Goal: Task Accomplishment & Management: Manage account settings

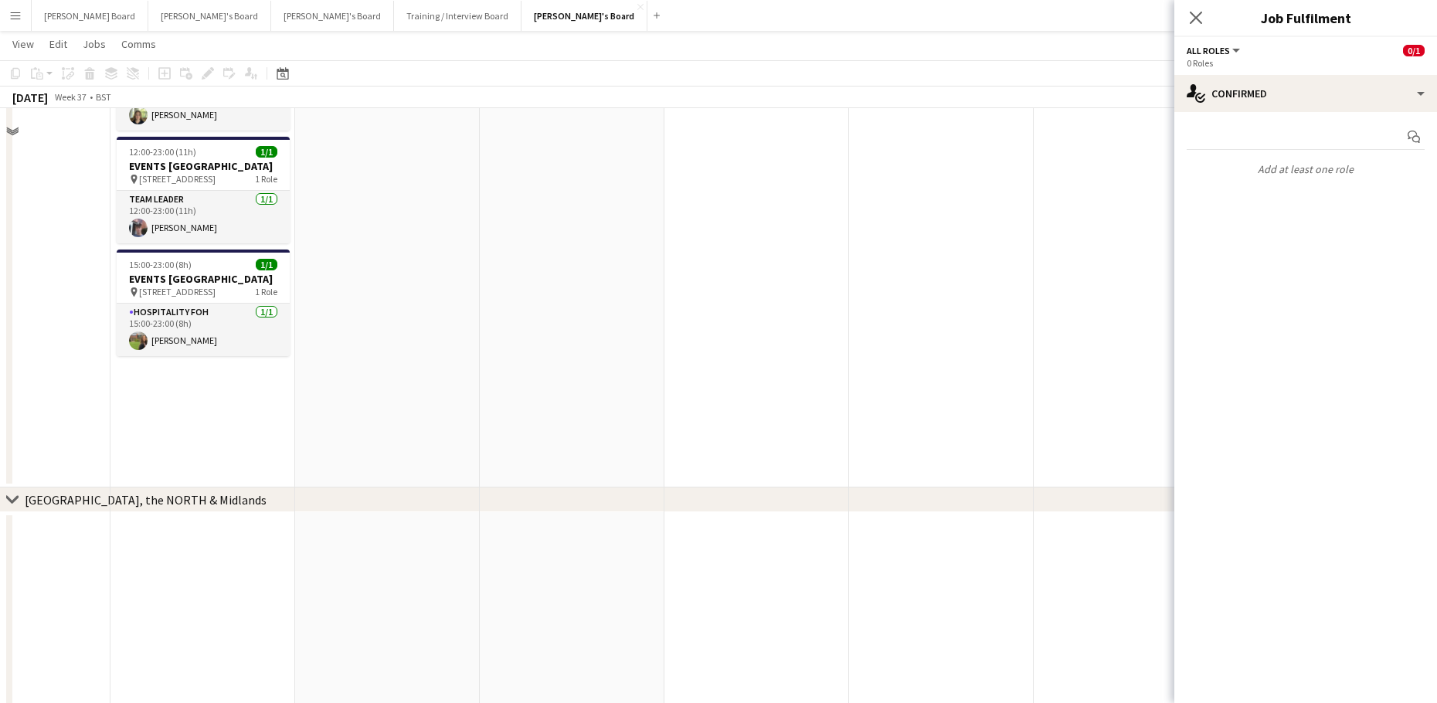
scroll to position [1957, 0]
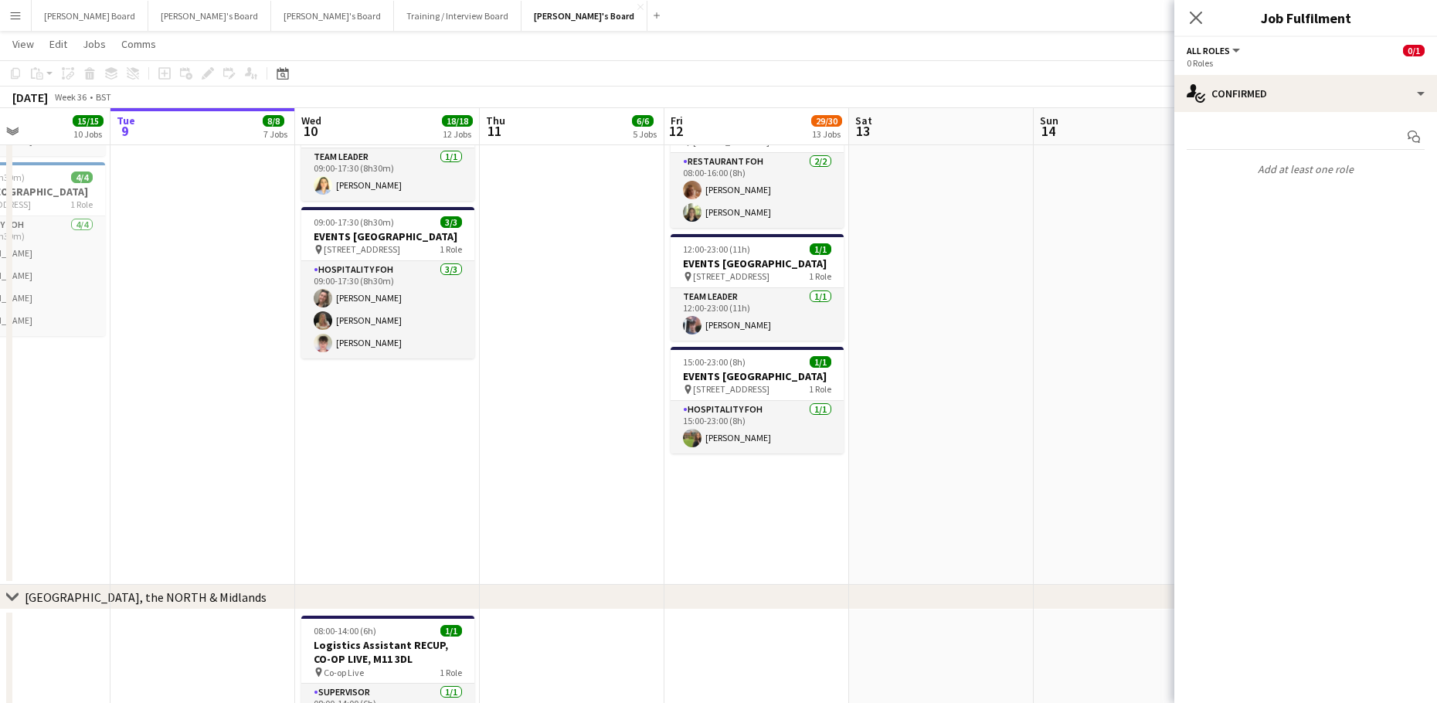
drag, startPoint x: 226, startPoint y: 481, endPoint x: 771, endPoint y: 464, distance: 545.0
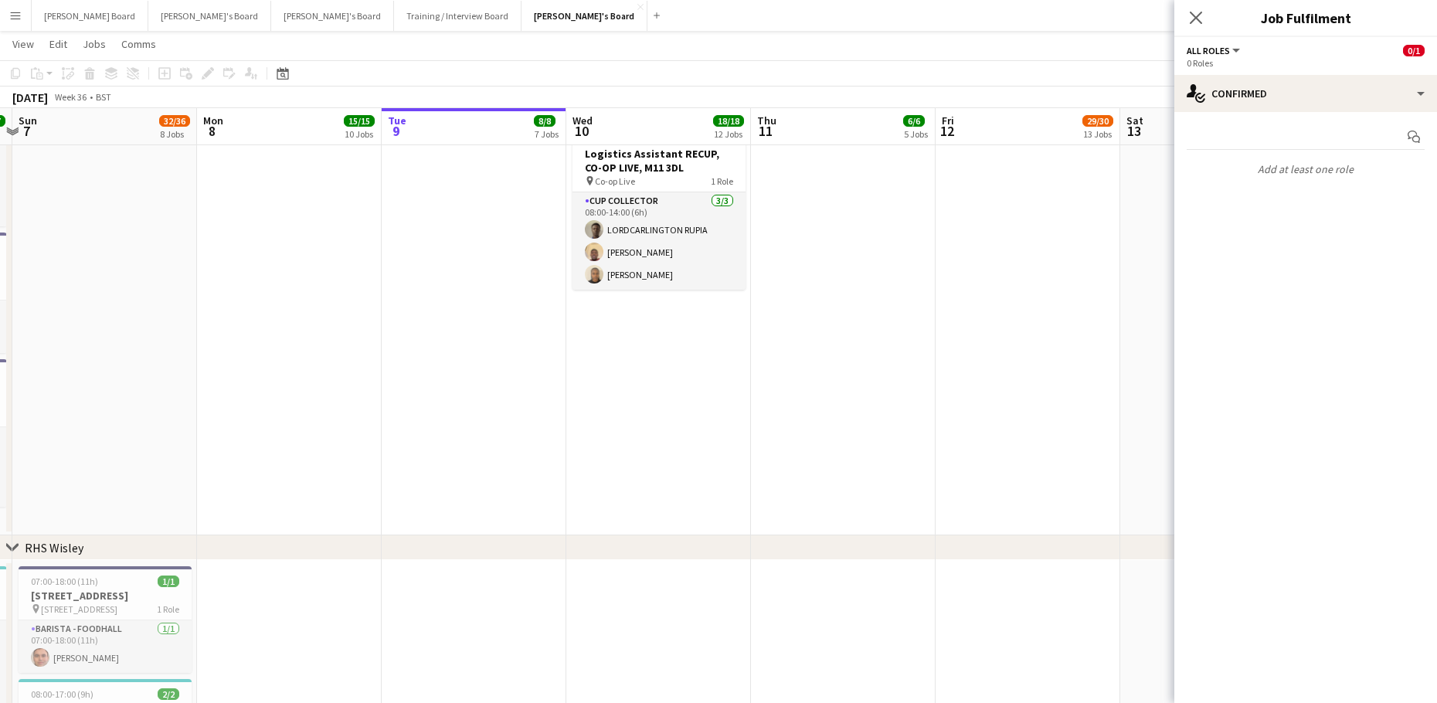
scroll to position [2583, 0]
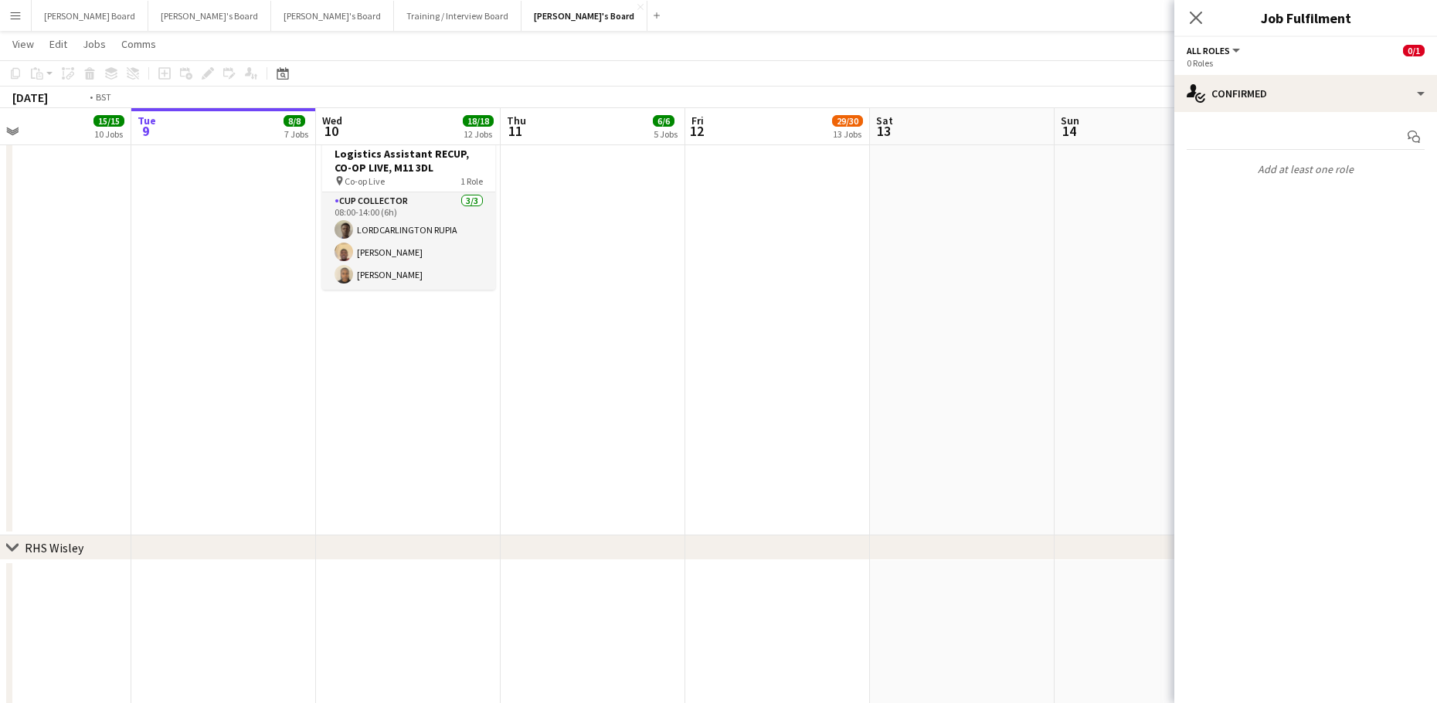
drag, startPoint x: 876, startPoint y: 522, endPoint x: 607, endPoint y: 519, distance: 268.2
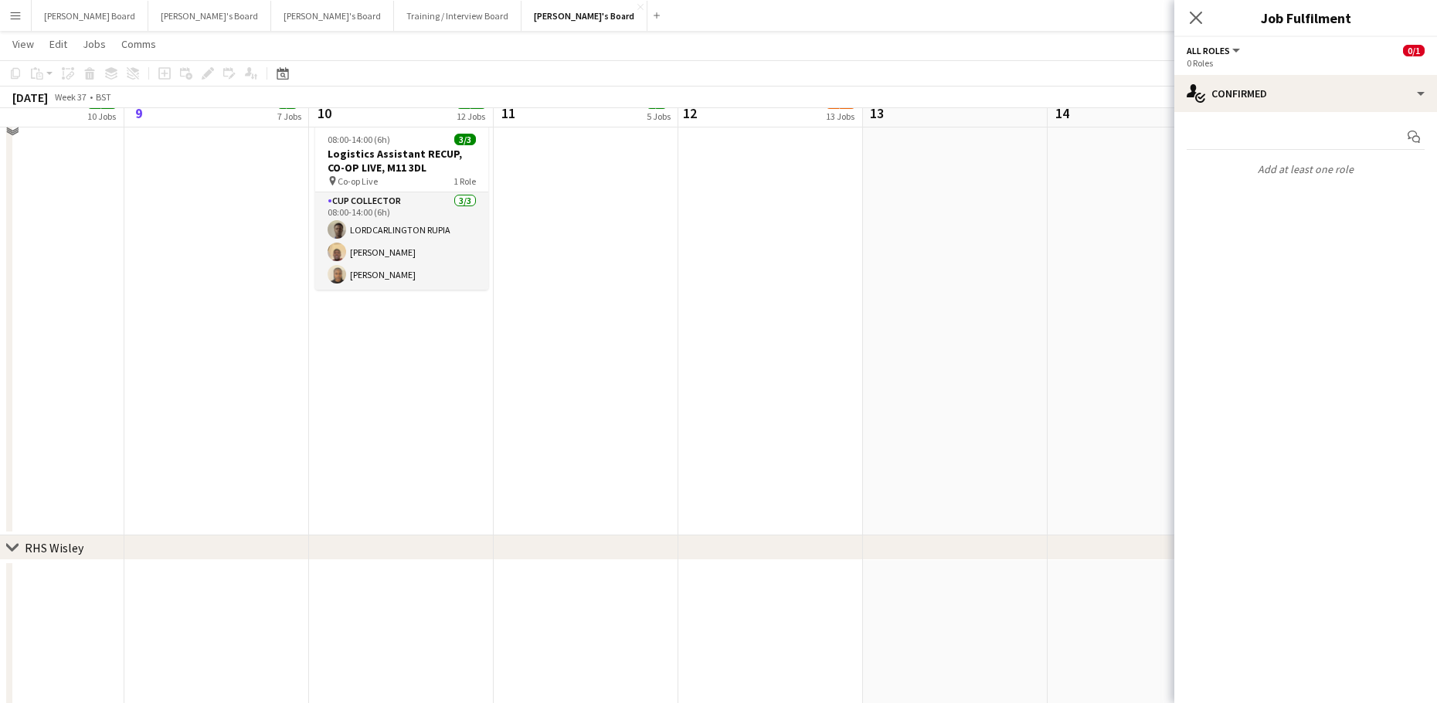
scroll to position [2377, 0]
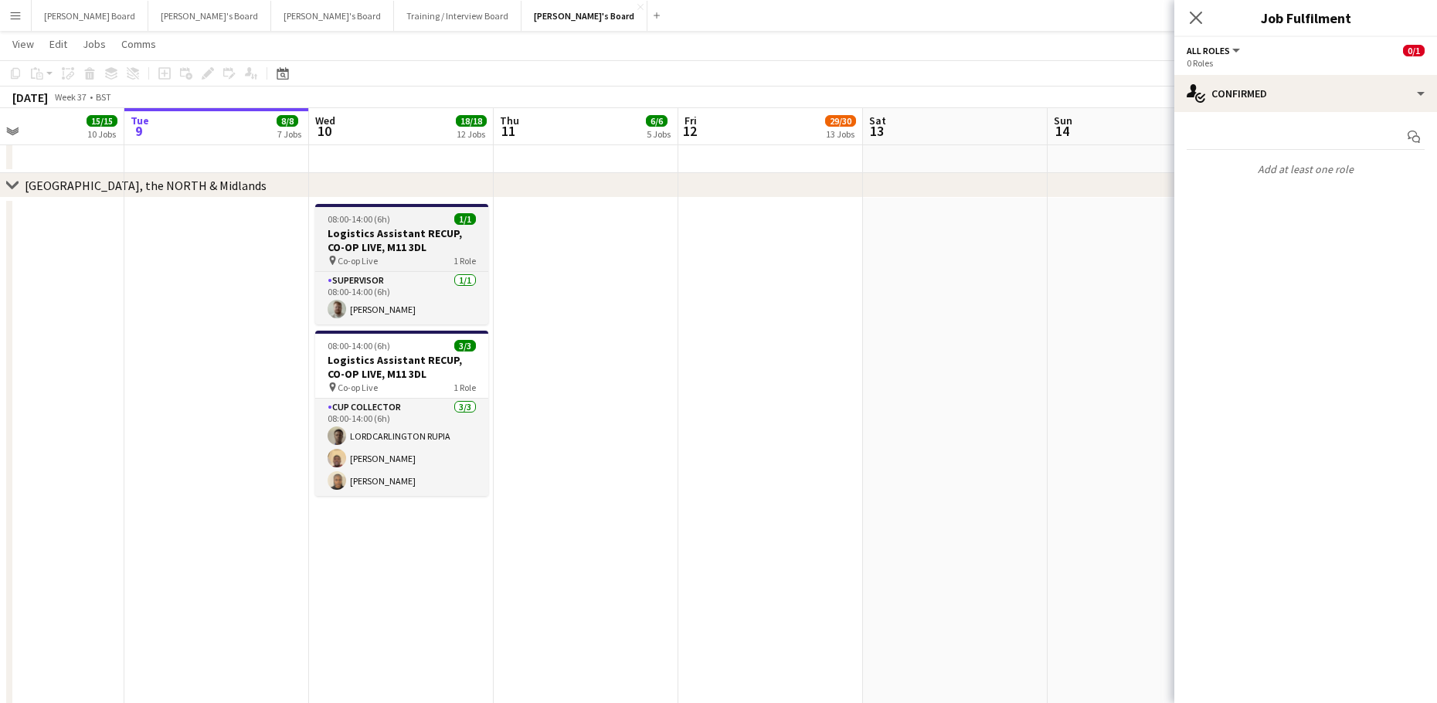
click at [349, 216] on span "08:00-14:00 (6h)" at bounding box center [359, 219] width 63 height 12
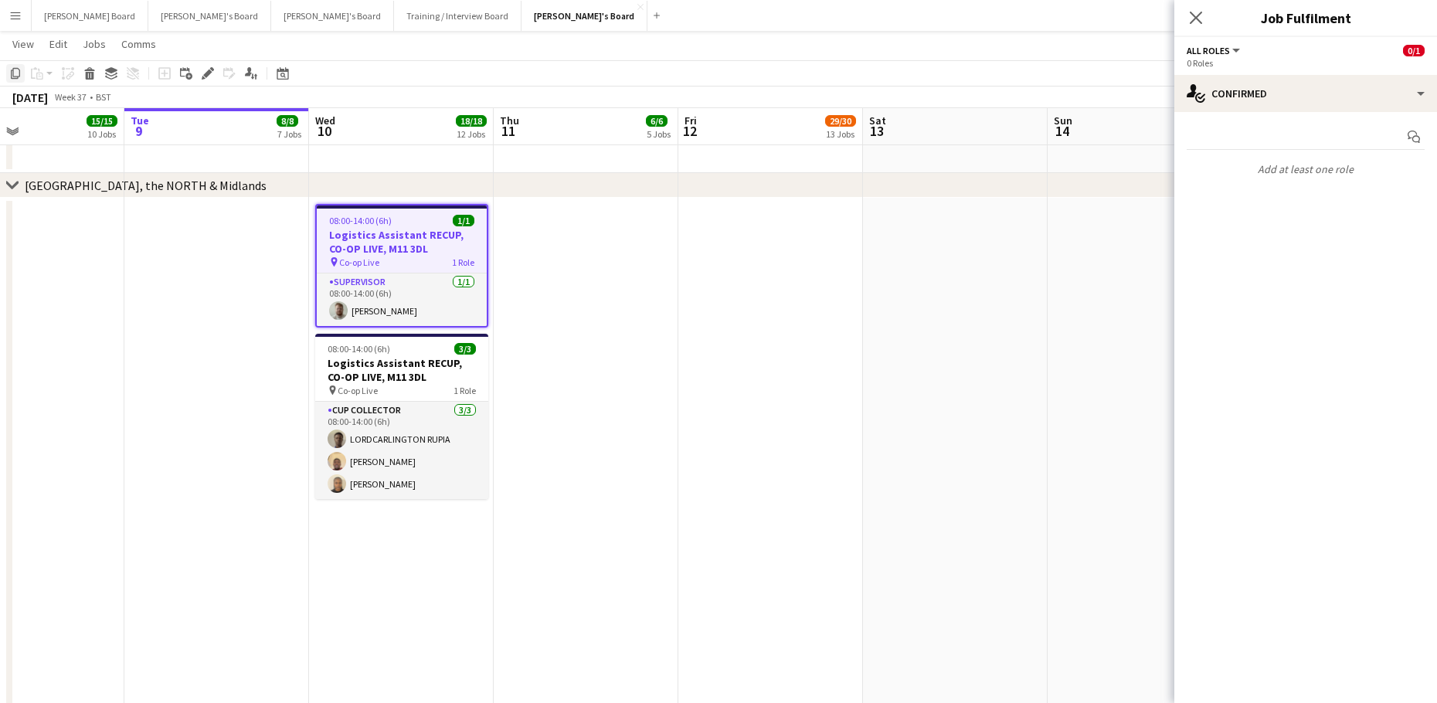
click at [17, 73] on icon "Copy" at bounding box center [15, 73] width 12 height 12
click at [645, 245] on app-date-cell at bounding box center [586, 470] width 185 height 544
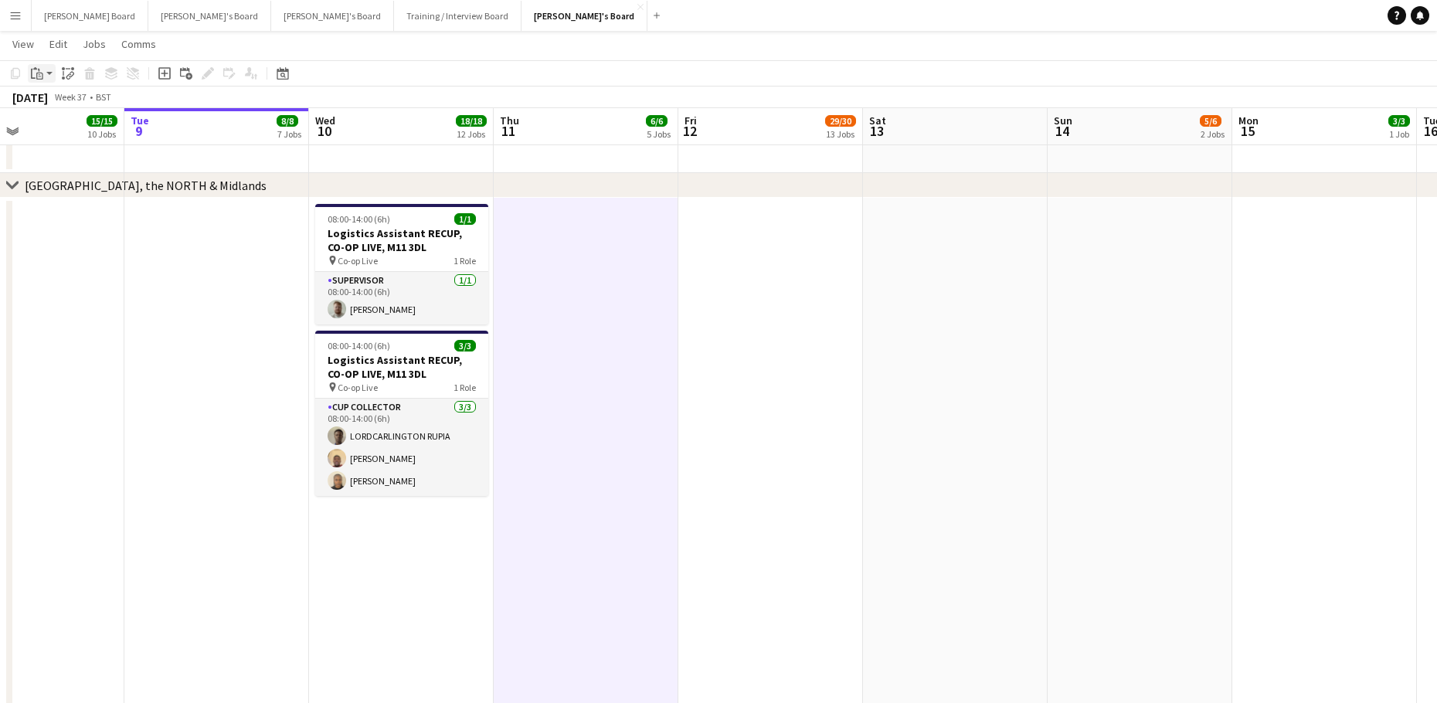
click at [43, 72] on div "Paste" at bounding box center [37, 73] width 19 height 19
click at [63, 108] on link "Paste Ctrl+V" at bounding box center [113, 103] width 145 height 14
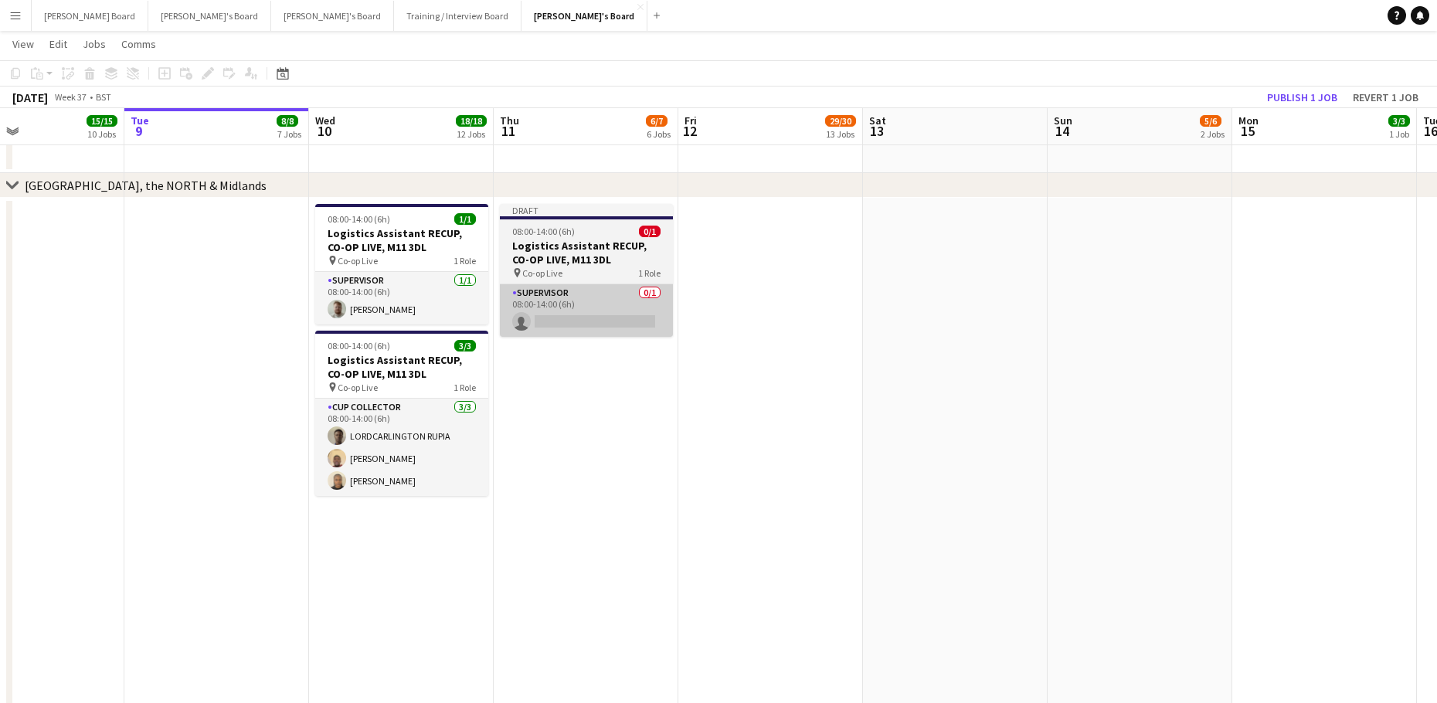
click at [626, 291] on app-card-role "Supervisor 0/1 08:00-14:00 (6h) single-neutral-actions" at bounding box center [586, 310] width 173 height 53
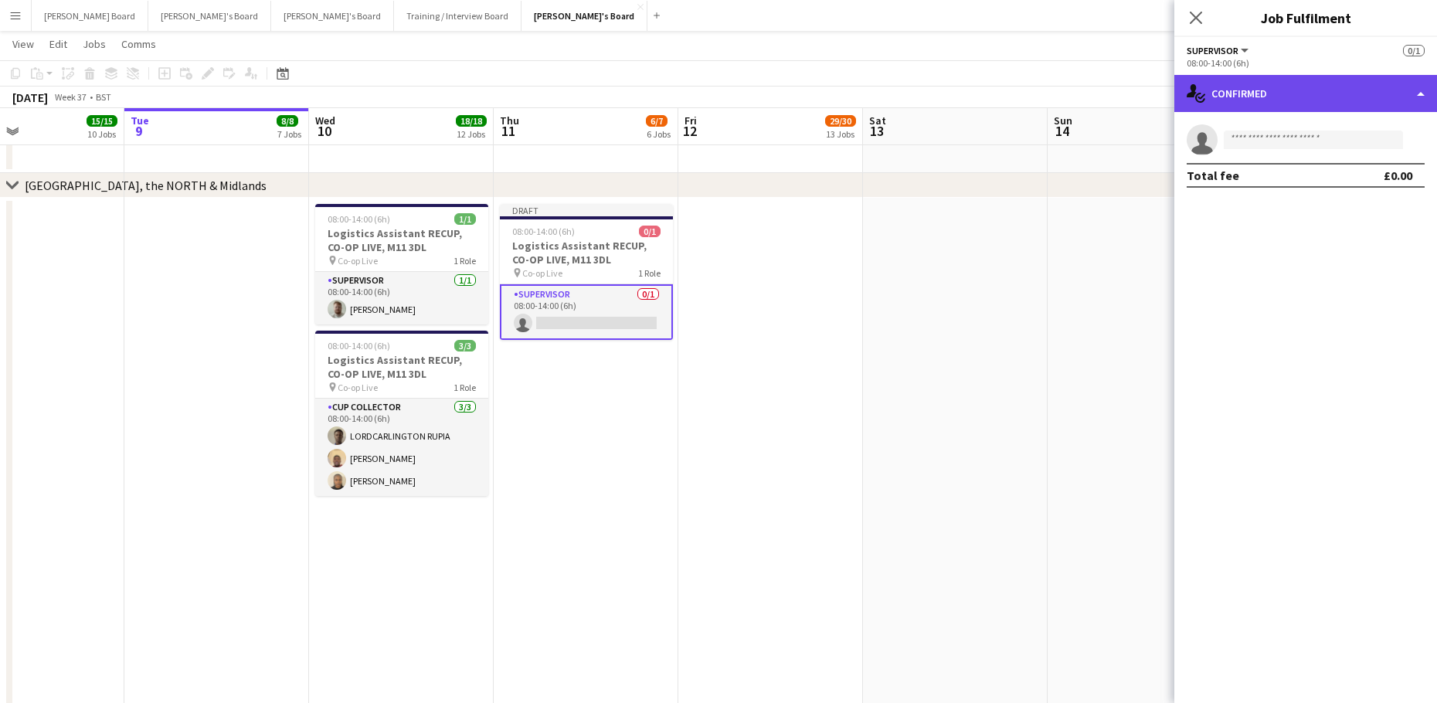
click at [1334, 84] on div "single-neutral-actions-check-2 Confirmed" at bounding box center [1306, 93] width 263 height 37
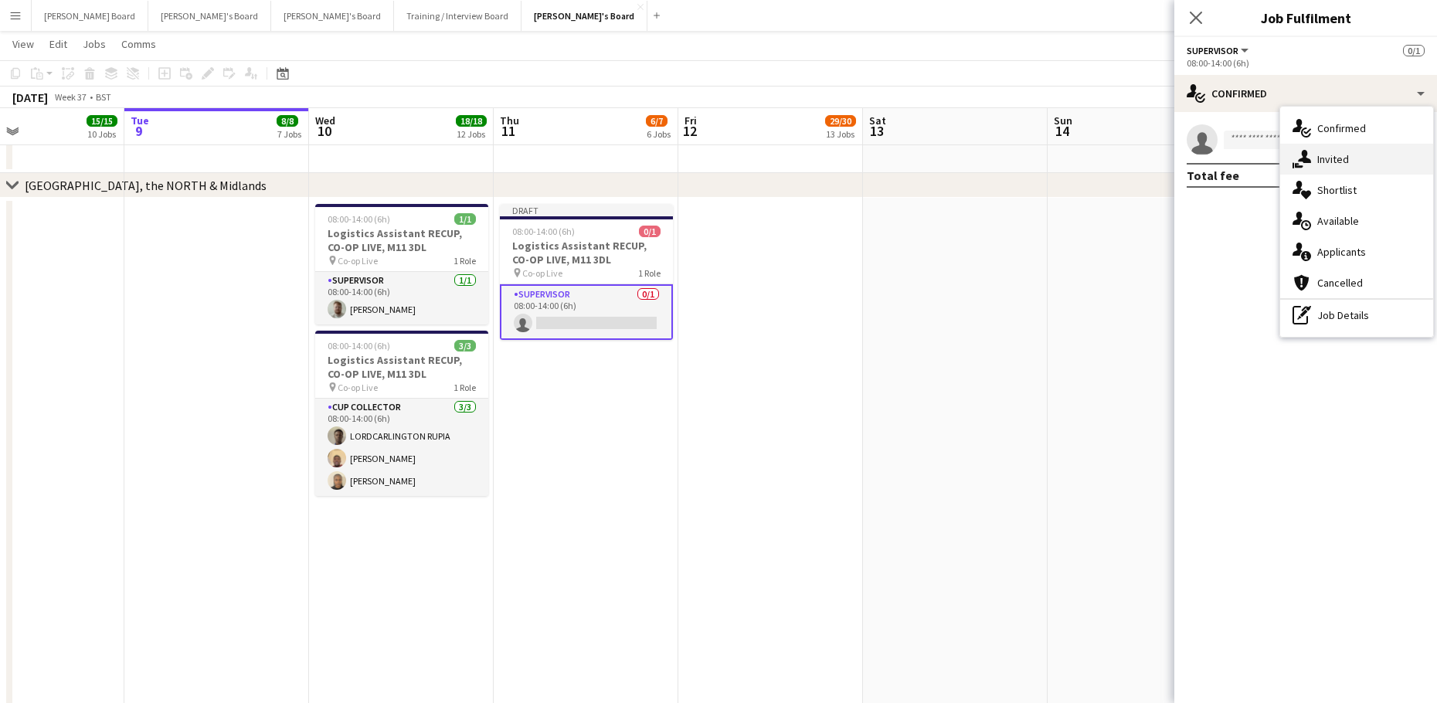
click at [1346, 158] on span "Invited" at bounding box center [1334, 159] width 32 height 14
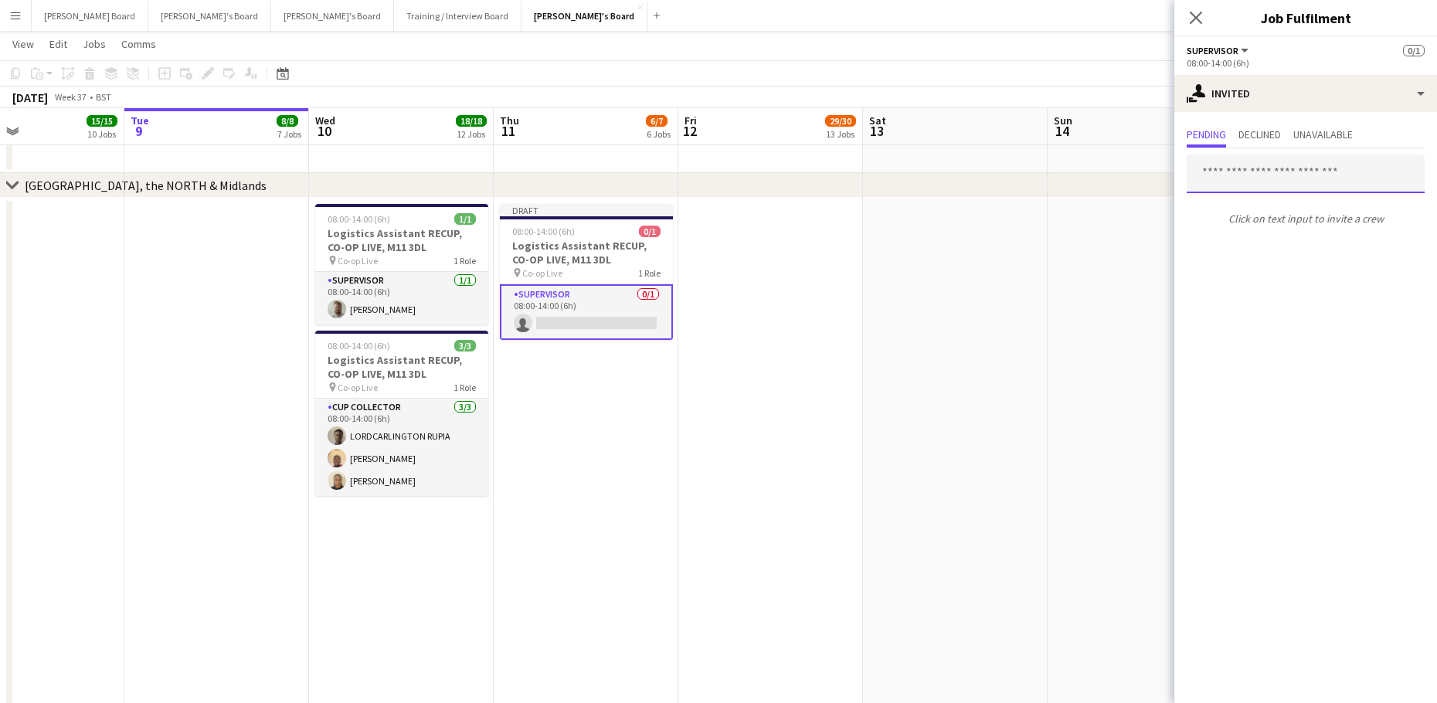
click at [1243, 191] on input "text" at bounding box center [1306, 174] width 238 height 39
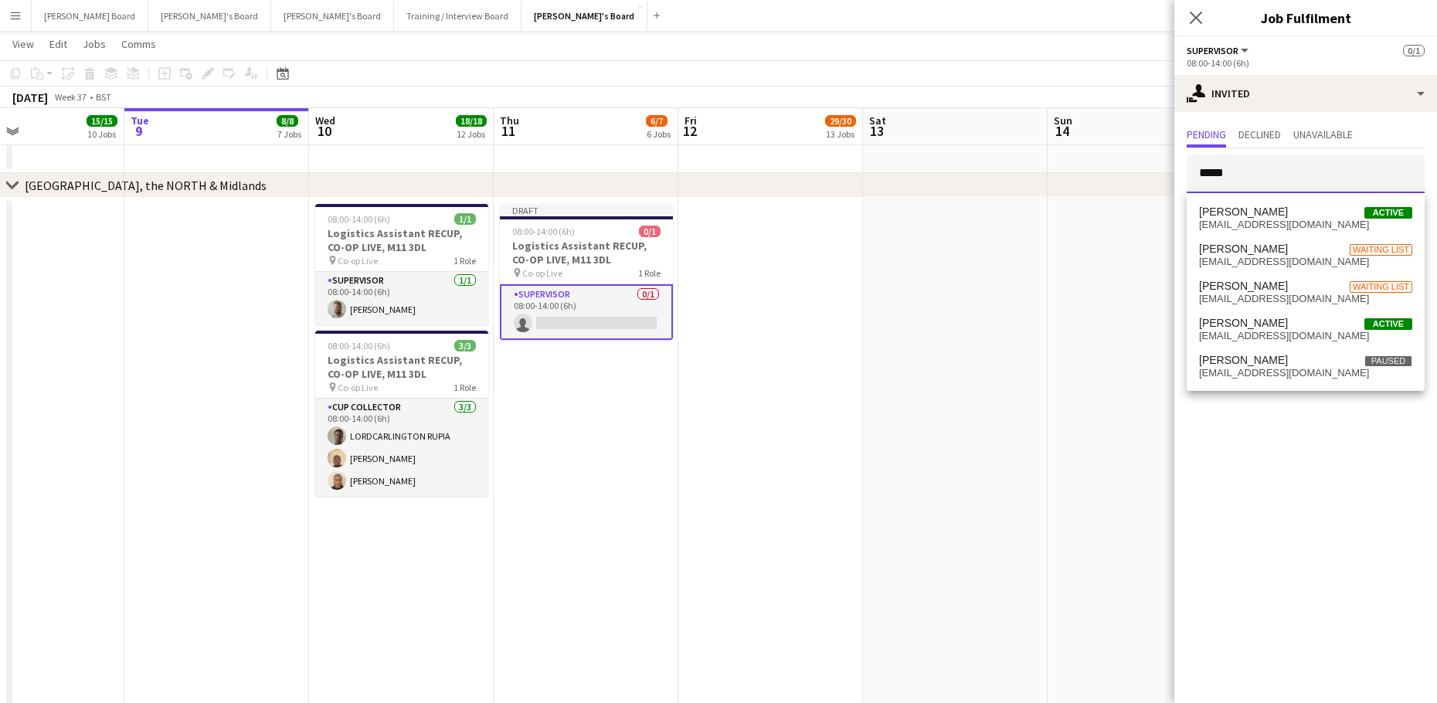
type input "*****"
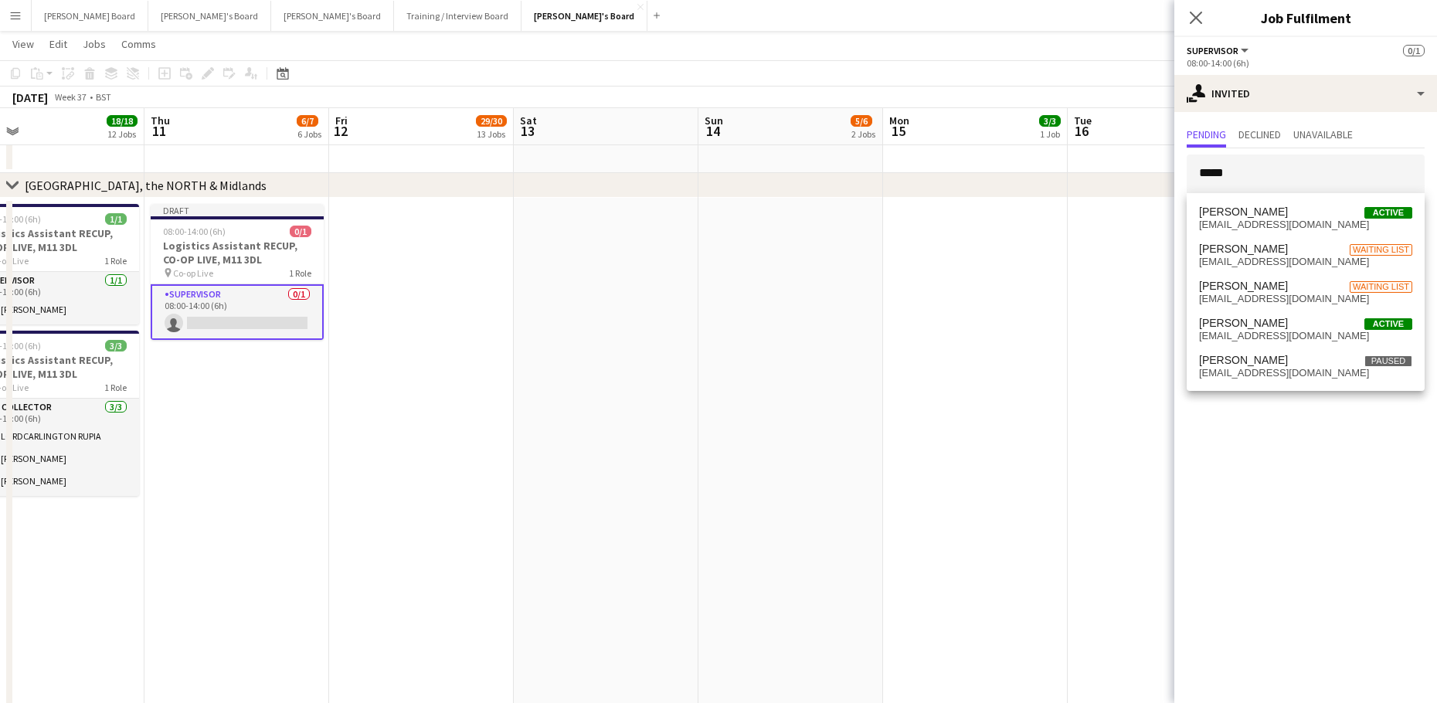
drag, startPoint x: 577, startPoint y: 456, endPoint x: 374, endPoint y: 475, distance: 204.1
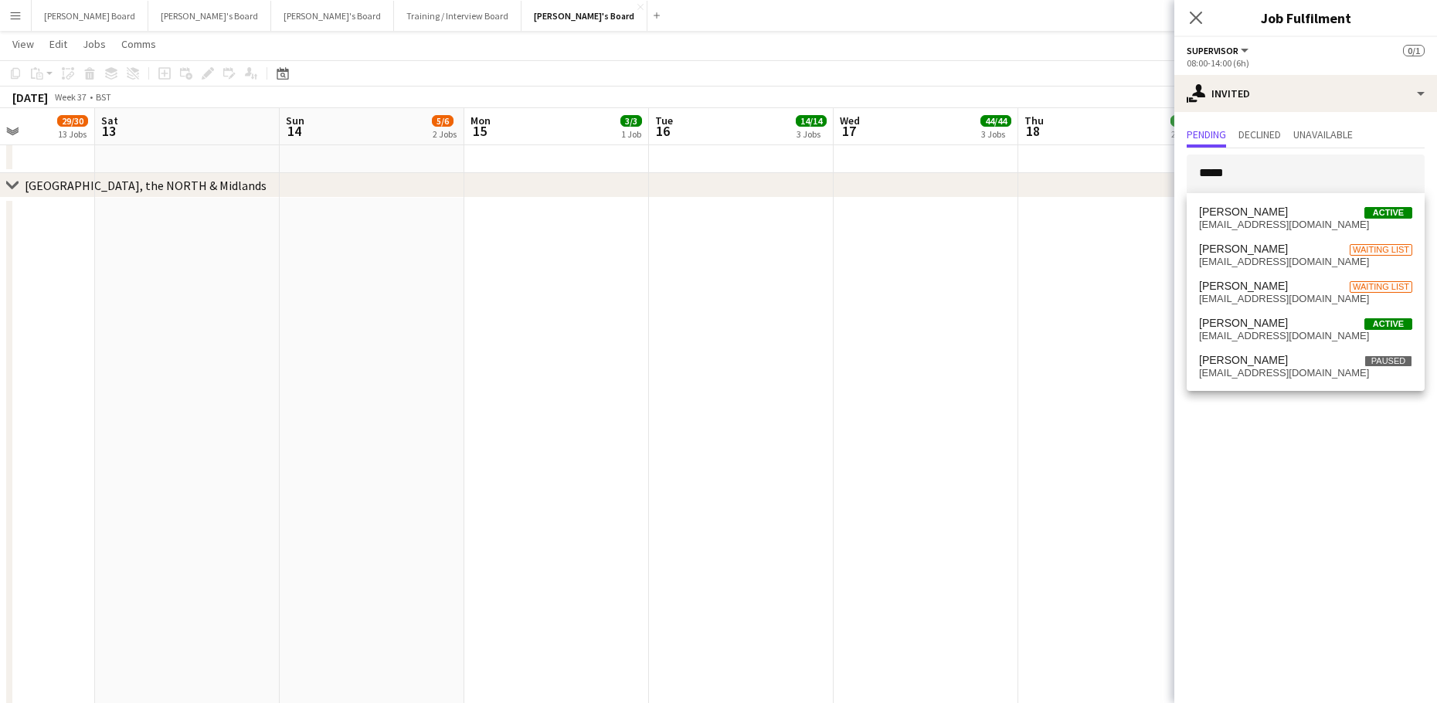
drag, startPoint x: 804, startPoint y: 444, endPoint x: 341, endPoint y: 502, distance: 466.5
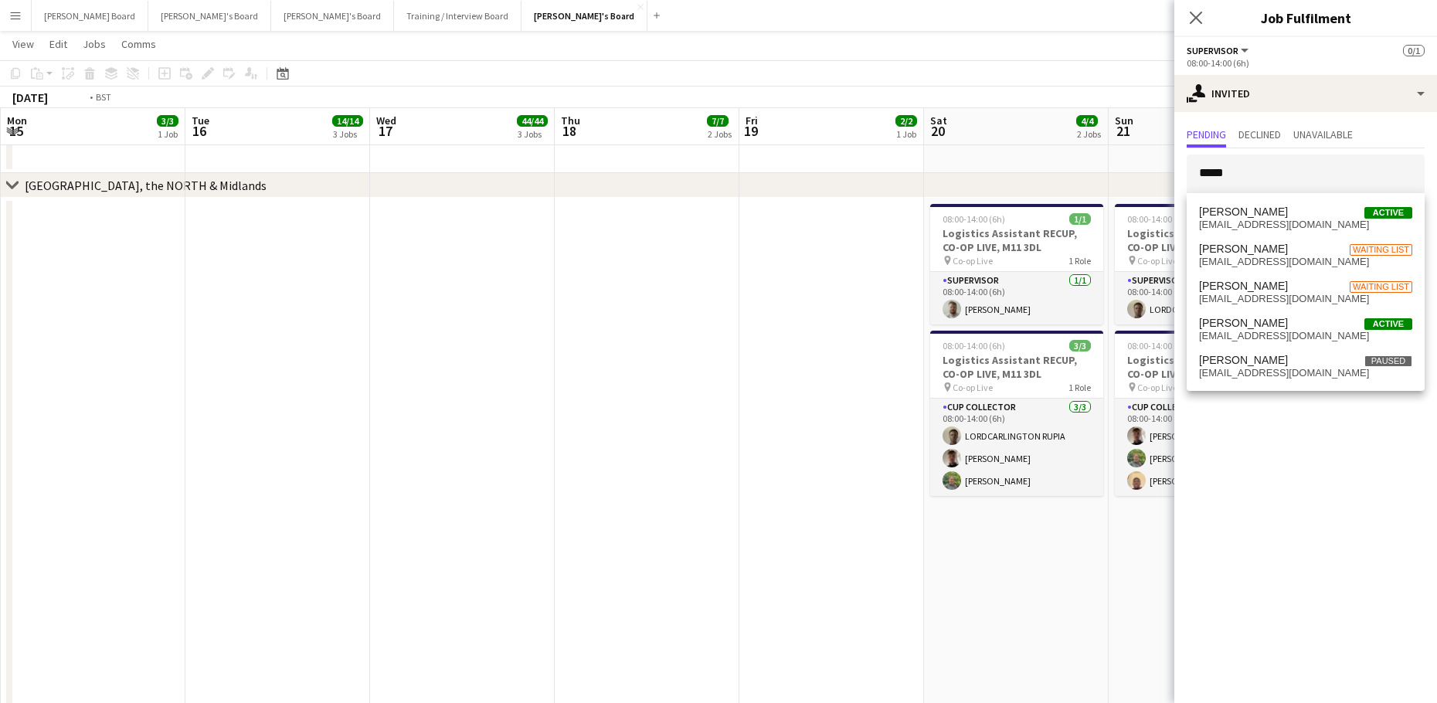
drag, startPoint x: 794, startPoint y: 442, endPoint x: 714, endPoint y: 461, distance: 81.9
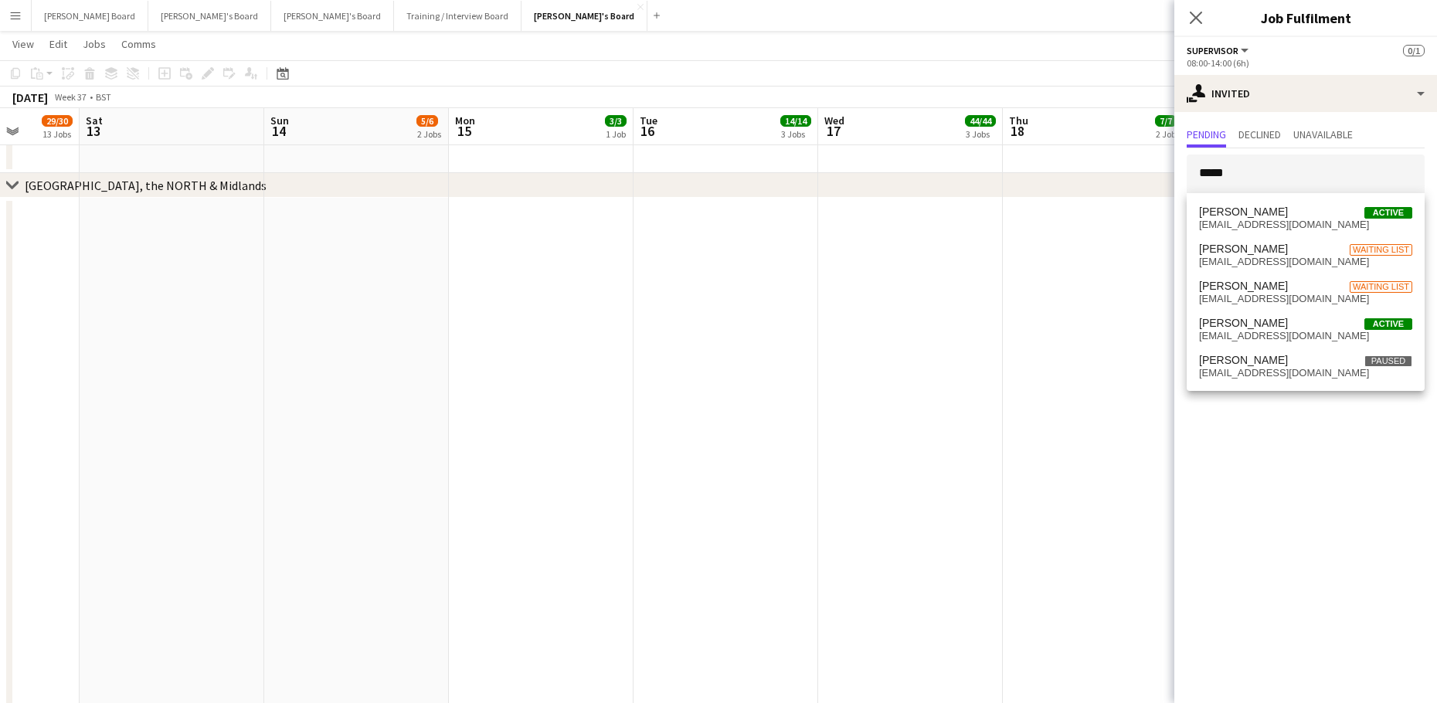
drag, startPoint x: 666, startPoint y: 479, endPoint x: 859, endPoint y: 472, distance: 192.5
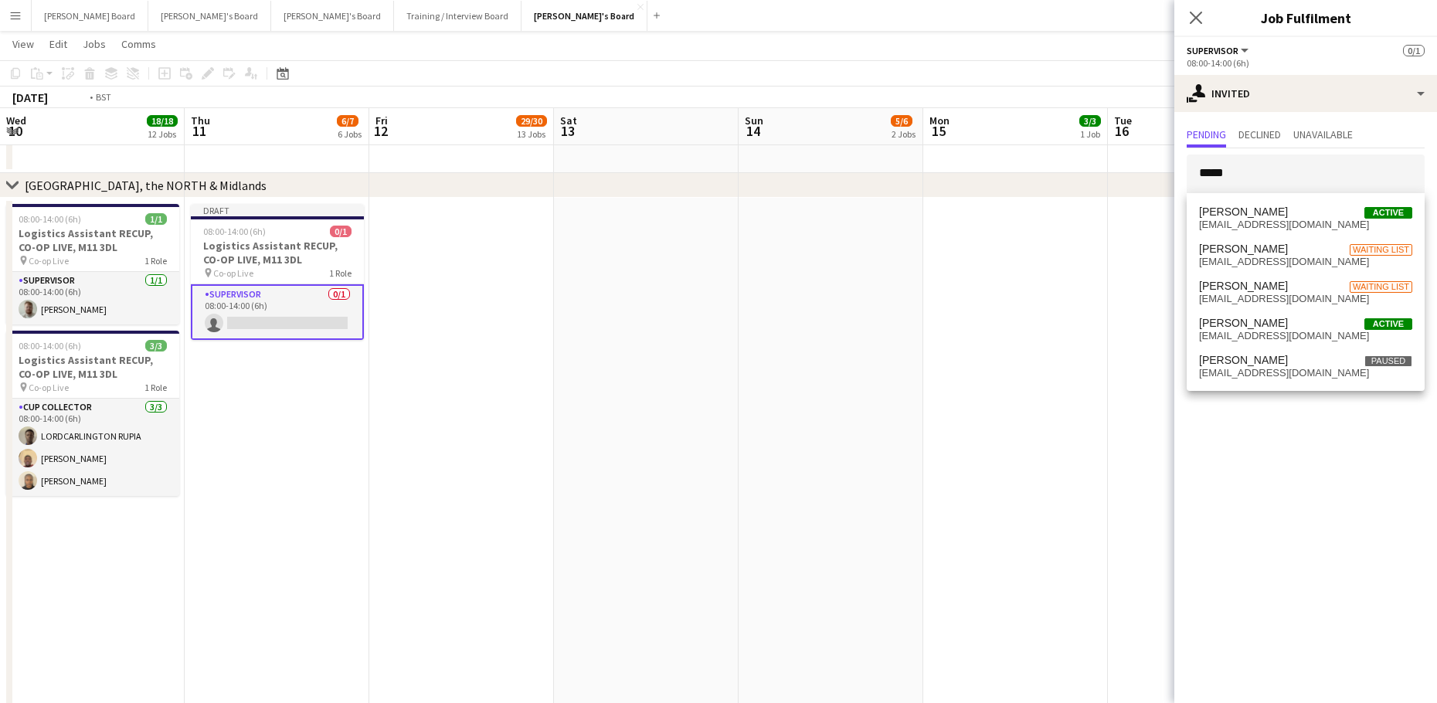
drag, startPoint x: 529, startPoint y: 531, endPoint x: 872, endPoint y: 529, distance: 343.1
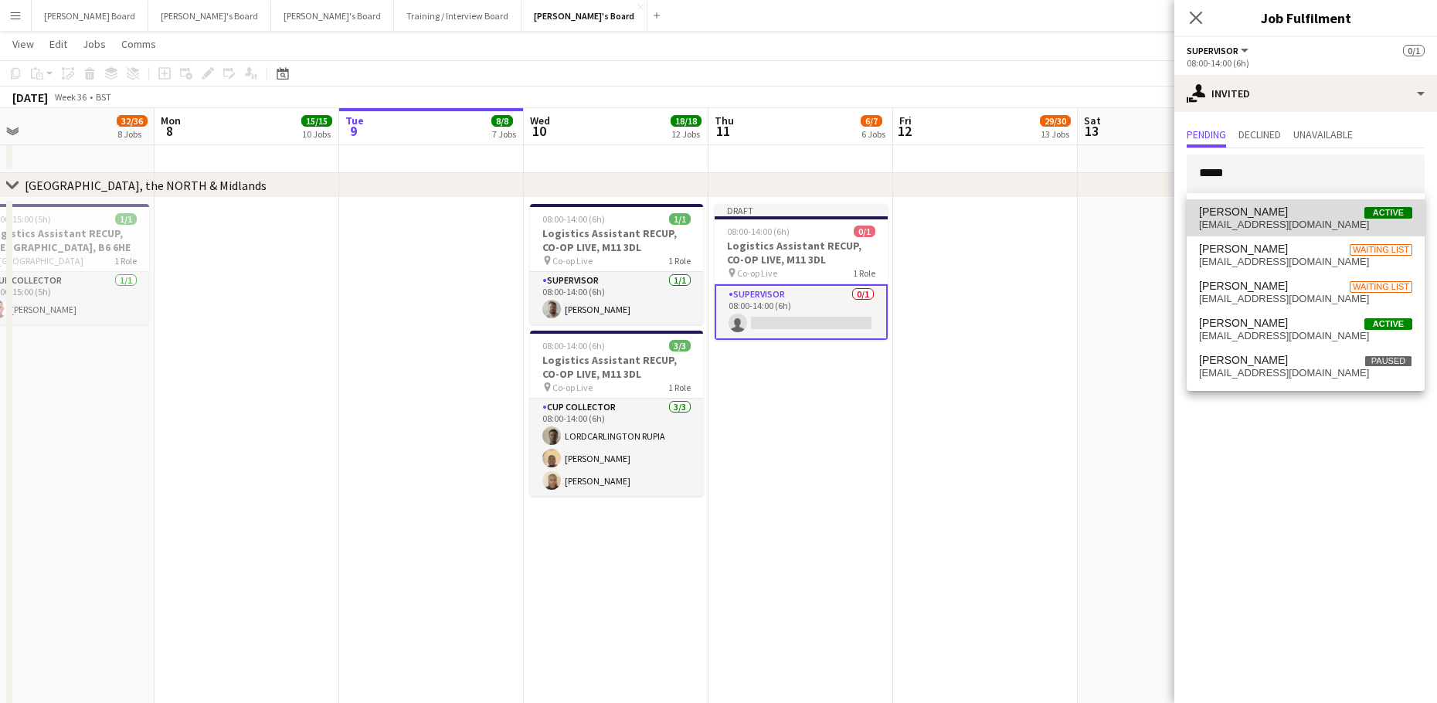
click at [1299, 214] on span "Dylan Ashton Active" at bounding box center [1305, 212] width 213 height 13
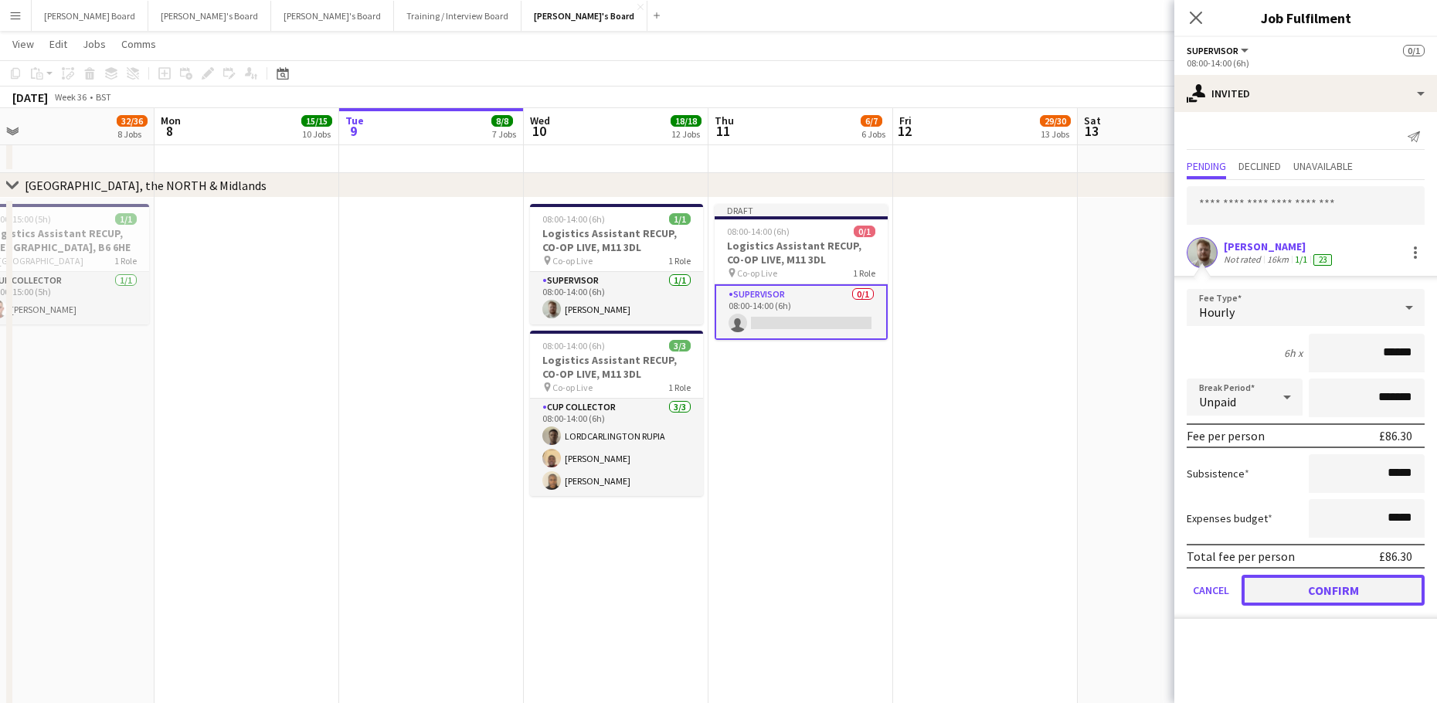
click at [1313, 588] on button "Confirm" at bounding box center [1333, 590] width 183 height 31
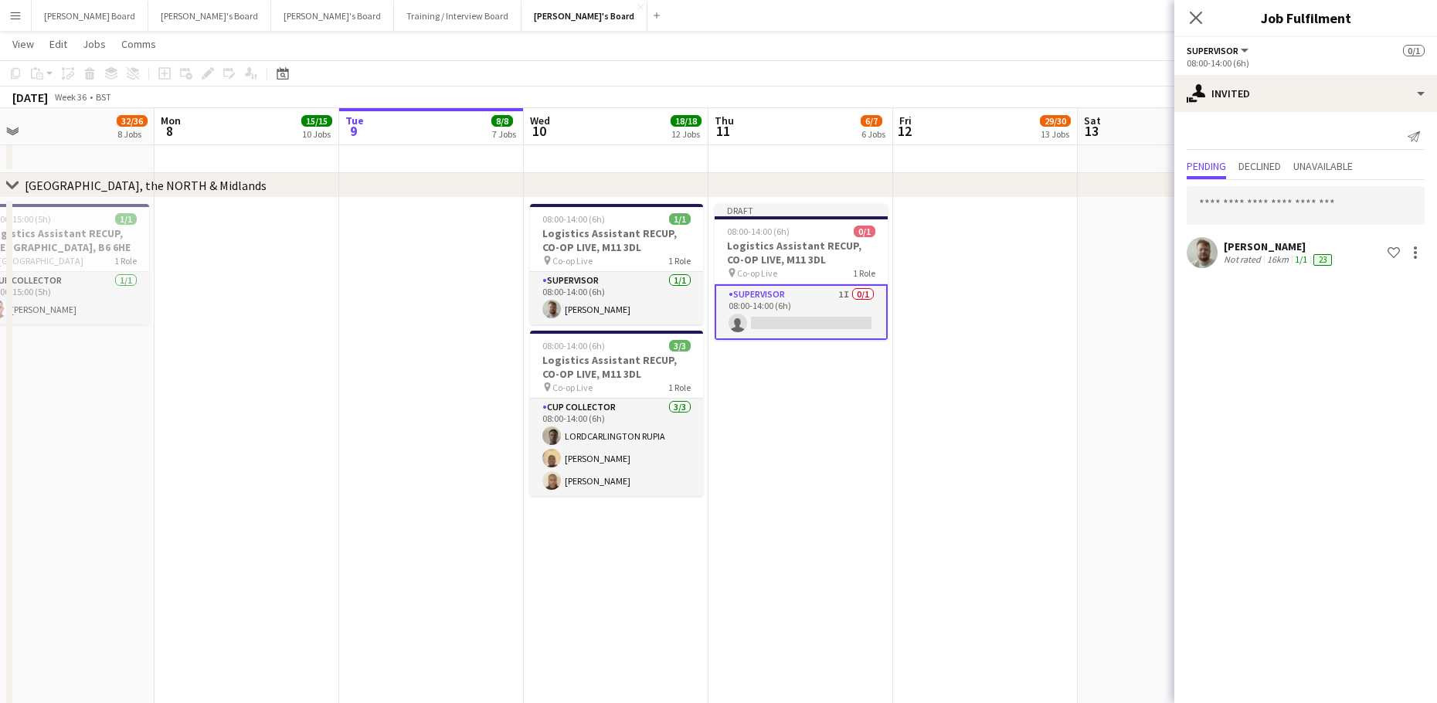
click at [886, 488] on app-date-cell "Draft 08:00-14:00 (6h) 0/1 Logistics Assistant RECUP, CO-OP LIVE, M11 3DL pin C…" at bounding box center [801, 470] width 185 height 544
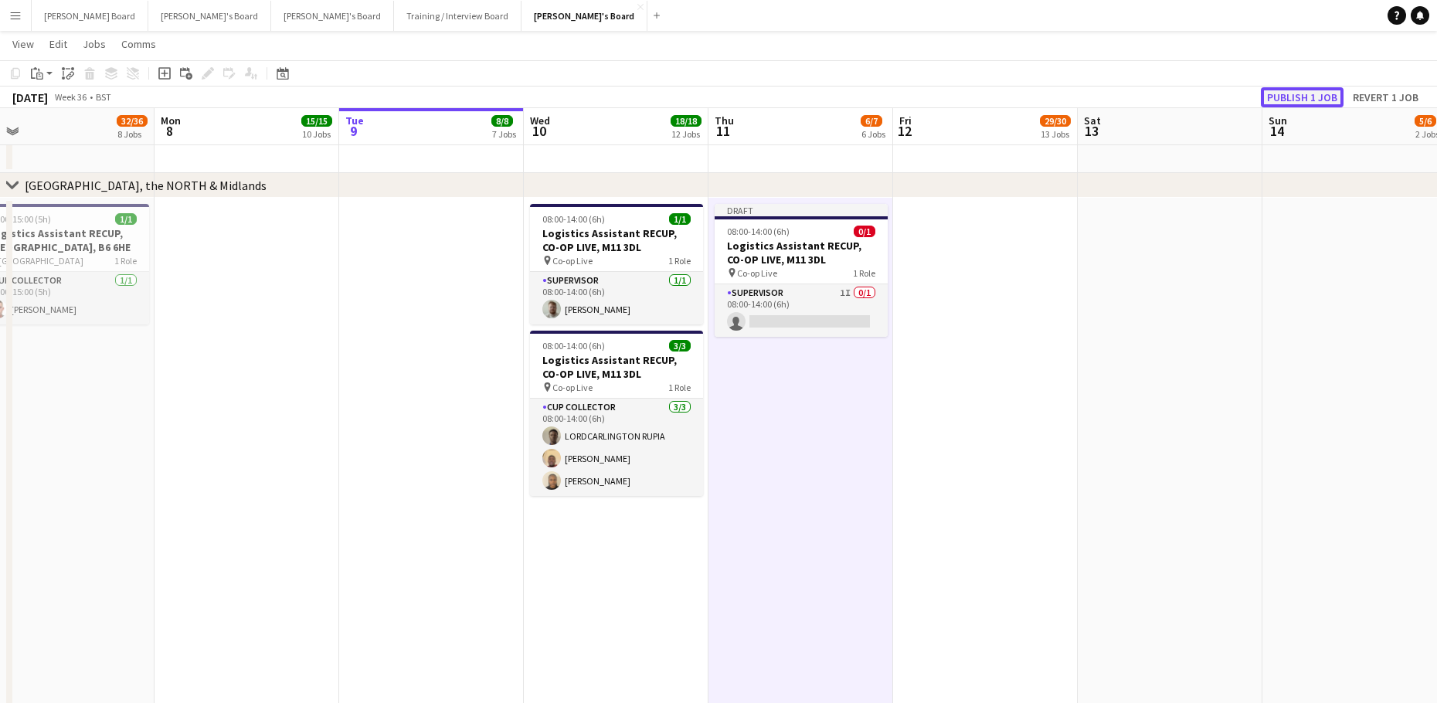
click at [1320, 90] on button "Publish 1 job" at bounding box center [1302, 97] width 83 height 20
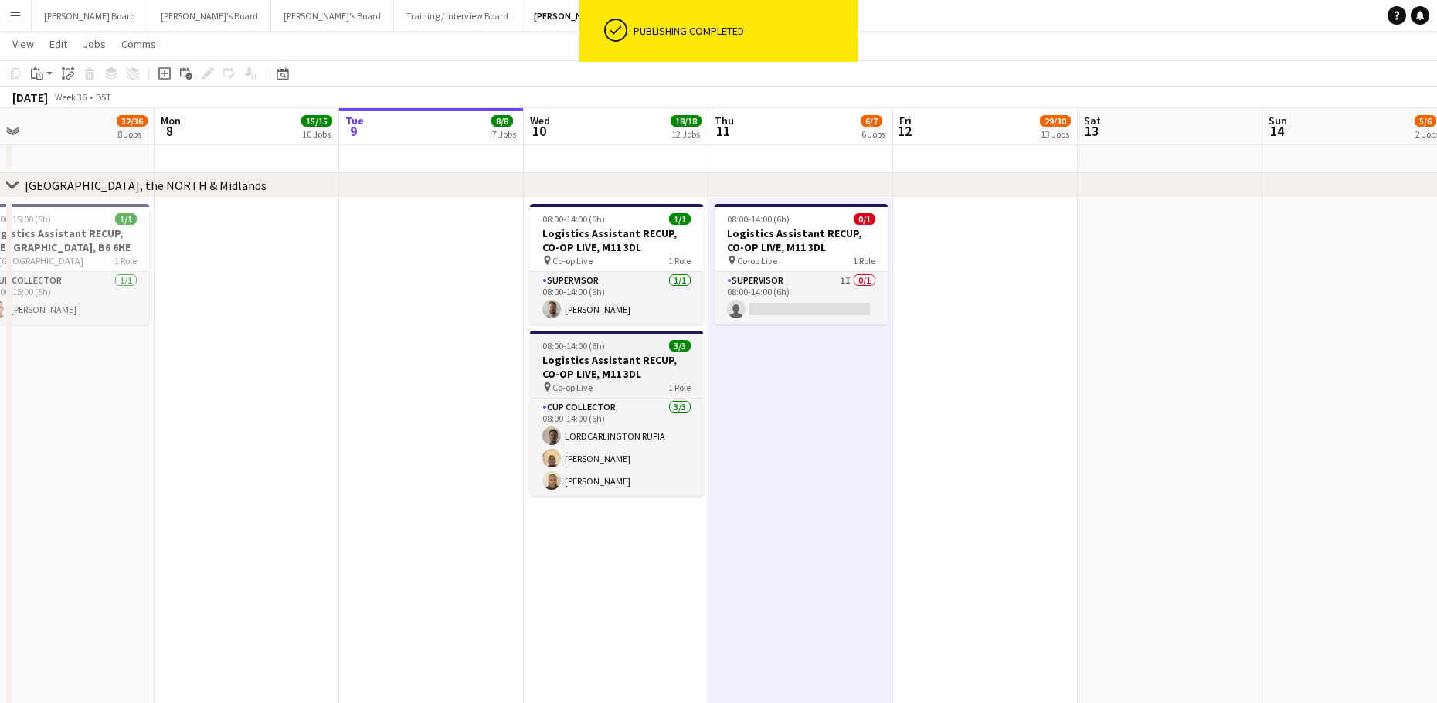
click at [570, 361] on h3 "Logistics Assistant RECUP, CO-OP LIVE, M11 3DL" at bounding box center [616, 367] width 173 height 28
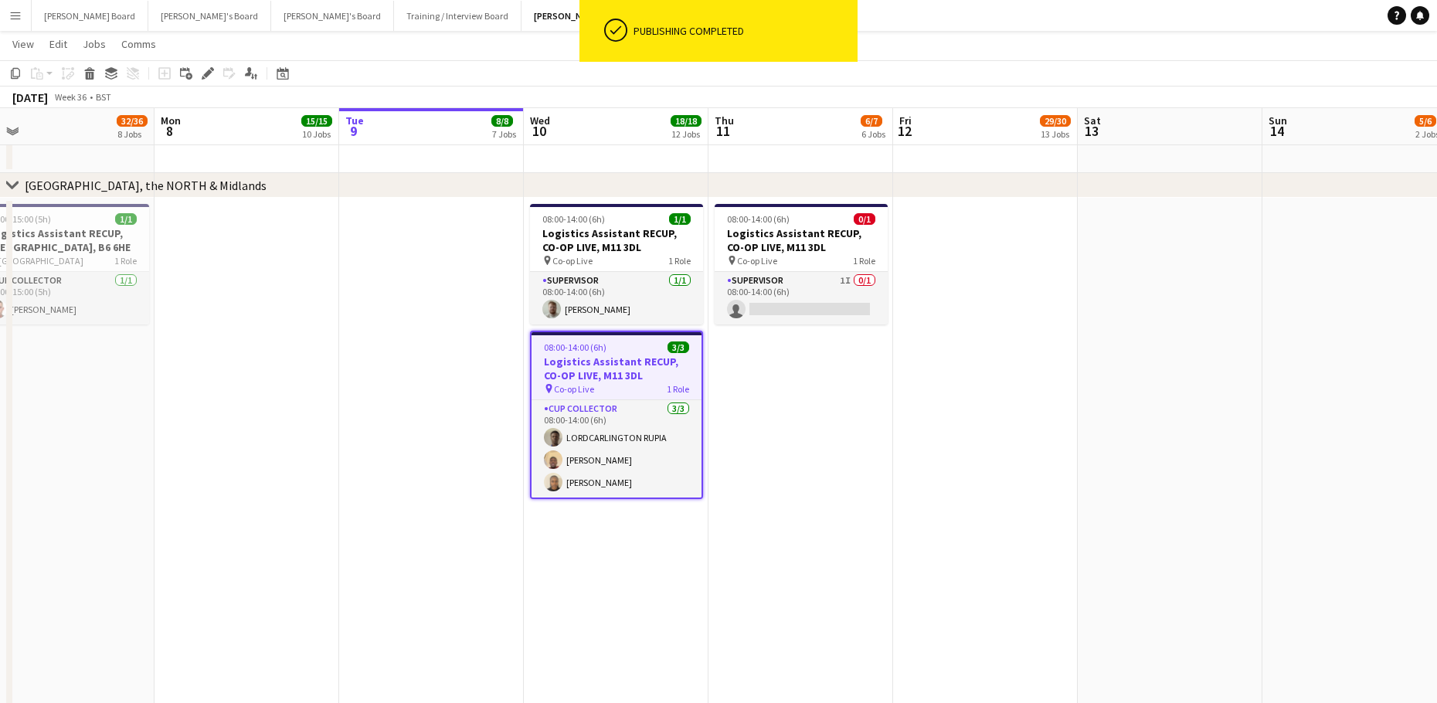
click at [25, 80] on div "Copy Paste Paste Ctrl+V Paste with crew Ctrl+Shift+V Paste linked Job Delete Gr…" at bounding box center [74, 73] width 136 height 19
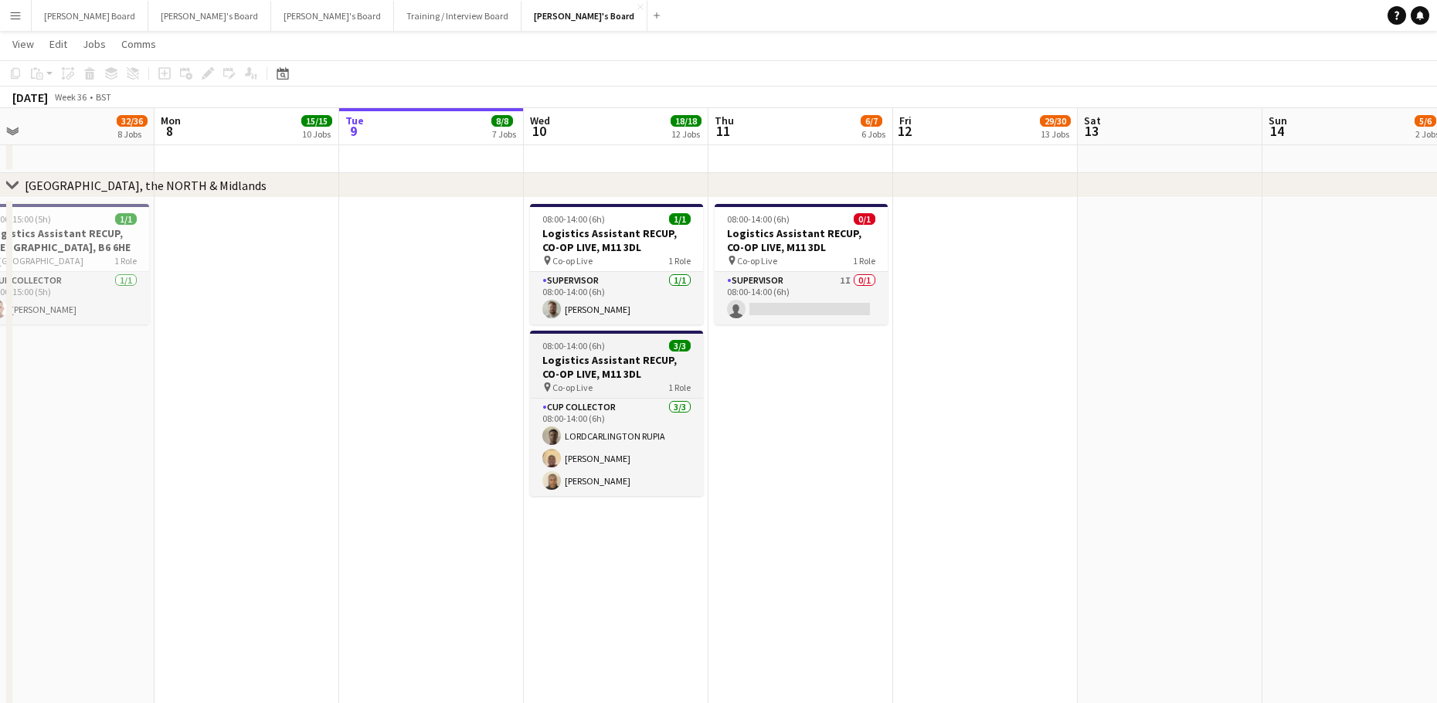
click at [607, 356] on h3 "Logistics Assistant RECUP, CO-OP LIVE, M11 3DL" at bounding box center [616, 367] width 173 height 28
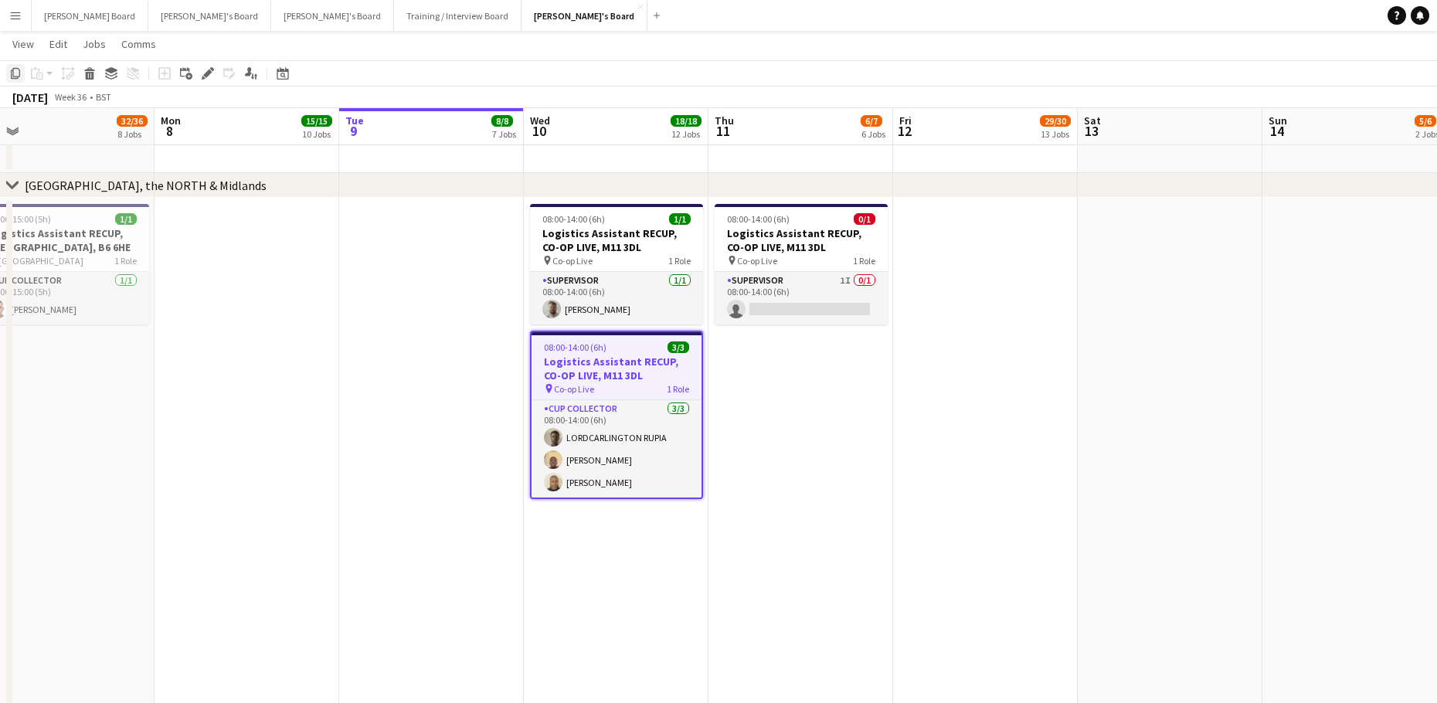
click at [17, 72] on icon "Copy" at bounding box center [15, 73] width 12 height 12
click at [780, 406] on app-date-cell "08:00-14:00 (6h) 0/1 Logistics Assistant RECUP, CO-OP LIVE, M11 3DL pin Co-op L…" at bounding box center [801, 470] width 185 height 544
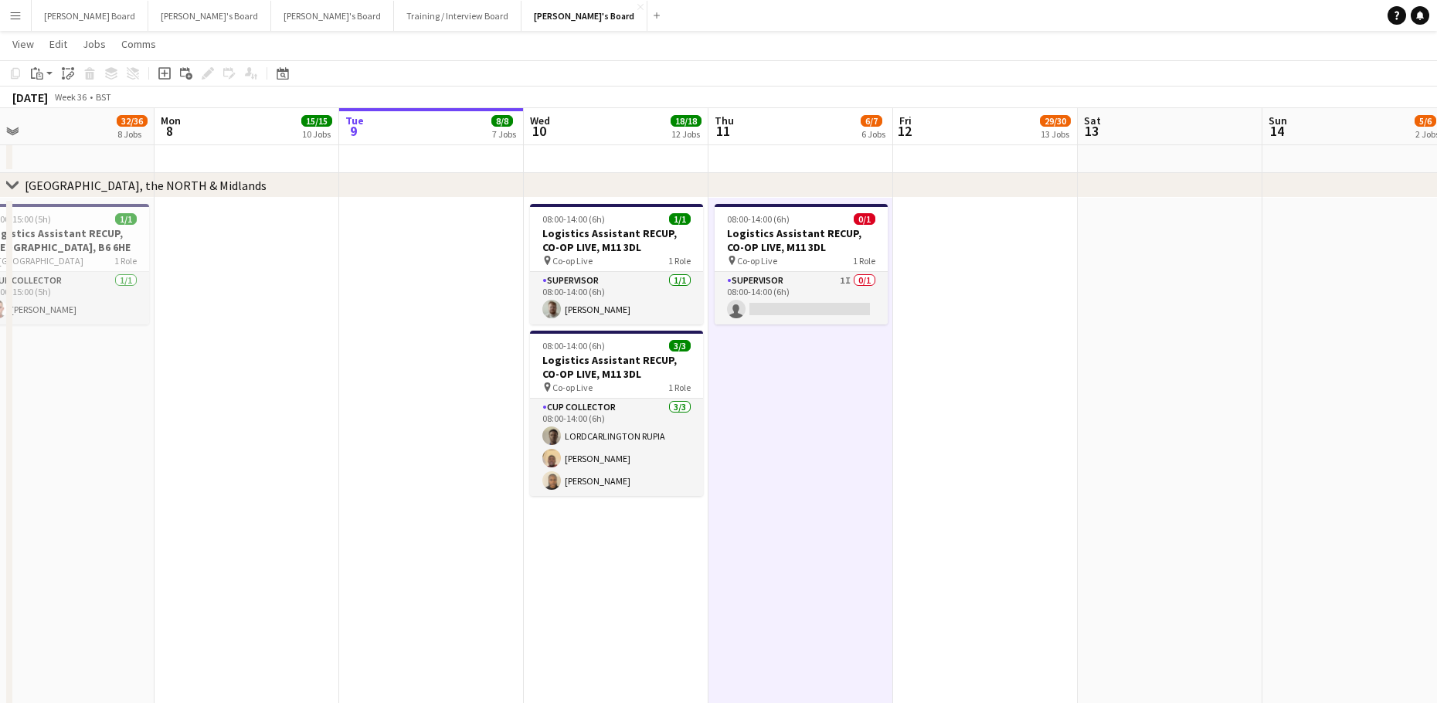
drag, startPoint x: 41, startPoint y: 66, endPoint x: 68, endPoint y: 96, distance: 39.9
click at [42, 68] on div "Paste" at bounding box center [37, 73] width 19 height 19
click at [75, 109] on link "Paste Ctrl+V" at bounding box center [113, 103] width 145 height 14
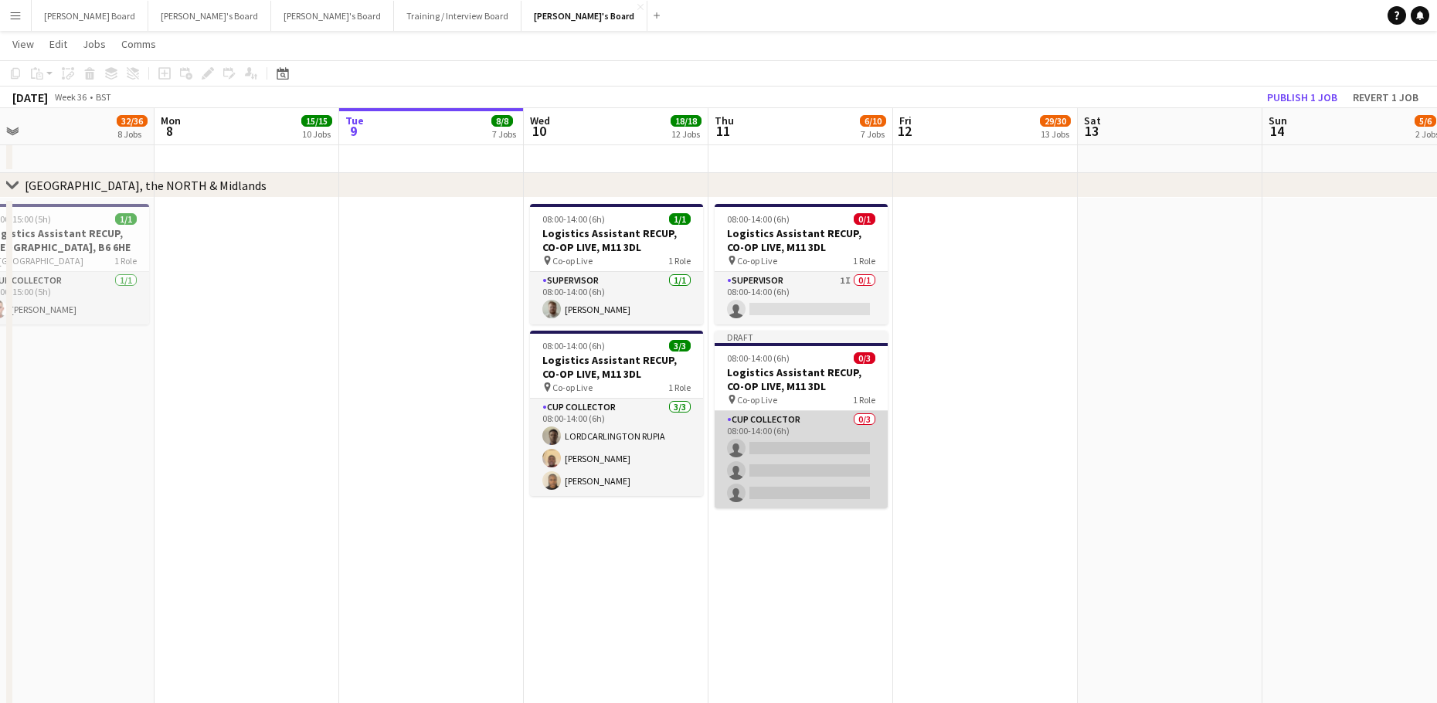
click at [831, 468] on app-card-role "CUP COLLECTOR 0/3 08:00-14:00 (6h) single-neutral-actions single-neutral-action…" at bounding box center [801, 459] width 173 height 97
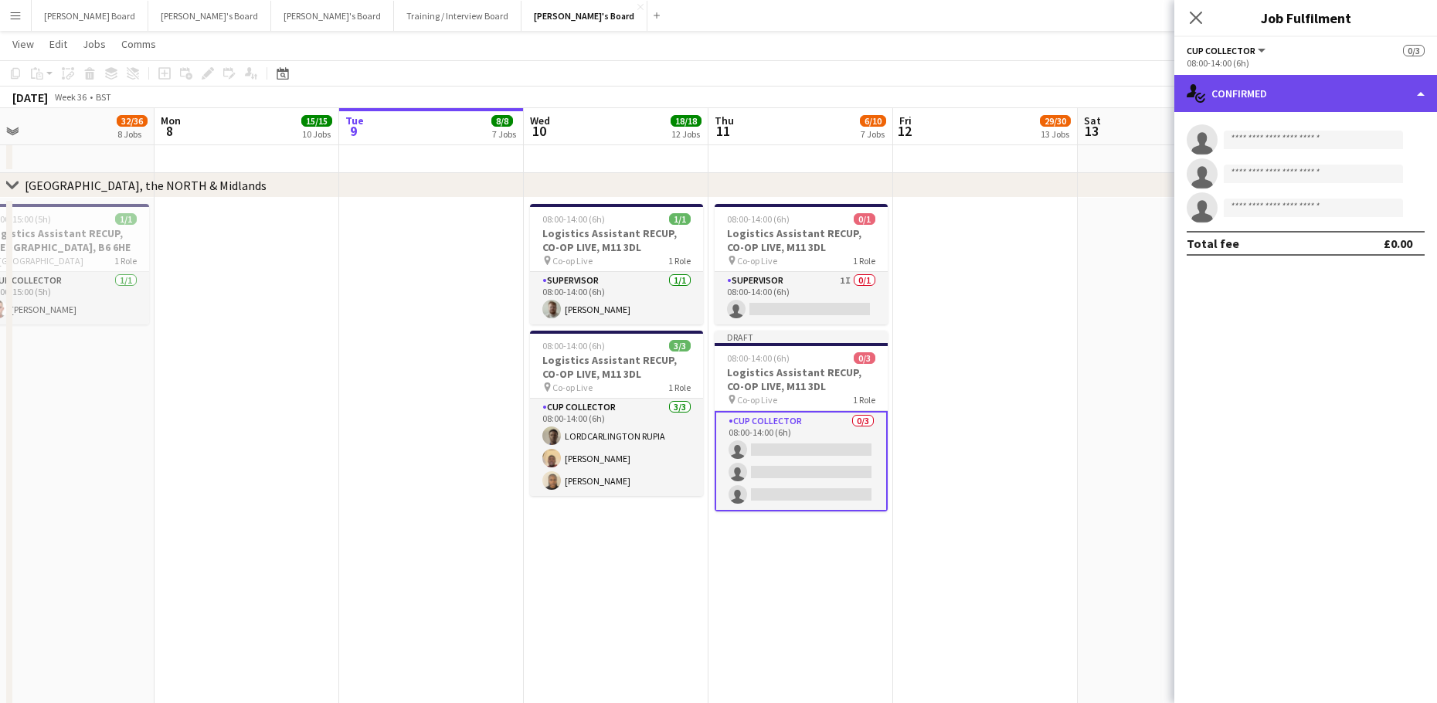
click at [1340, 94] on div "single-neutral-actions-check-2 Confirmed" at bounding box center [1306, 93] width 263 height 37
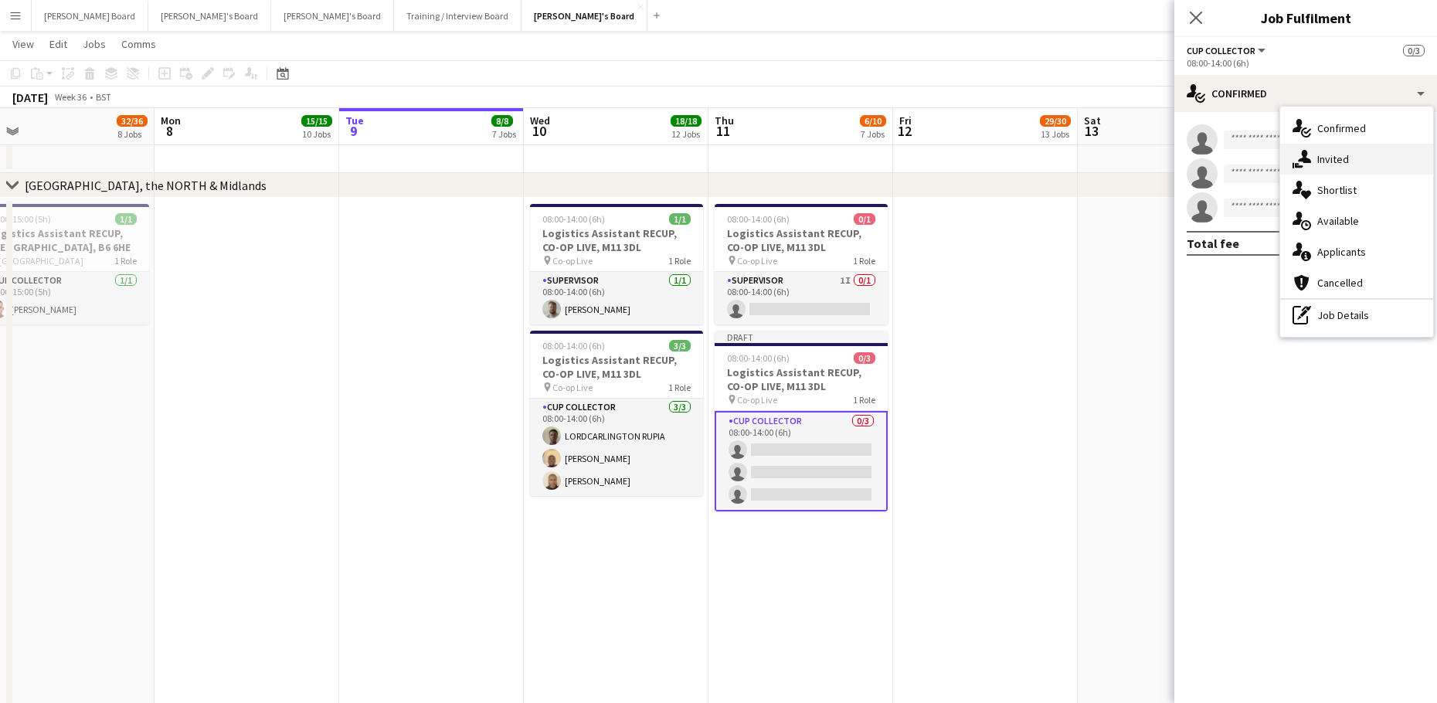
click at [1355, 162] on div "single-neutral-actions-share-1 Invited" at bounding box center [1356, 159] width 153 height 31
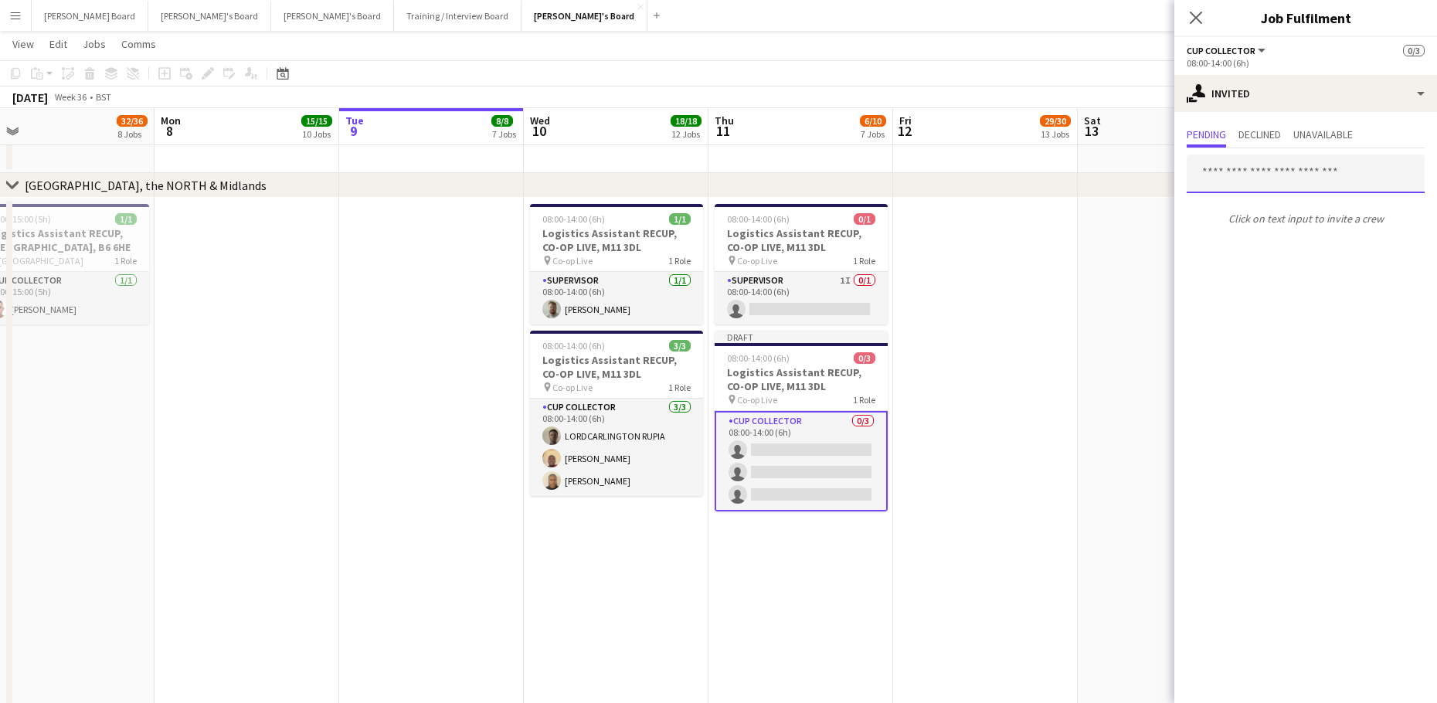
click at [1243, 165] on input "text" at bounding box center [1306, 174] width 238 height 39
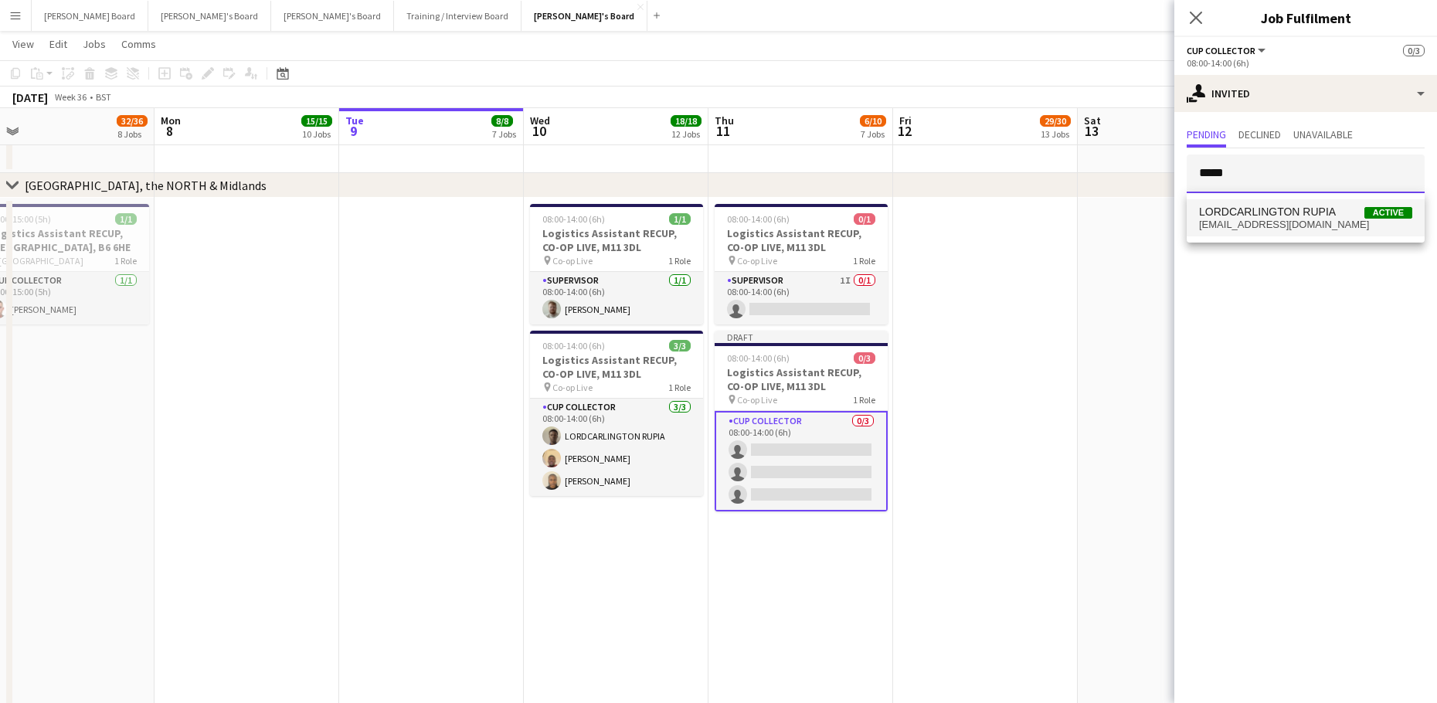
type input "*****"
click at [1335, 227] on span "rupiatony@gmail.com" at bounding box center [1305, 225] width 213 height 12
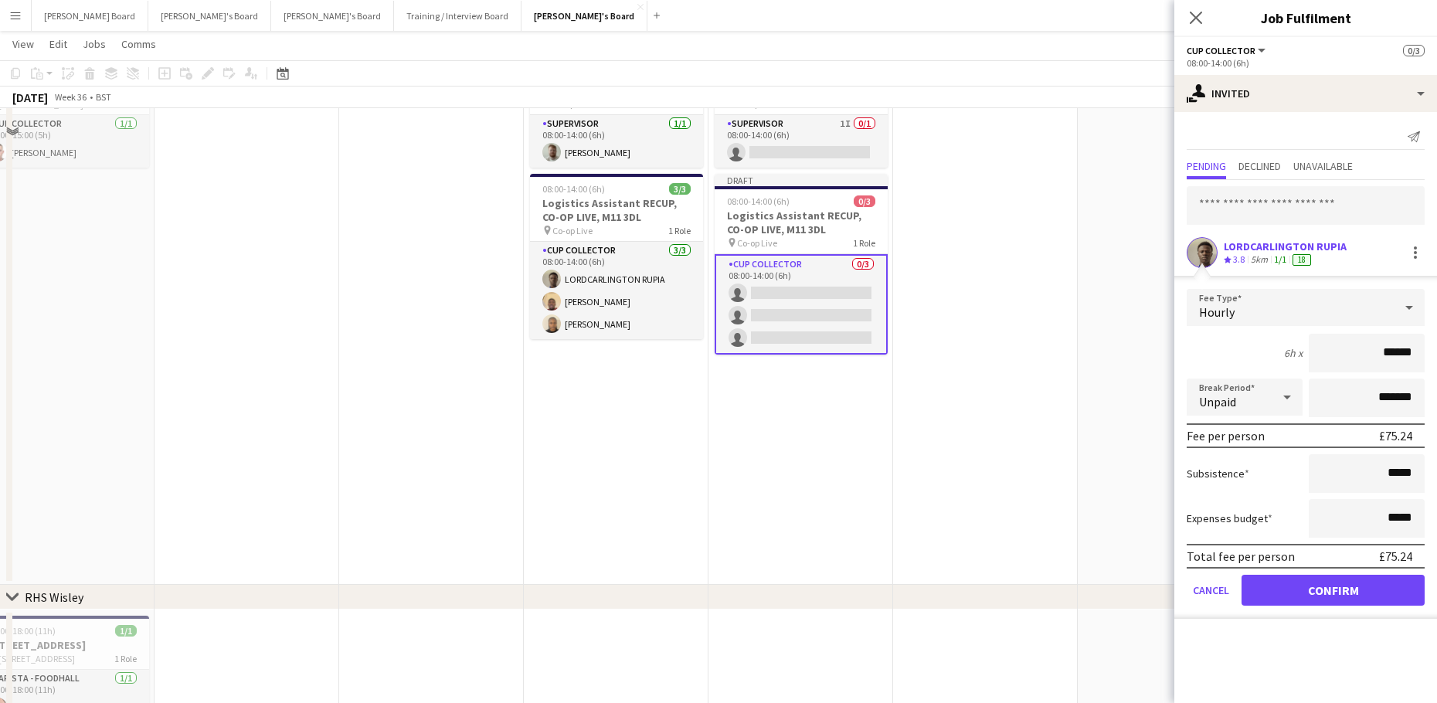
scroll to position [2686, 0]
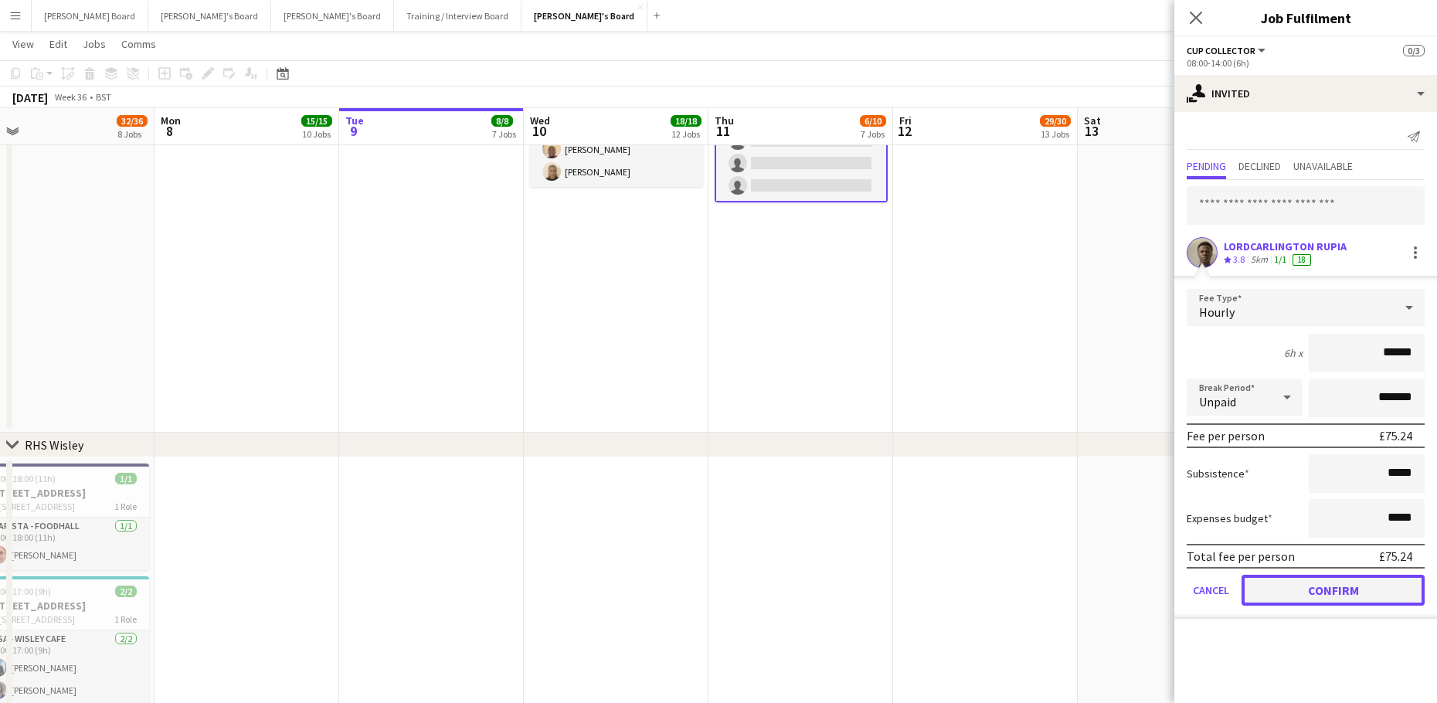
click at [1268, 587] on button "Confirm" at bounding box center [1333, 590] width 183 height 31
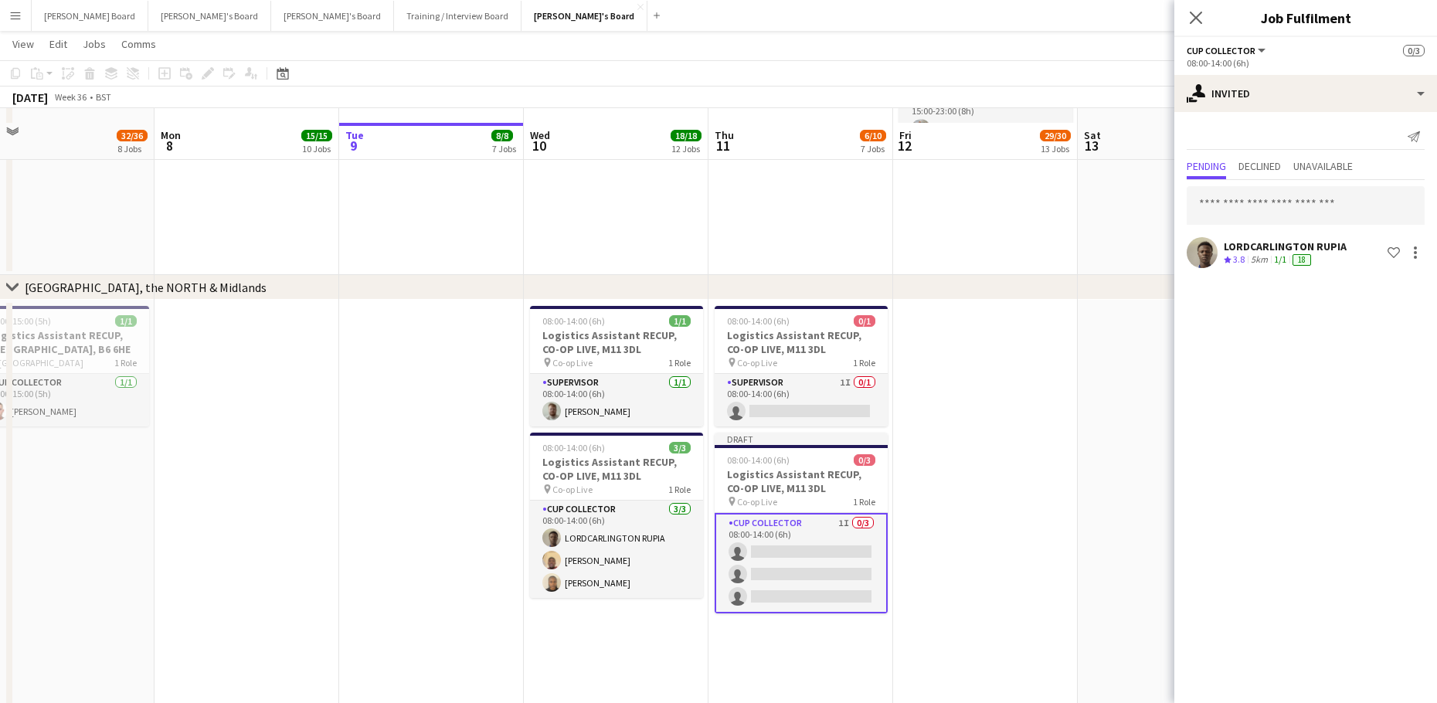
scroll to position [2274, 0]
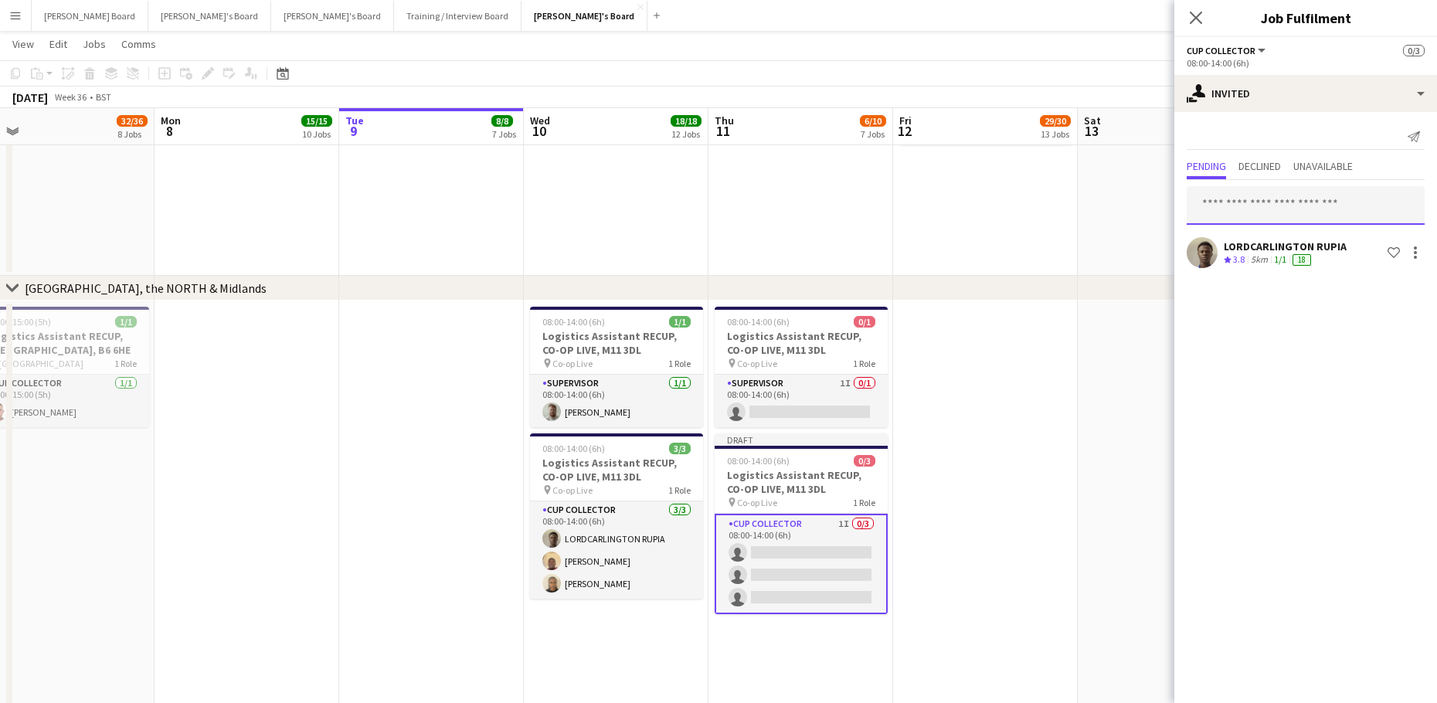
click at [1219, 207] on input "text" at bounding box center [1306, 205] width 238 height 39
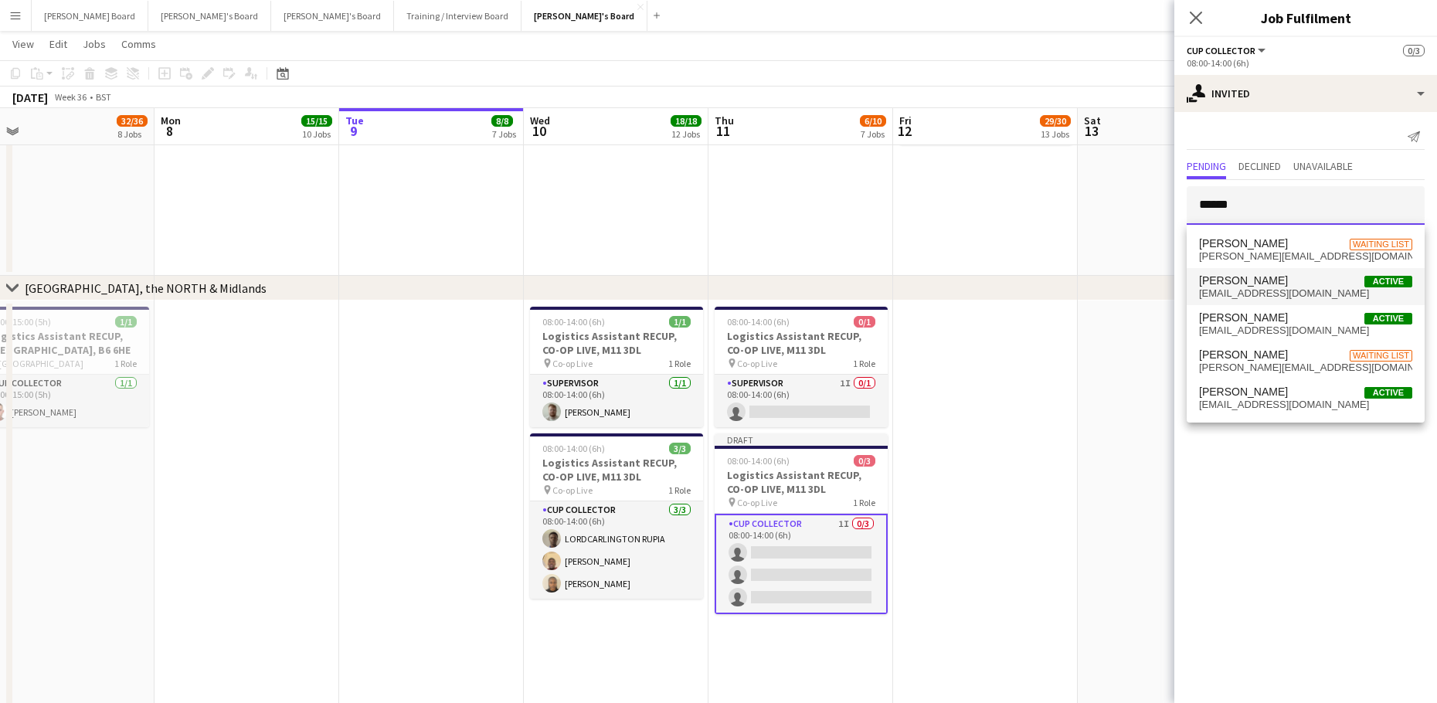
type input "******"
click at [1303, 286] on span "Daniel Agammegwa Active" at bounding box center [1305, 280] width 213 height 13
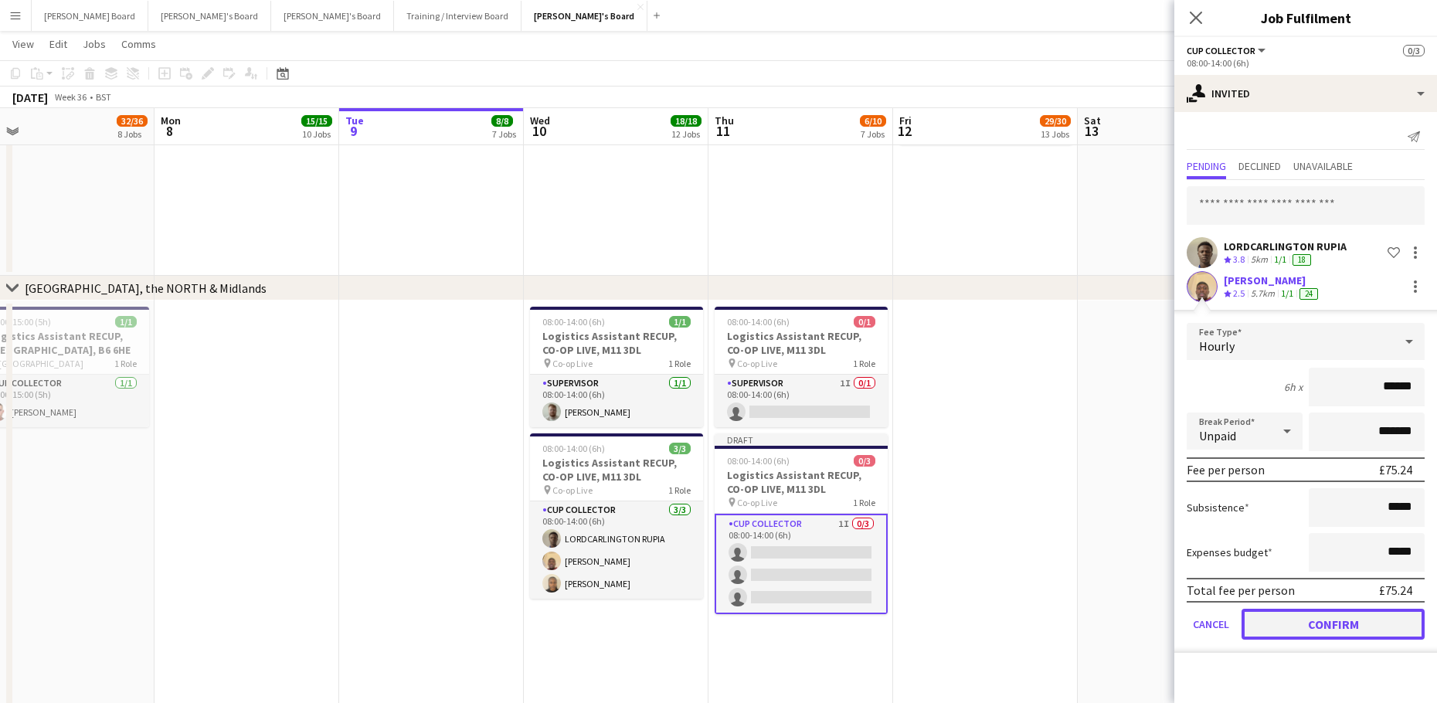
drag, startPoint x: 1321, startPoint y: 626, endPoint x: 1293, endPoint y: 617, distance: 29.8
click at [1321, 626] on button "Confirm" at bounding box center [1333, 624] width 183 height 31
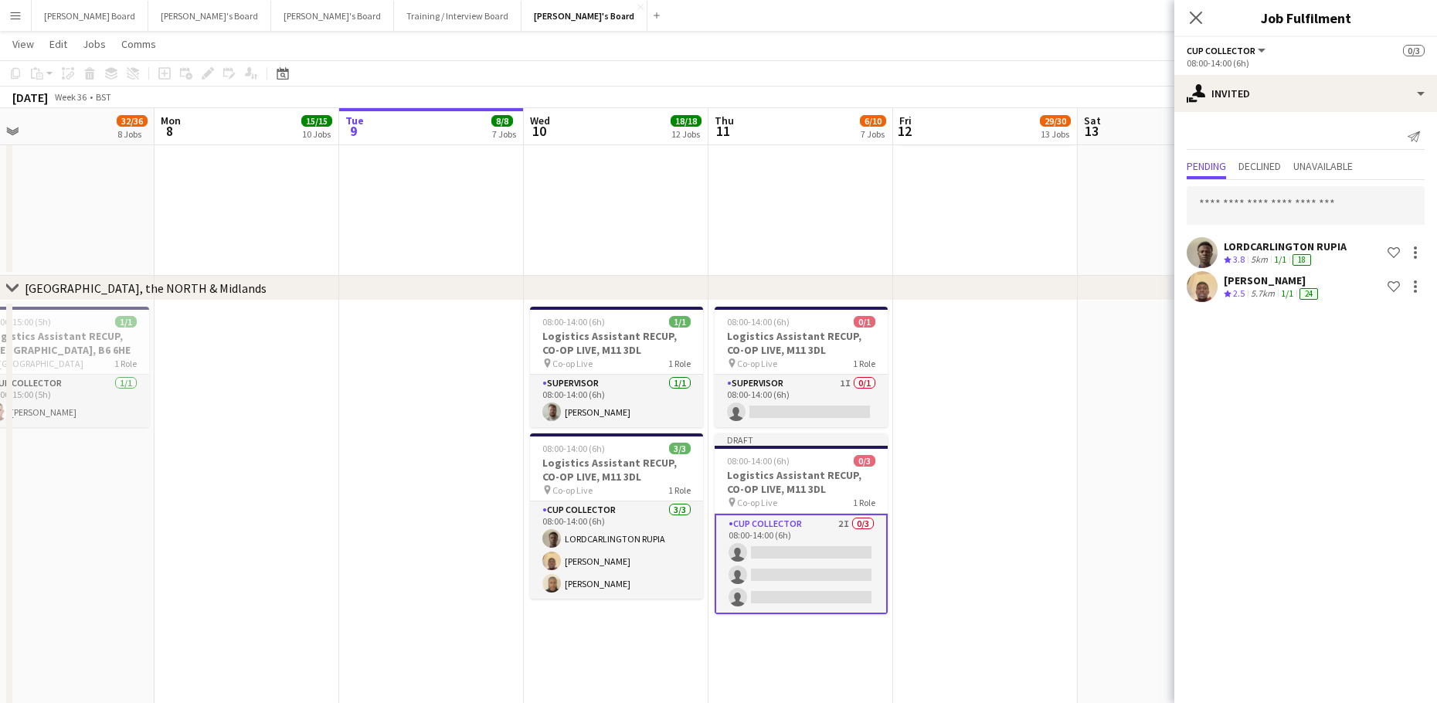
click at [1074, 446] on app-date-cell at bounding box center [985, 573] width 185 height 544
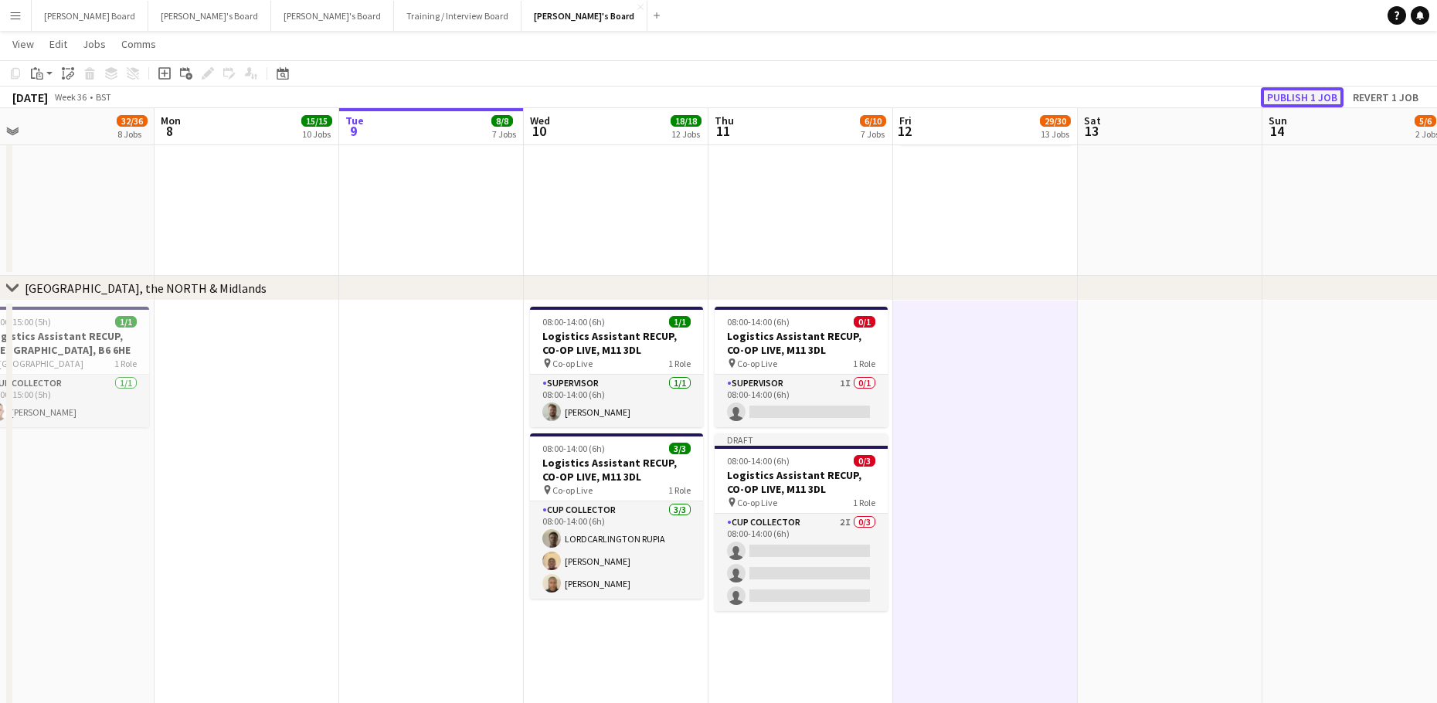
click at [1325, 96] on button "Publish 1 job" at bounding box center [1302, 97] width 83 height 20
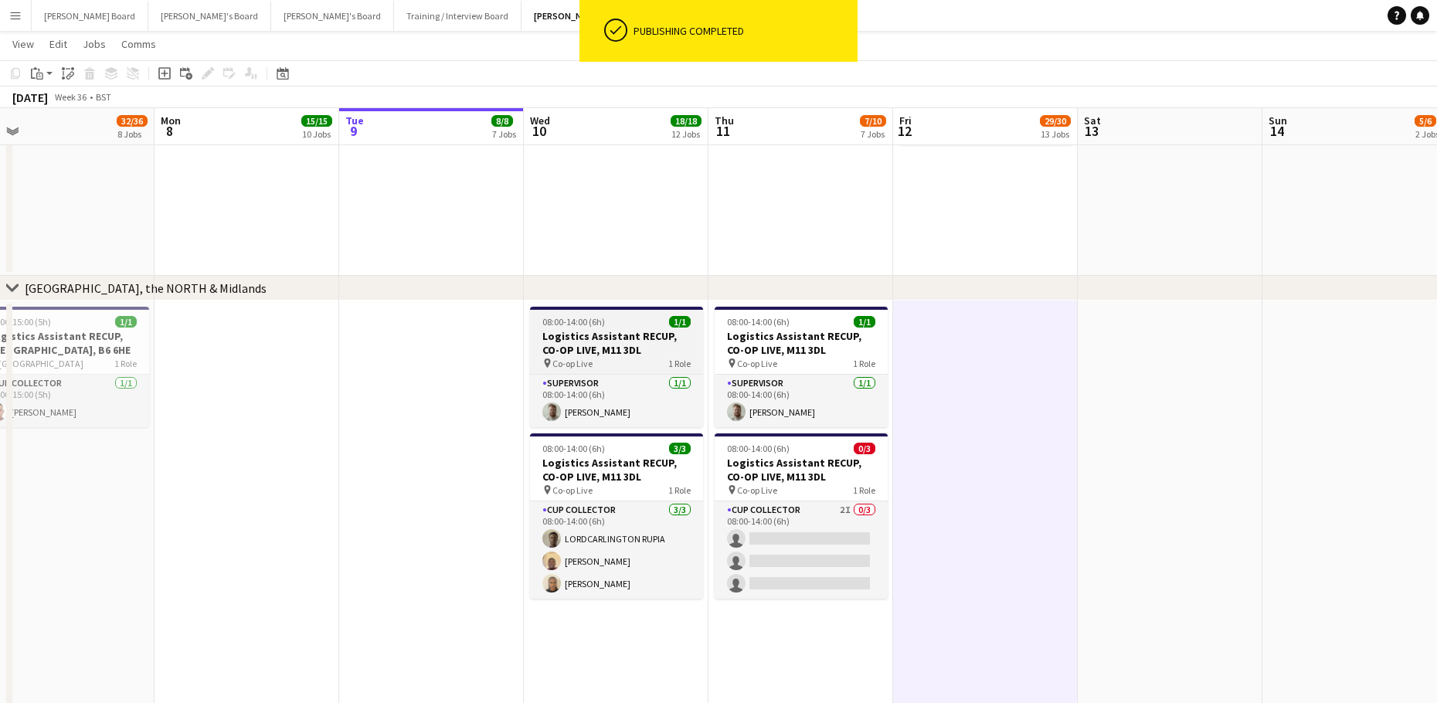
click at [605, 321] on div "08:00-14:00 (6h) 1/1" at bounding box center [616, 322] width 173 height 12
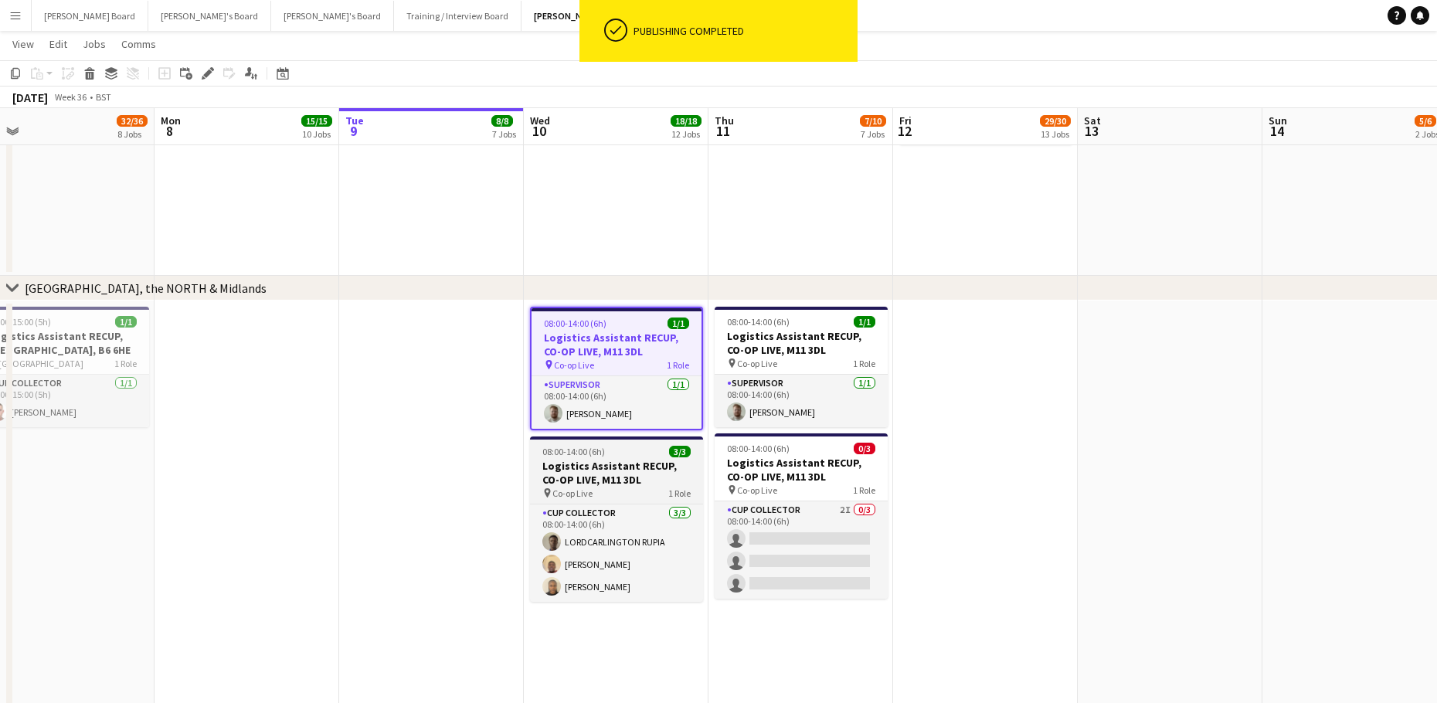
click at [607, 471] on h3 "Logistics Assistant RECUP, CO-OP LIVE, M11 3DL" at bounding box center [616, 473] width 173 height 28
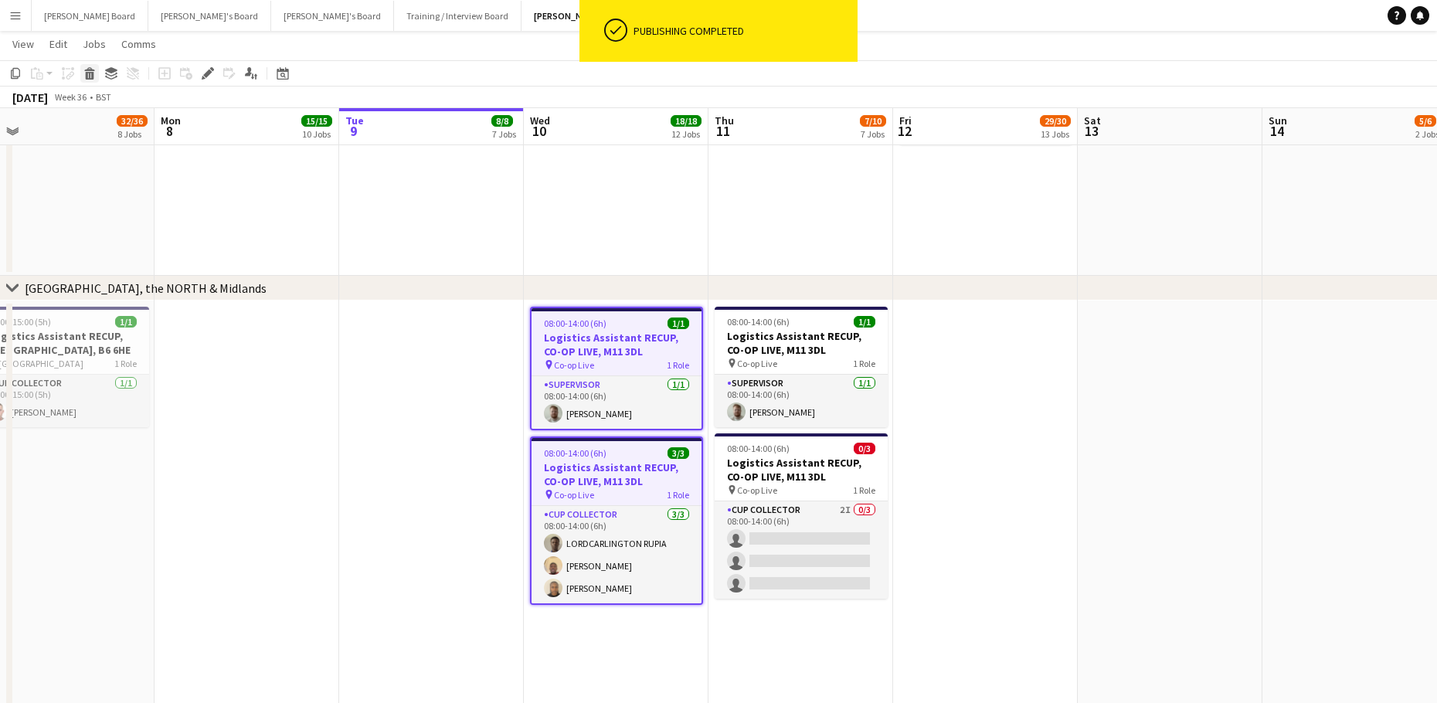
click at [94, 75] on icon at bounding box center [90, 76] width 9 height 8
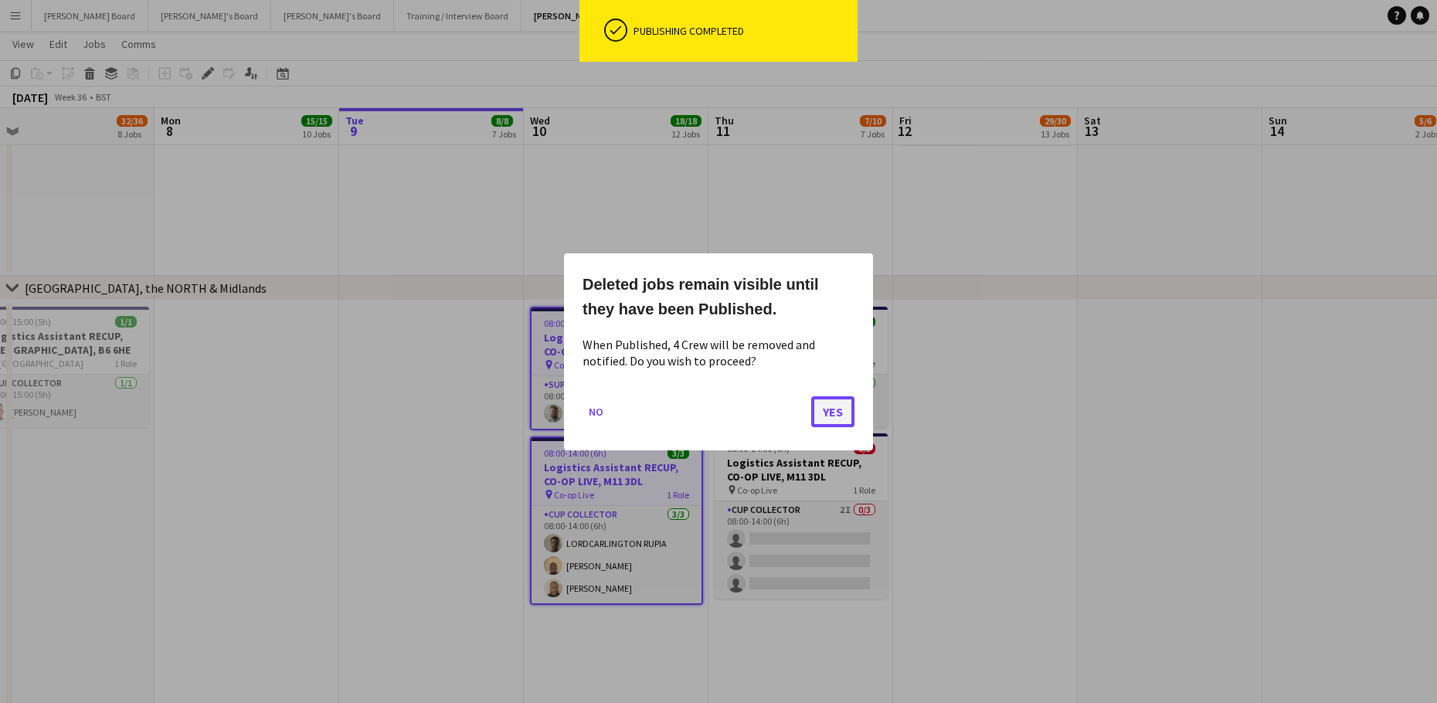
click at [842, 403] on button "Yes" at bounding box center [832, 411] width 43 height 31
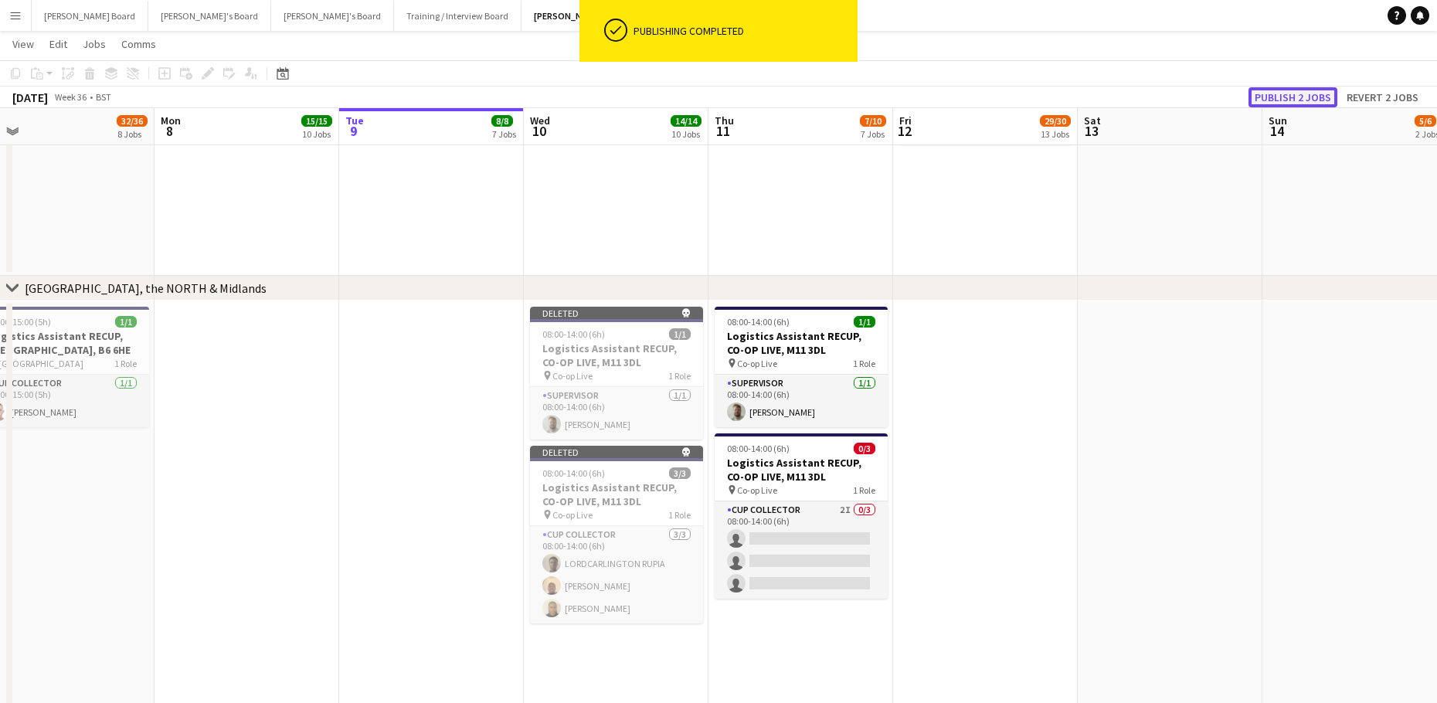
click at [1328, 91] on button "Publish 2 jobs" at bounding box center [1293, 97] width 89 height 20
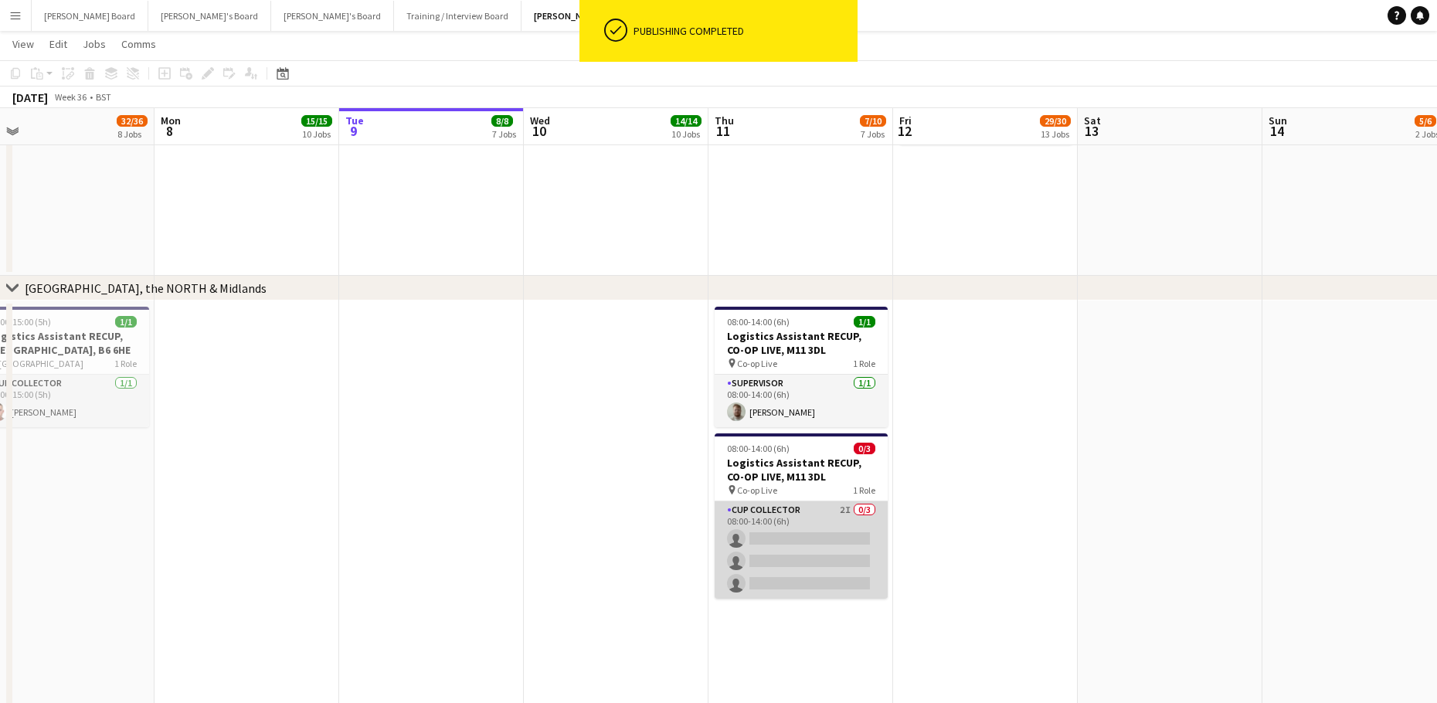
click at [804, 535] on app-card-role "CUP COLLECTOR 2I 0/3 08:00-14:00 (6h) single-neutral-actions single-neutral-act…" at bounding box center [801, 550] width 173 height 97
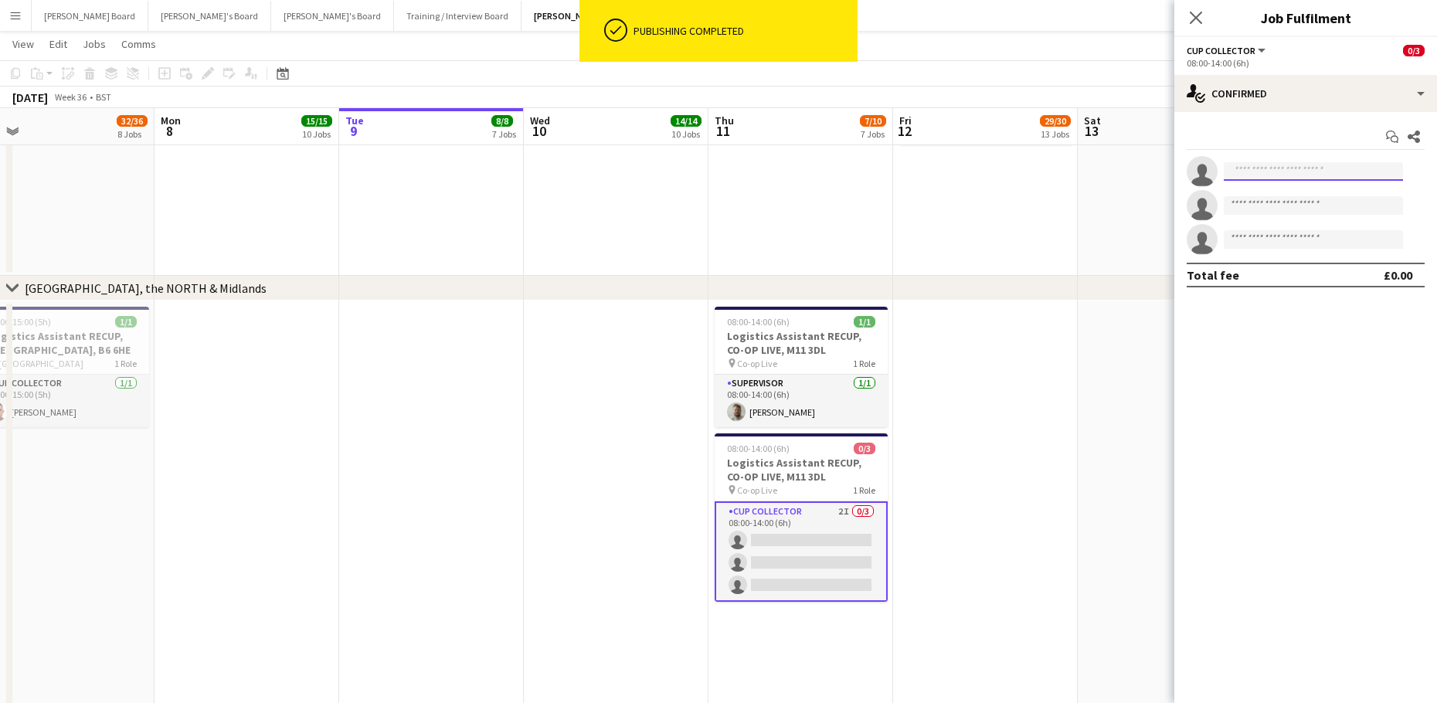
click at [1285, 168] on input at bounding box center [1313, 171] width 179 height 19
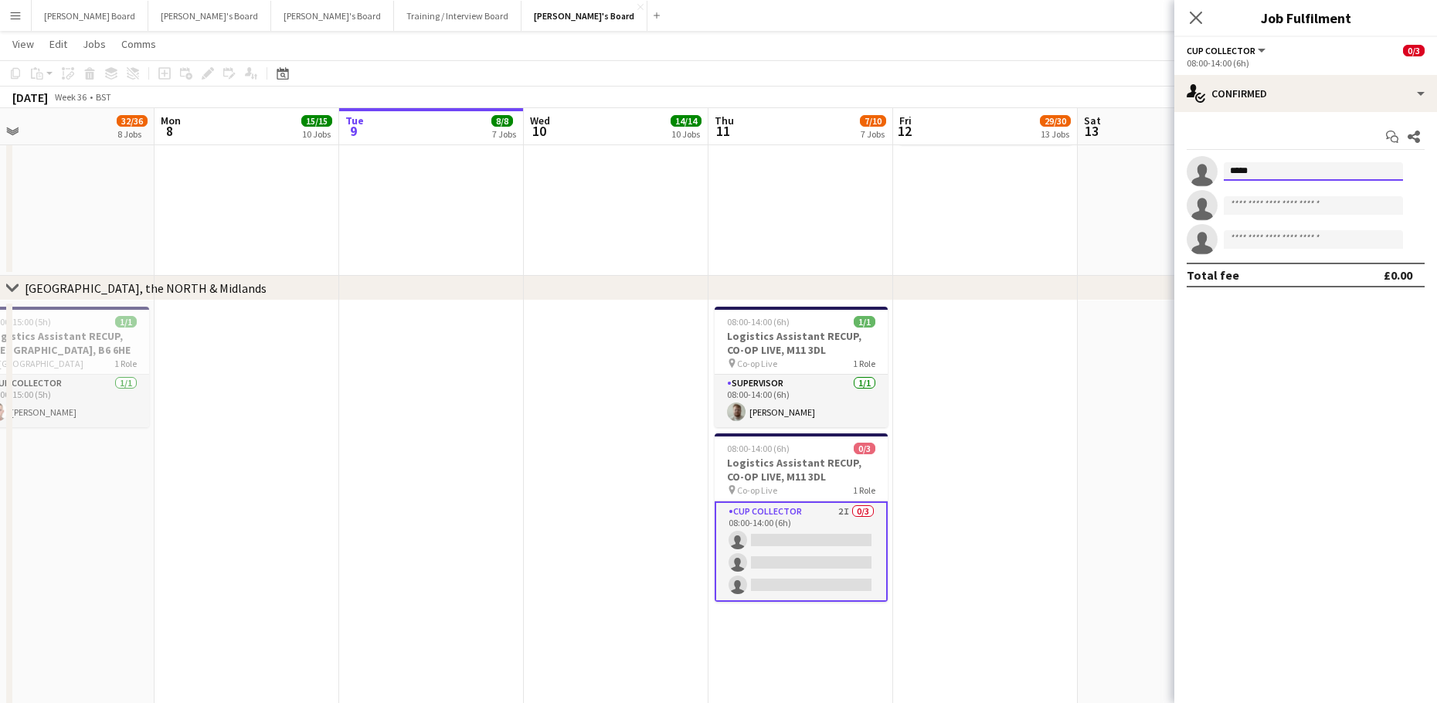
type input "******"
drag, startPoint x: 1274, startPoint y: 171, endPoint x: 1163, endPoint y: 174, distance: 111.3
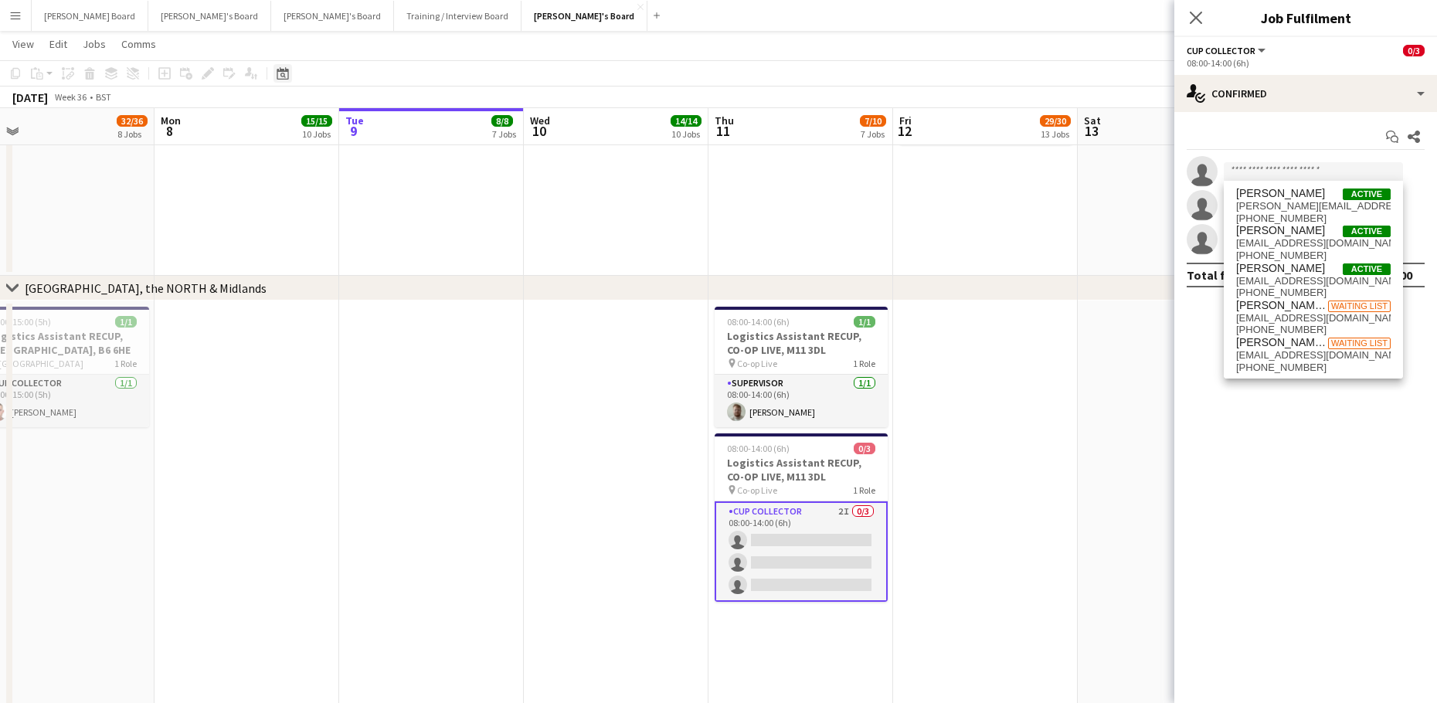
click at [274, 78] on div "Date picker" at bounding box center [283, 73] width 19 height 19
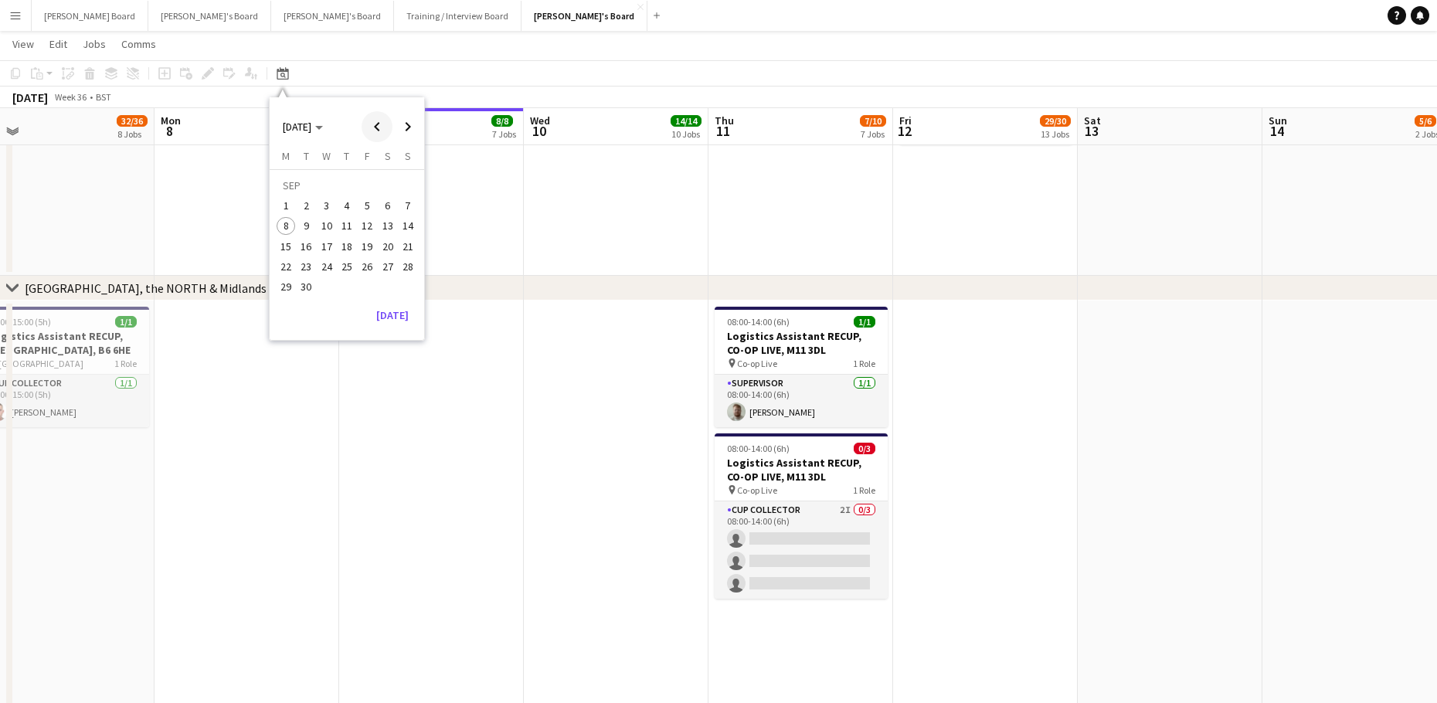
click at [369, 132] on span "Previous month" at bounding box center [377, 126] width 31 height 31
click at [361, 204] on span "4" at bounding box center [367, 205] width 19 height 19
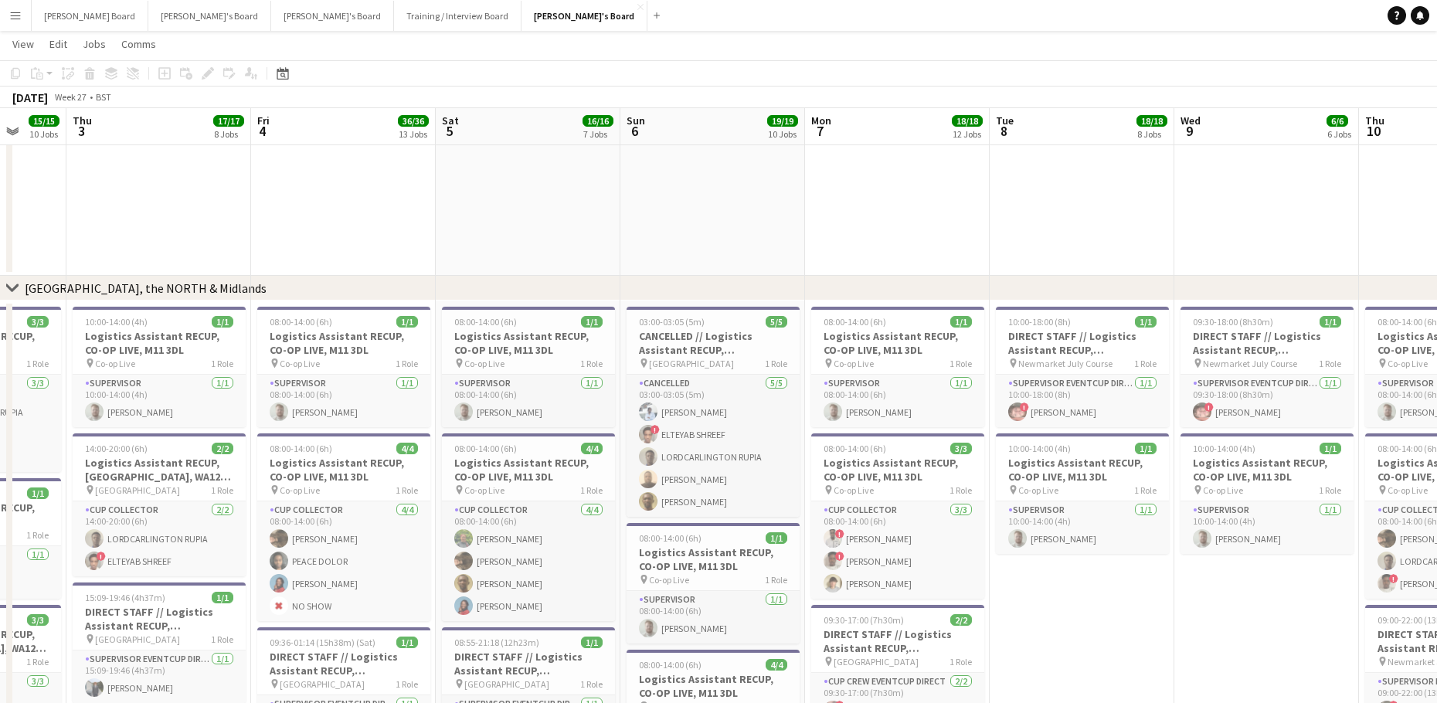
drag, startPoint x: 1025, startPoint y: 461, endPoint x: 628, endPoint y: 451, distance: 396.5
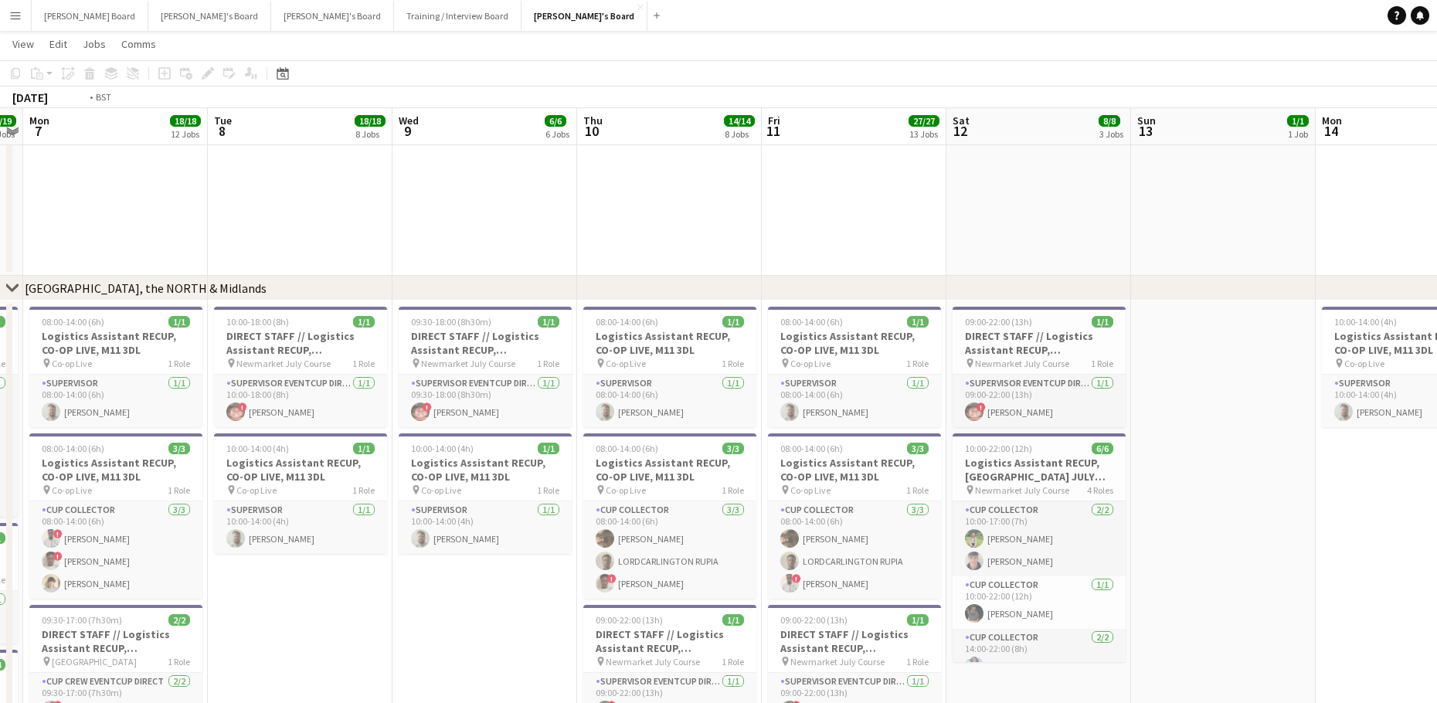
drag, startPoint x: 487, startPoint y: 471, endPoint x: 927, endPoint y: 455, distance: 440.8
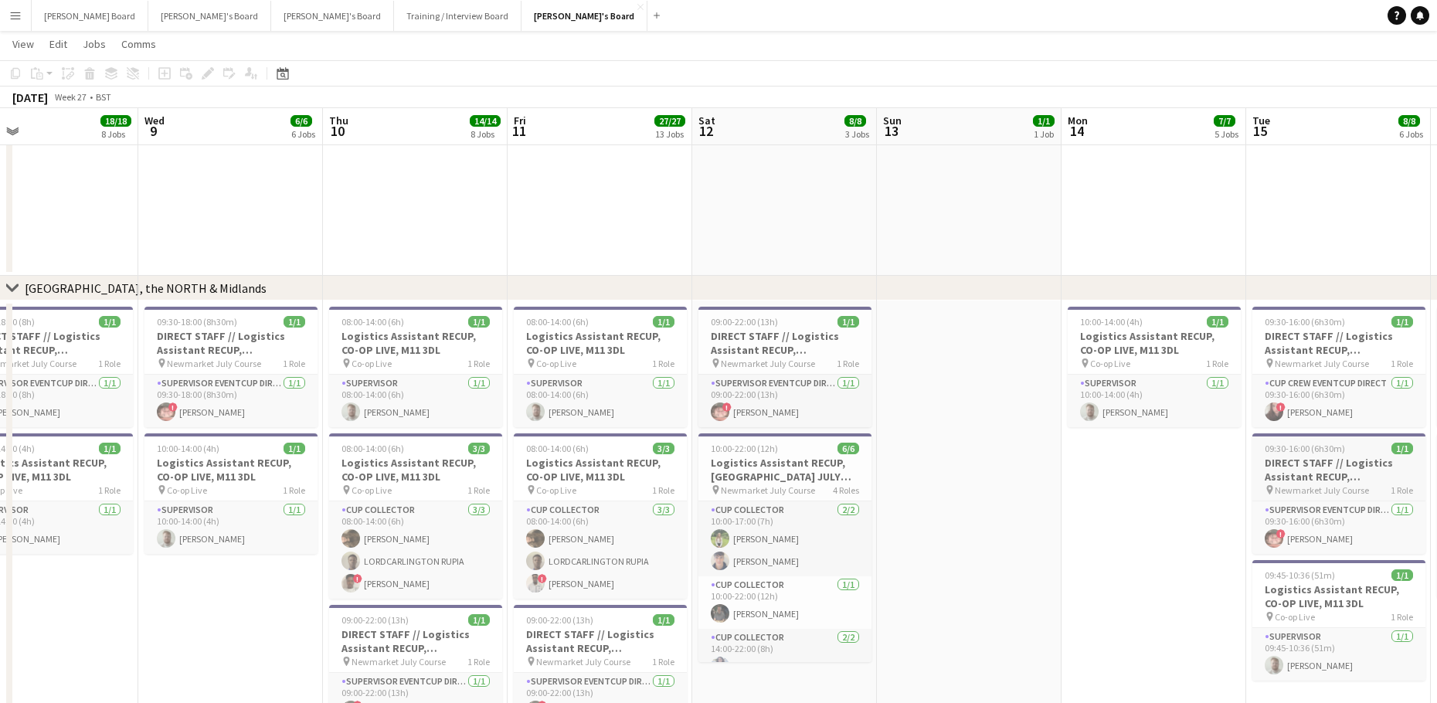
drag, startPoint x: 667, startPoint y: 484, endPoint x: 838, endPoint y: 445, distance: 175.1
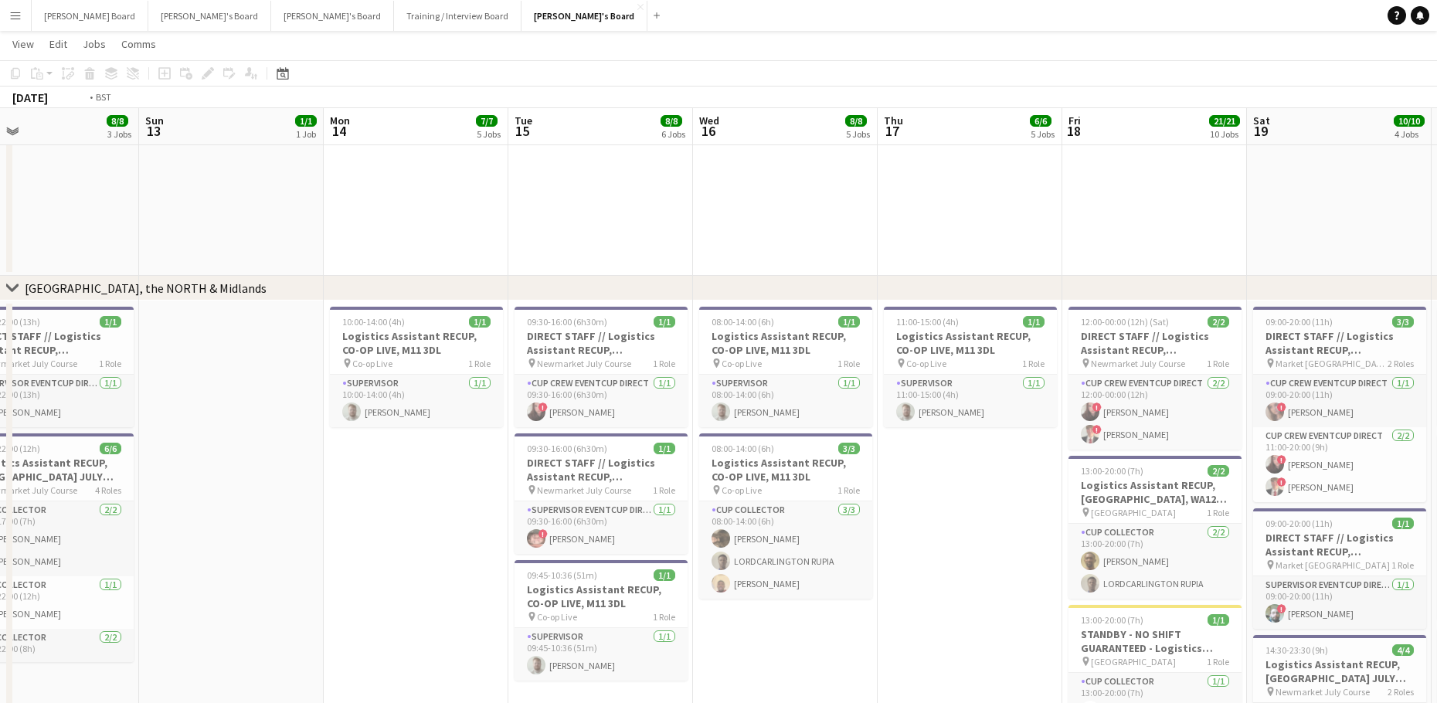
drag, startPoint x: 808, startPoint y: 520, endPoint x: 815, endPoint y: 512, distance: 11.0
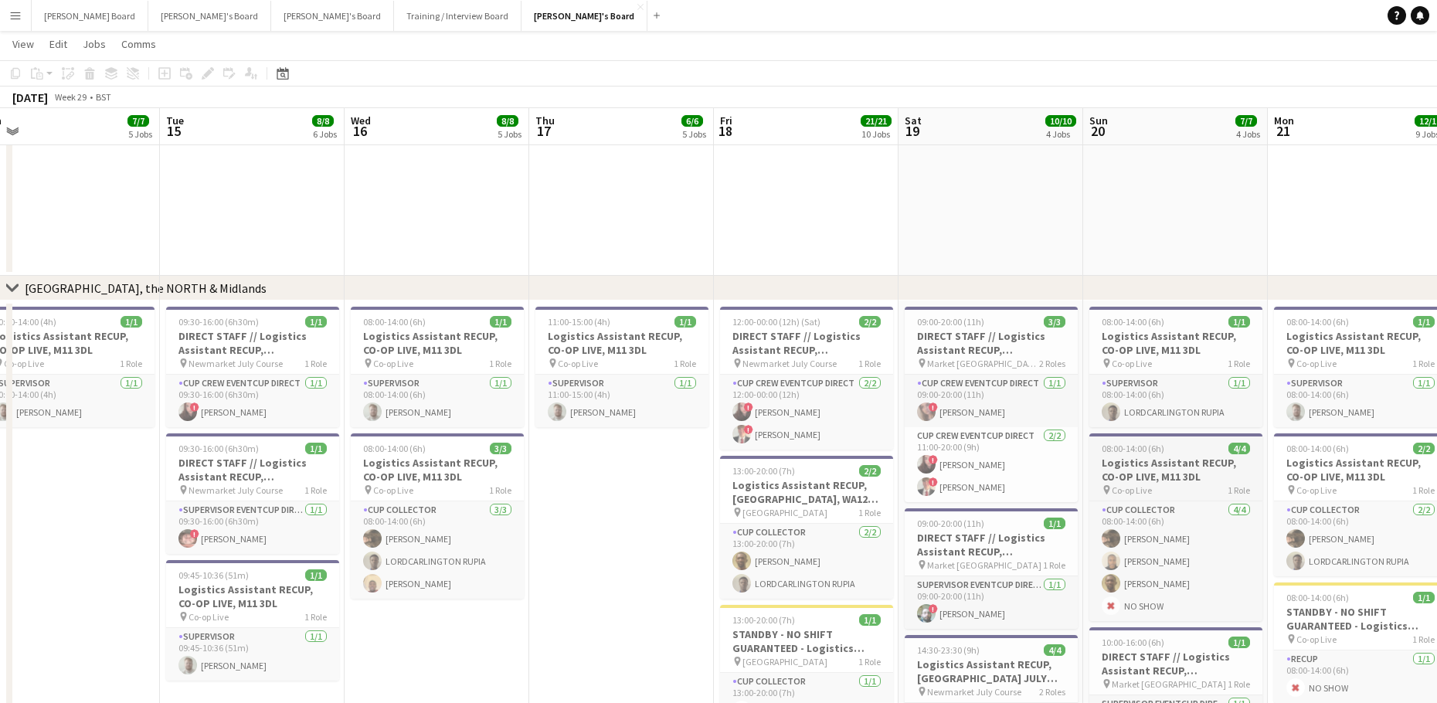
drag, startPoint x: 1071, startPoint y: 481, endPoint x: 801, endPoint y: 495, distance: 270.0
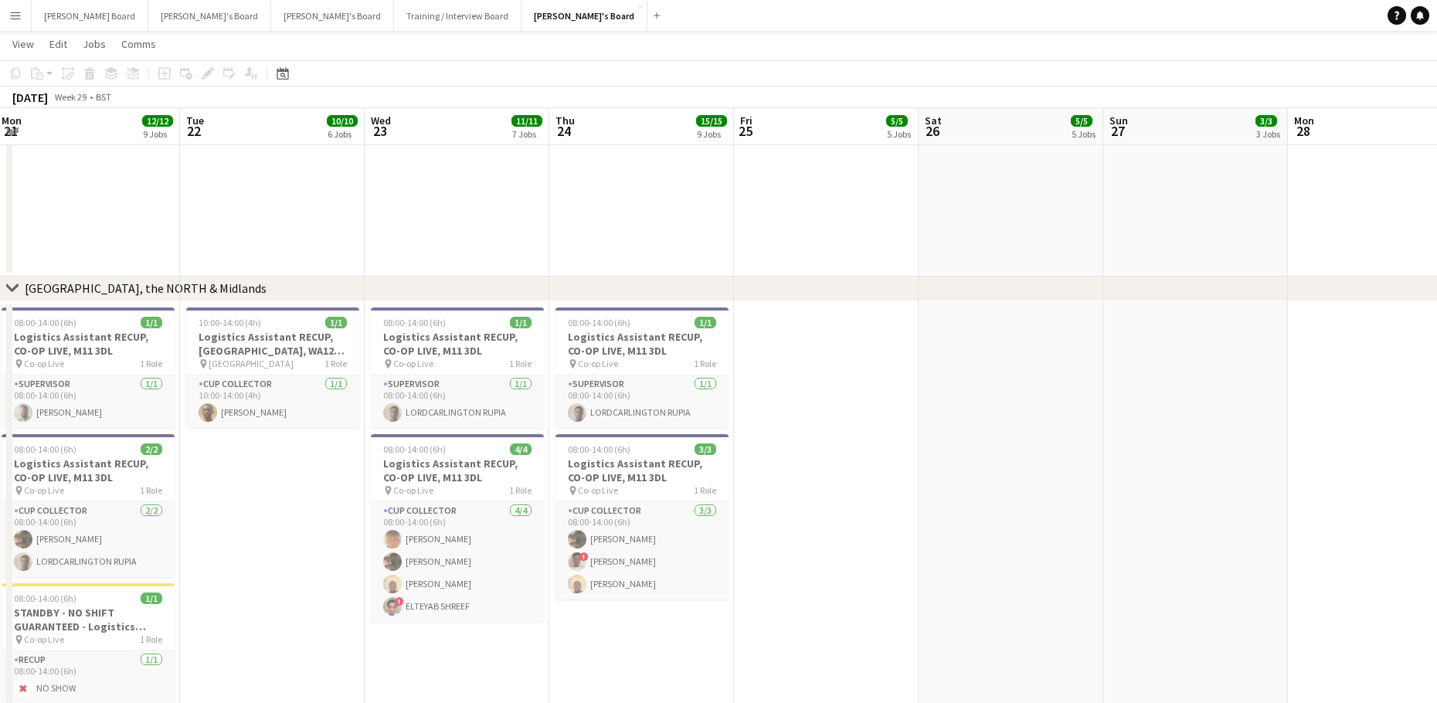
scroll to position [0, 0]
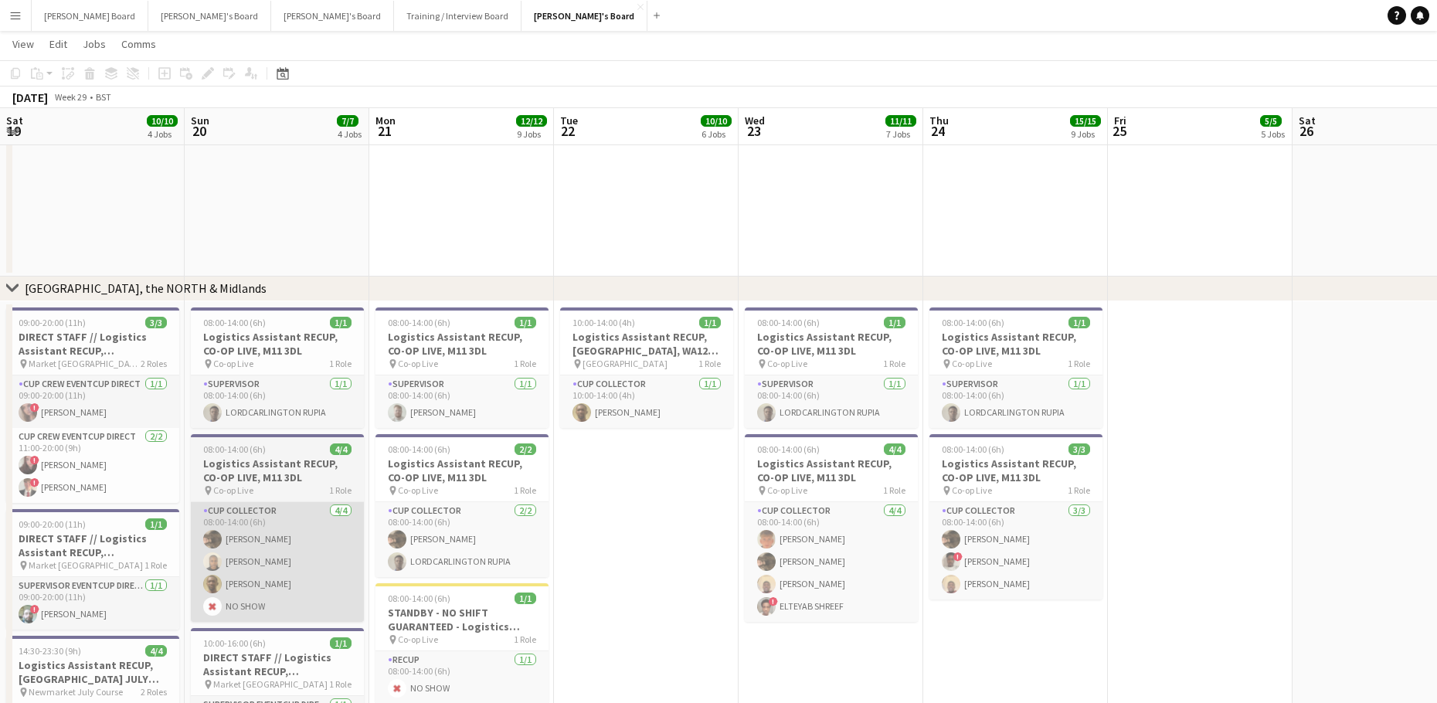
drag, startPoint x: 1013, startPoint y: 534, endPoint x: 639, endPoint y: 553, distance: 374.5
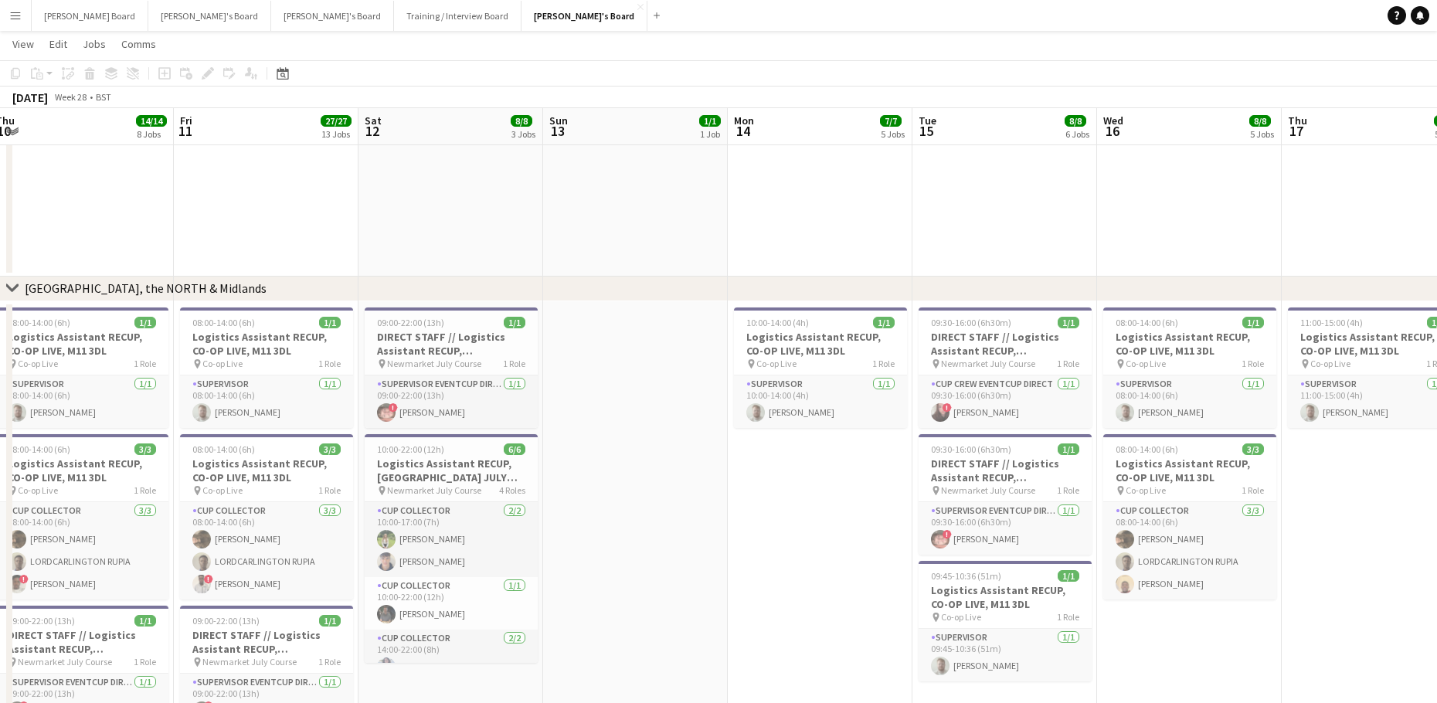
drag, startPoint x: 403, startPoint y: 495, endPoint x: 928, endPoint y: 485, distance: 525.6
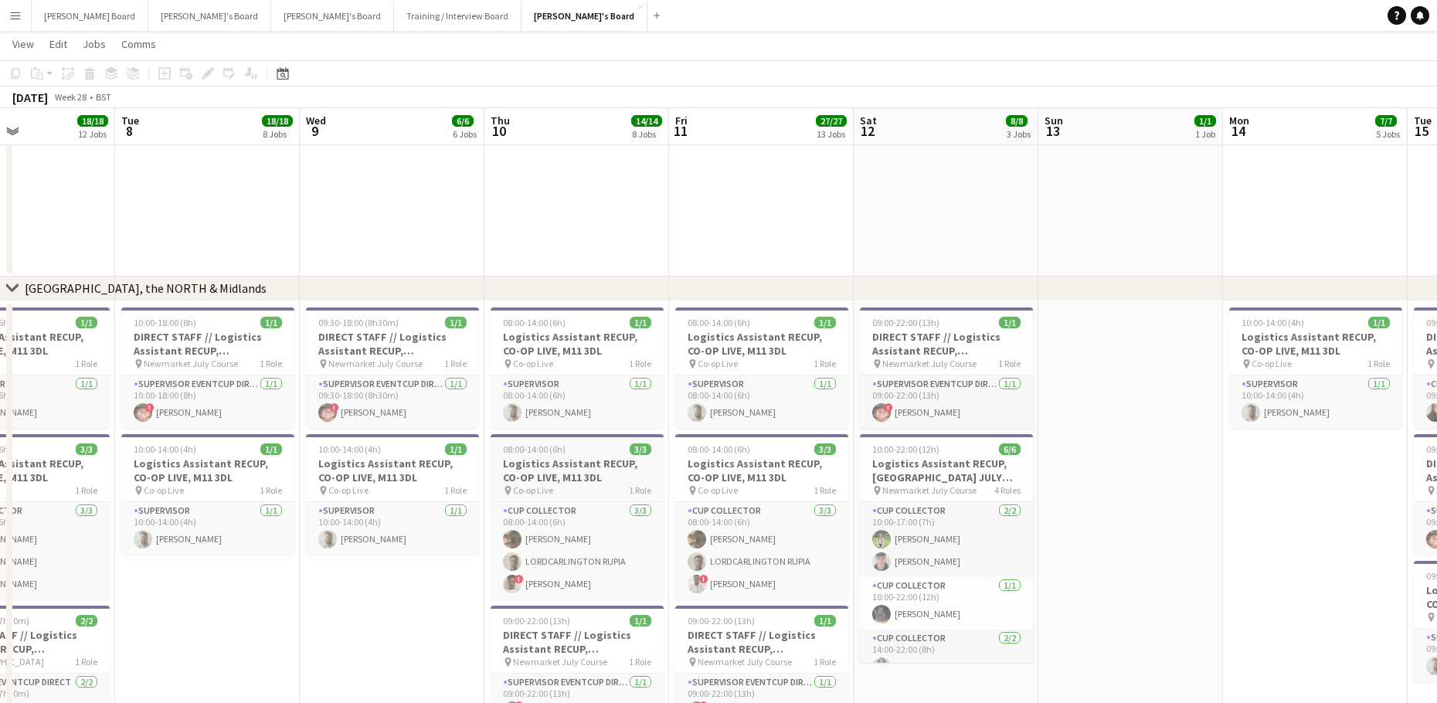
drag, startPoint x: 517, startPoint y: 493, endPoint x: 812, endPoint y: 481, distance: 295.4
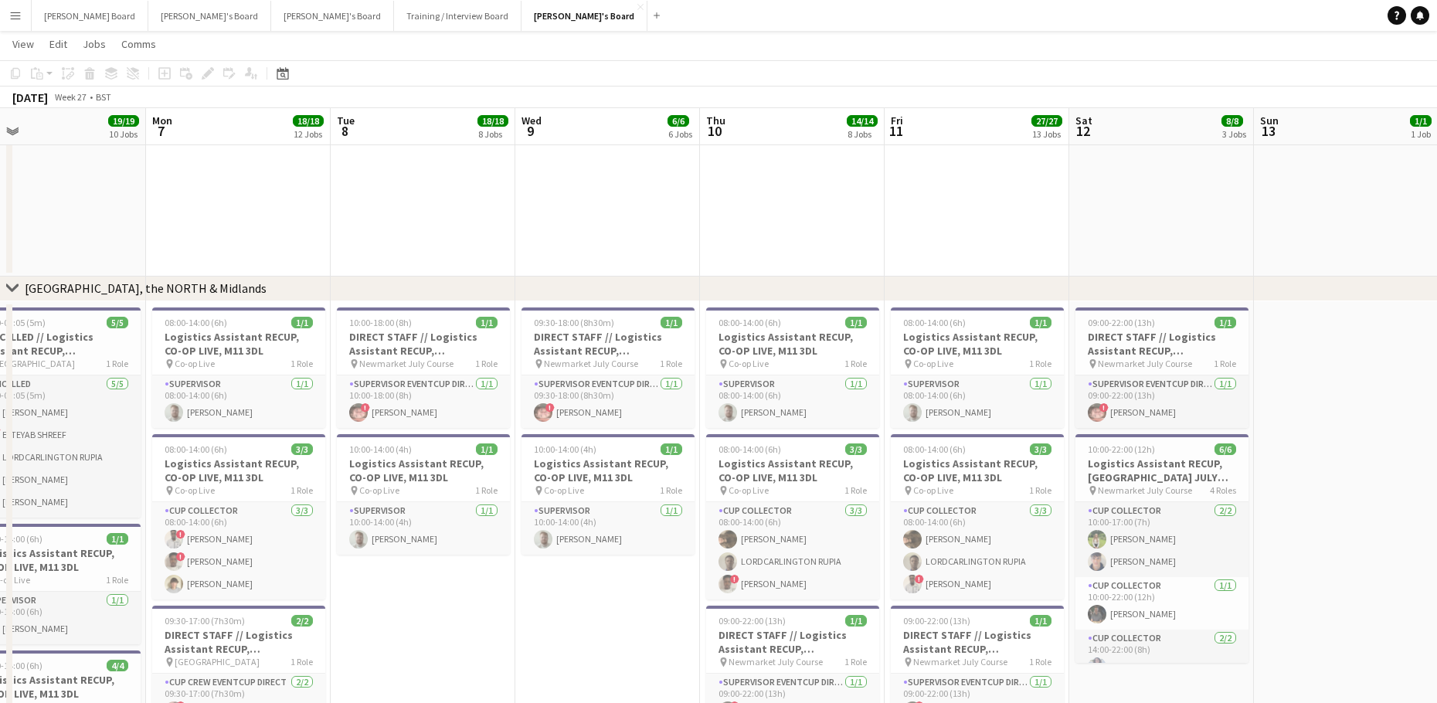
drag, startPoint x: 610, startPoint y: 480, endPoint x: 1019, endPoint y: 488, distance: 408.8
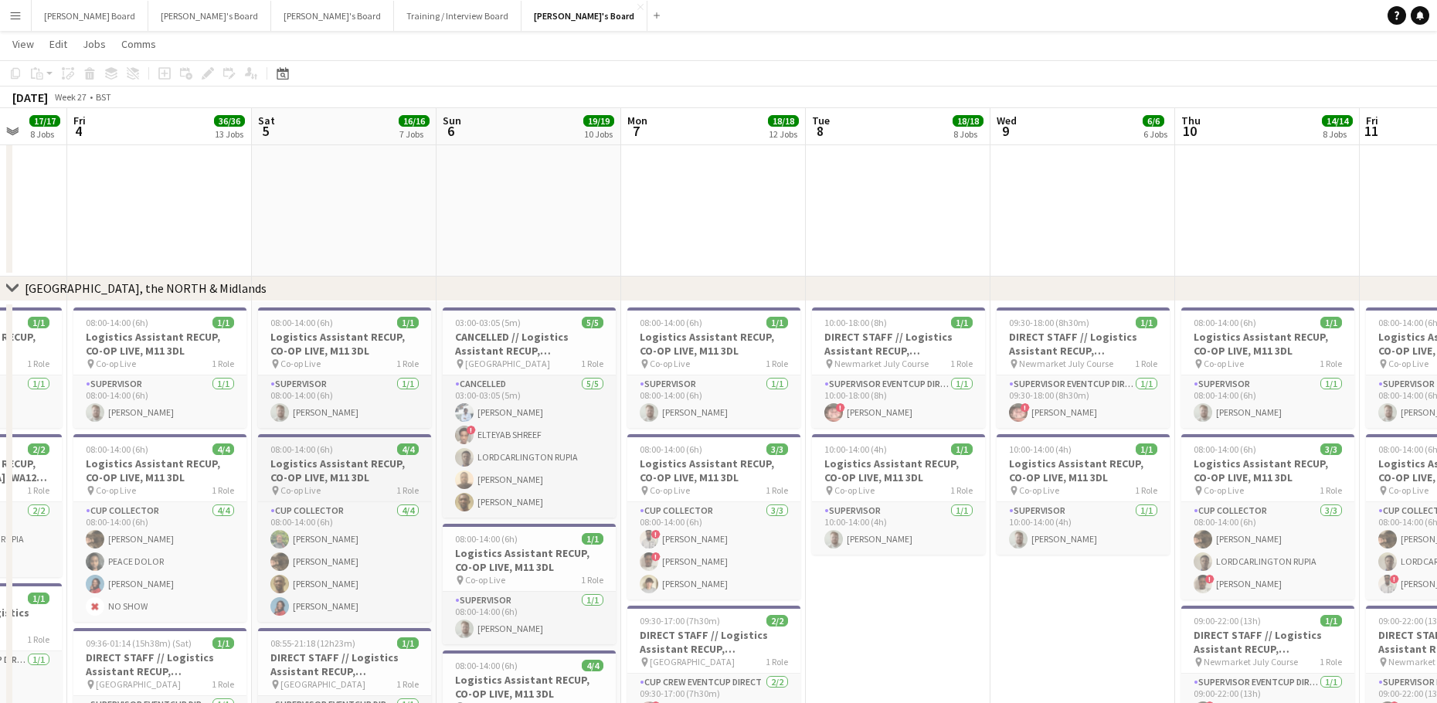
drag, startPoint x: 584, startPoint y: 470, endPoint x: 743, endPoint y: 480, distance: 158.7
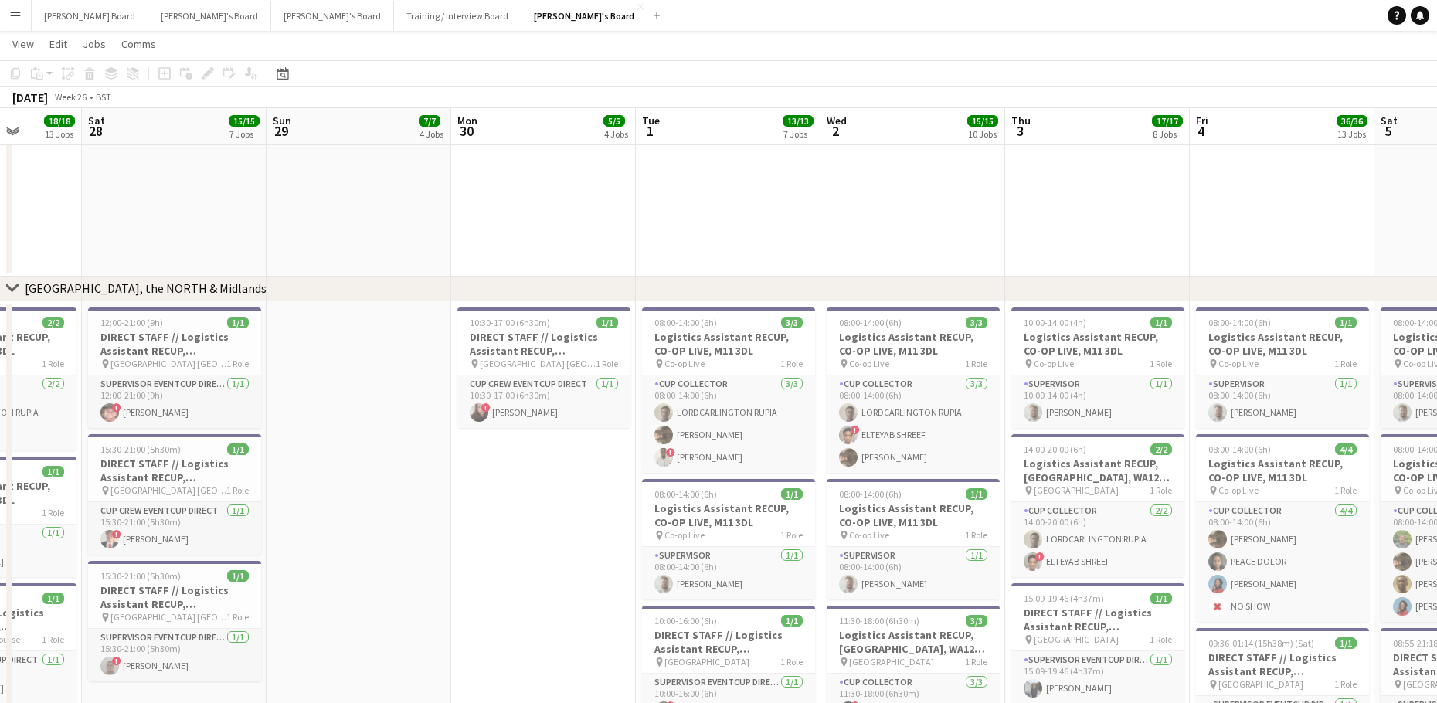
drag, startPoint x: 593, startPoint y: 484, endPoint x: 713, endPoint y: 488, distance: 119.8
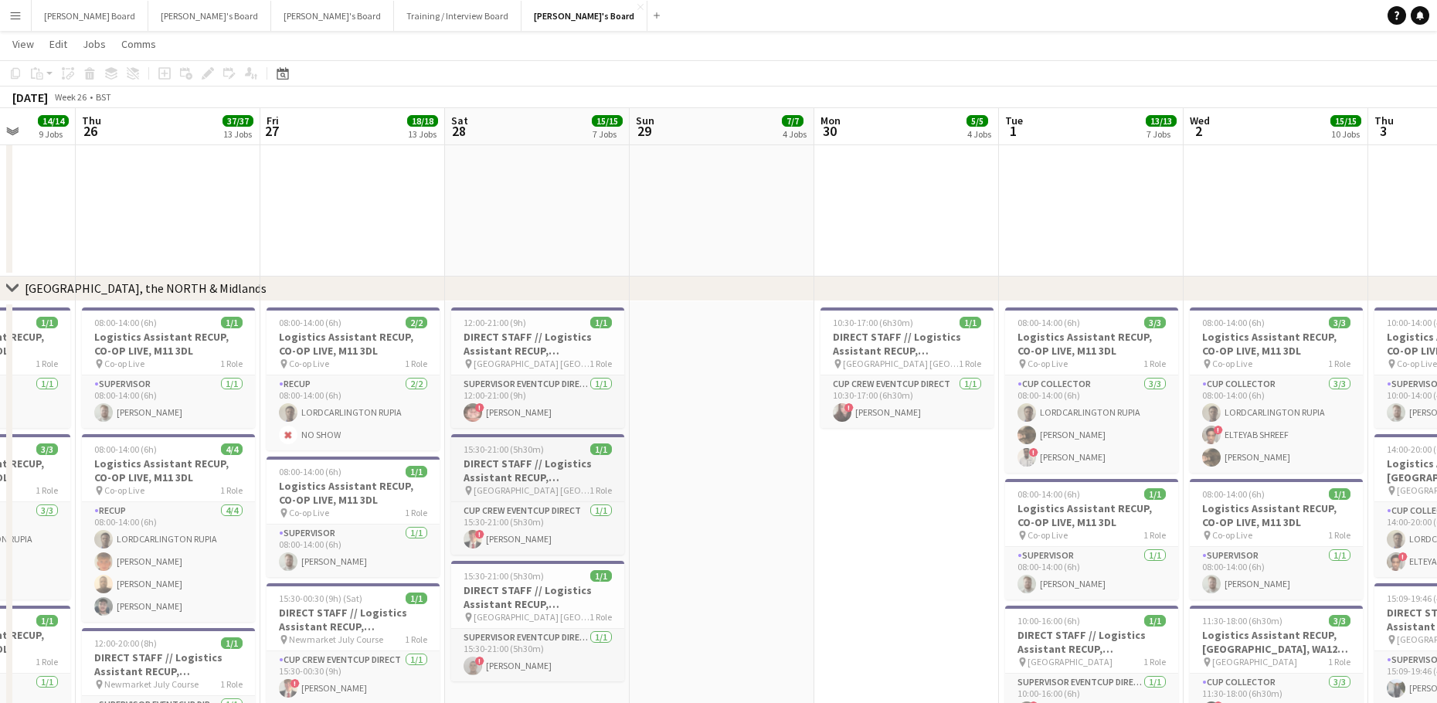
drag, startPoint x: 801, startPoint y: 480, endPoint x: 1015, endPoint y: 490, distance: 215.1
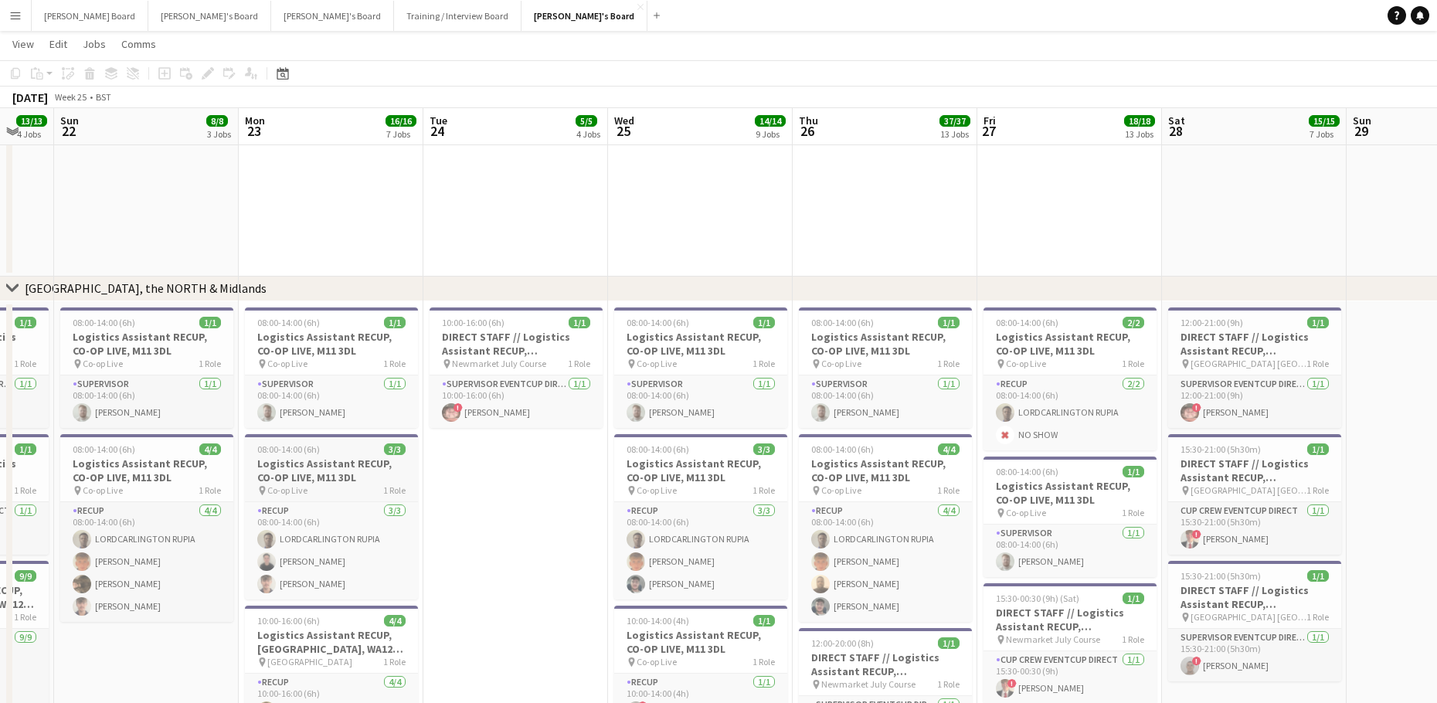
drag, startPoint x: 748, startPoint y: 475, endPoint x: 469, endPoint y: 481, distance: 279.0
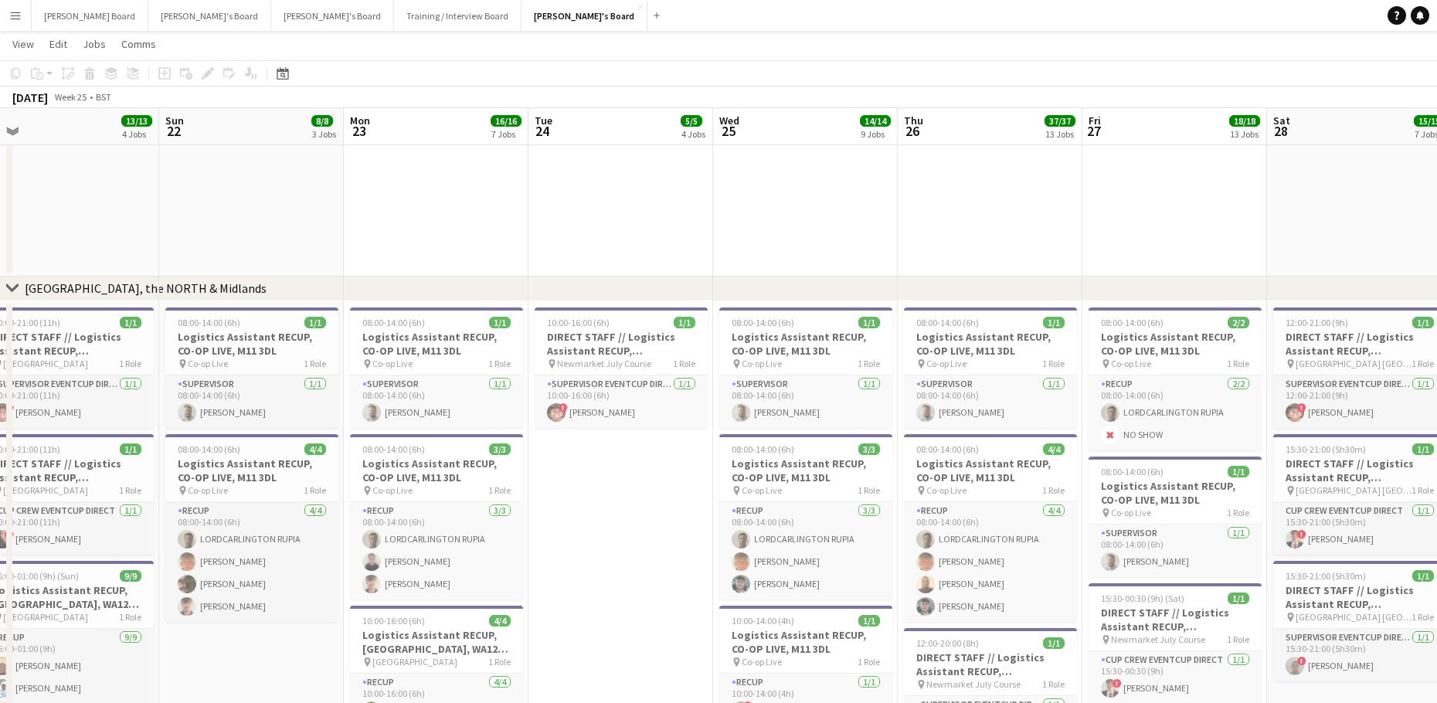
drag, startPoint x: 469, startPoint y: 481, endPoint x: 729, endPoint y: 493, distance: 259.9
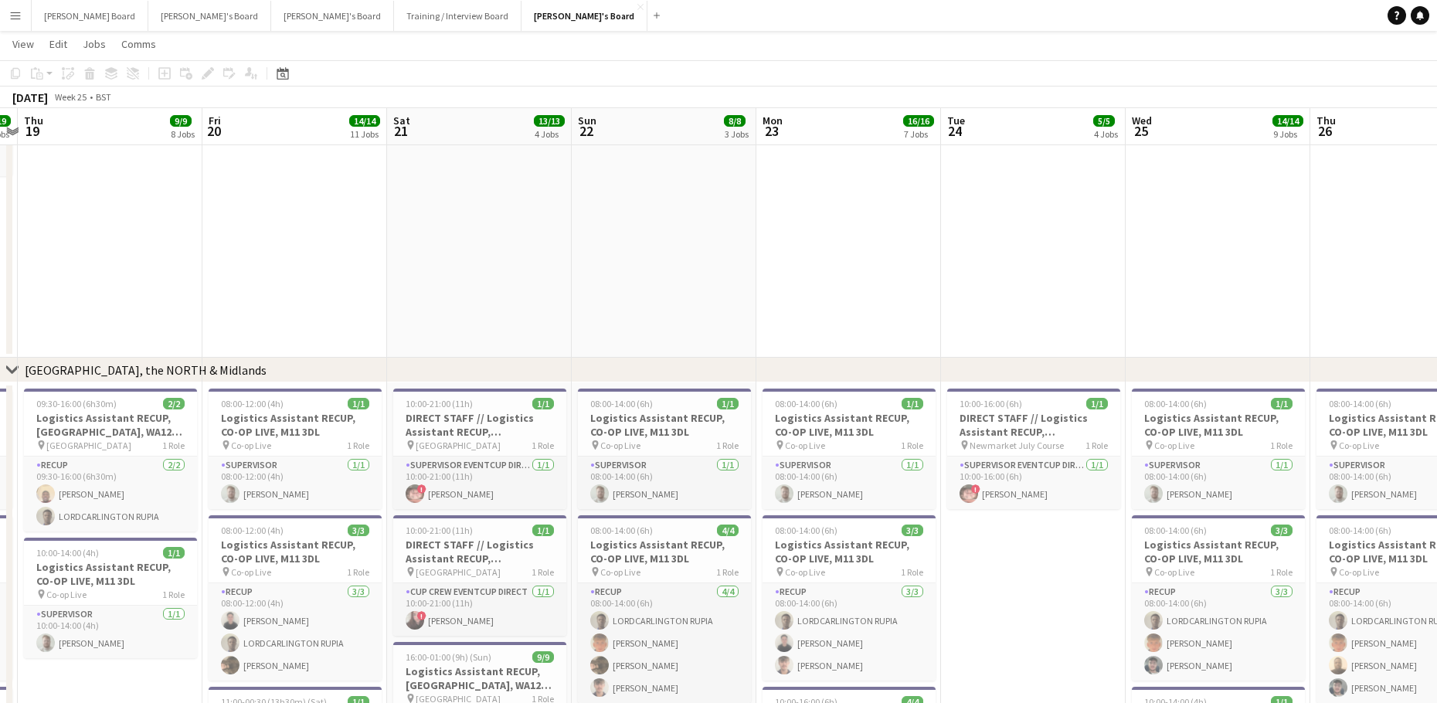
drag, startPoint x: 564, startPoint y: 494, endPoint x: 883, endPoint y: 518, distance: 320.0
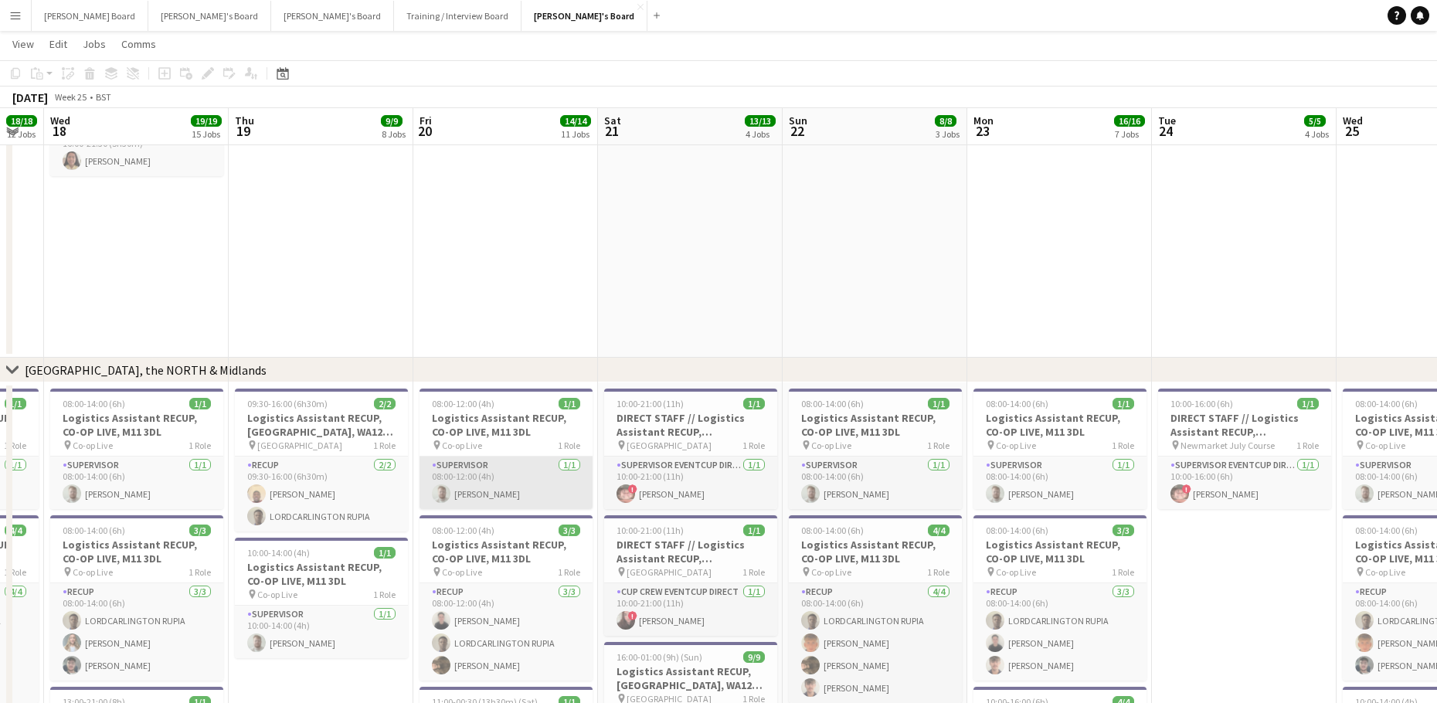
drag, startPoint x: 542, startPoint y: 499, endPoint x: 873, endPoint y: 504, distance: 330.8
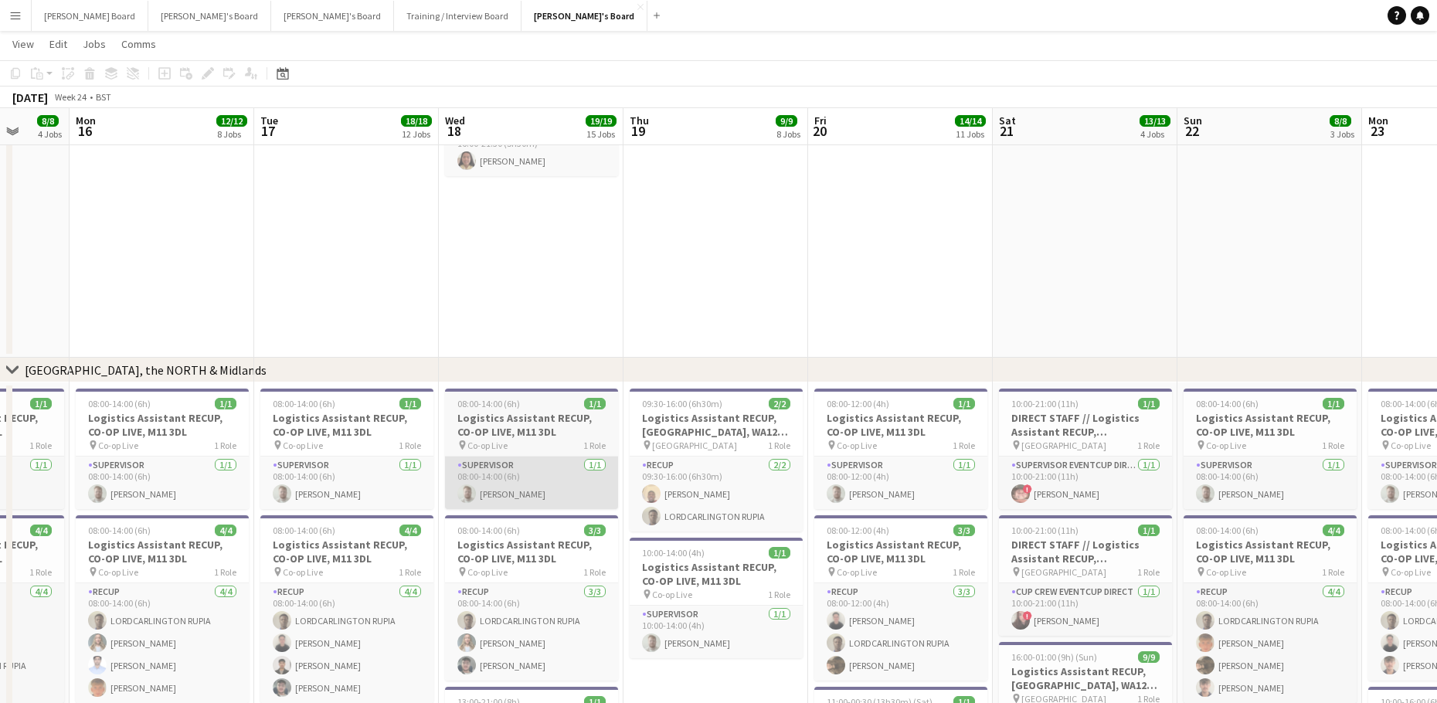
drag, startPoint x: 533, startPoint y: 487, endPoint x: 774, endPoint y: 506, distance: 241.1
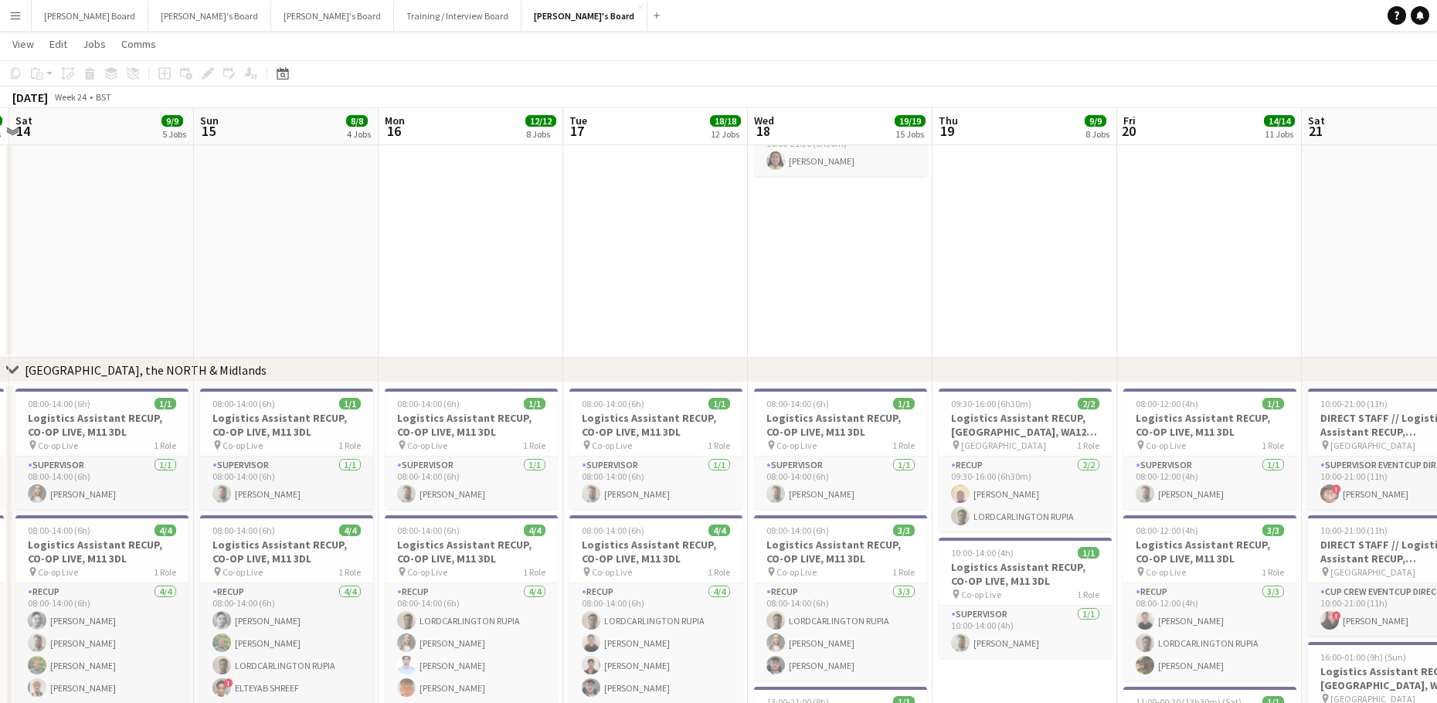
drag, startPoint x: 483, startPoint y: 487, endPoint x: 886, endPoint y: 508, distance: 403.1
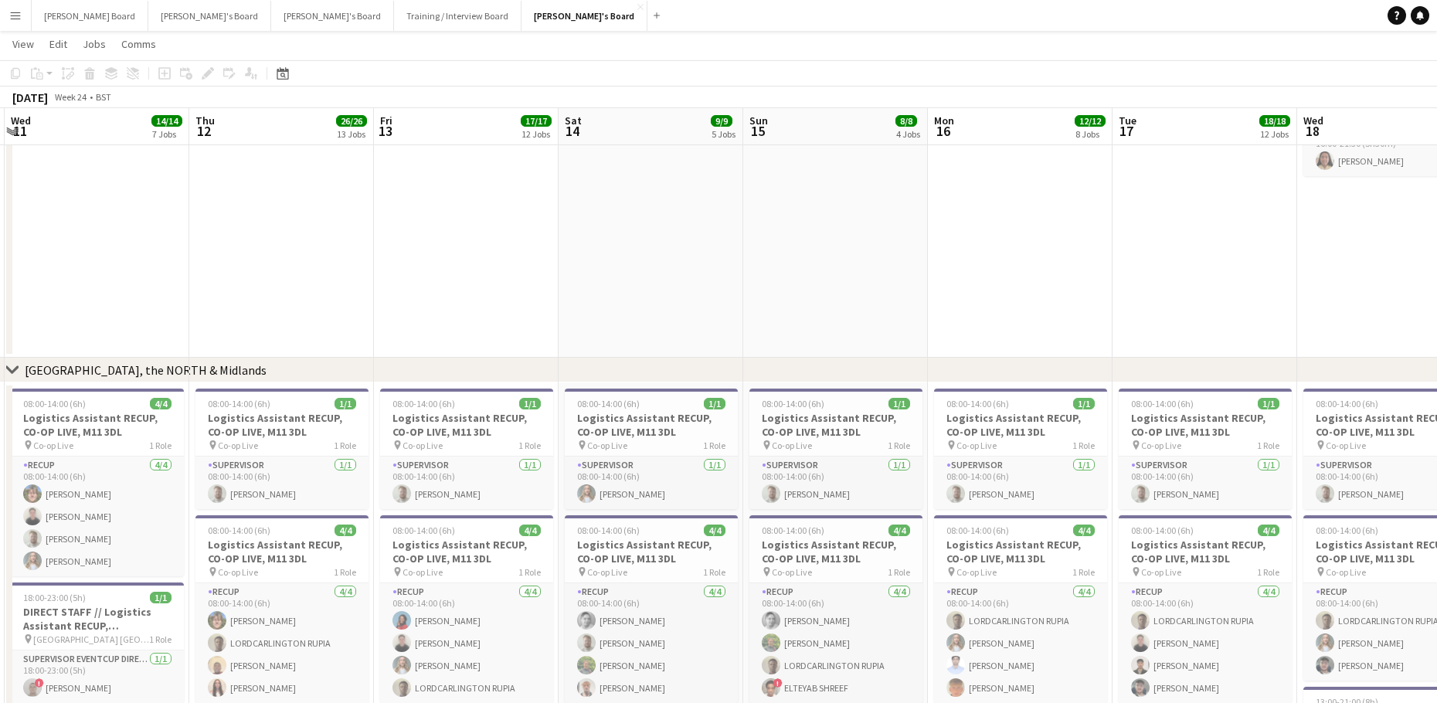
drag, startPoint x: 505, startPoint y: 478, endPoint x: 860, endPoint y: 513, distance: 356.4
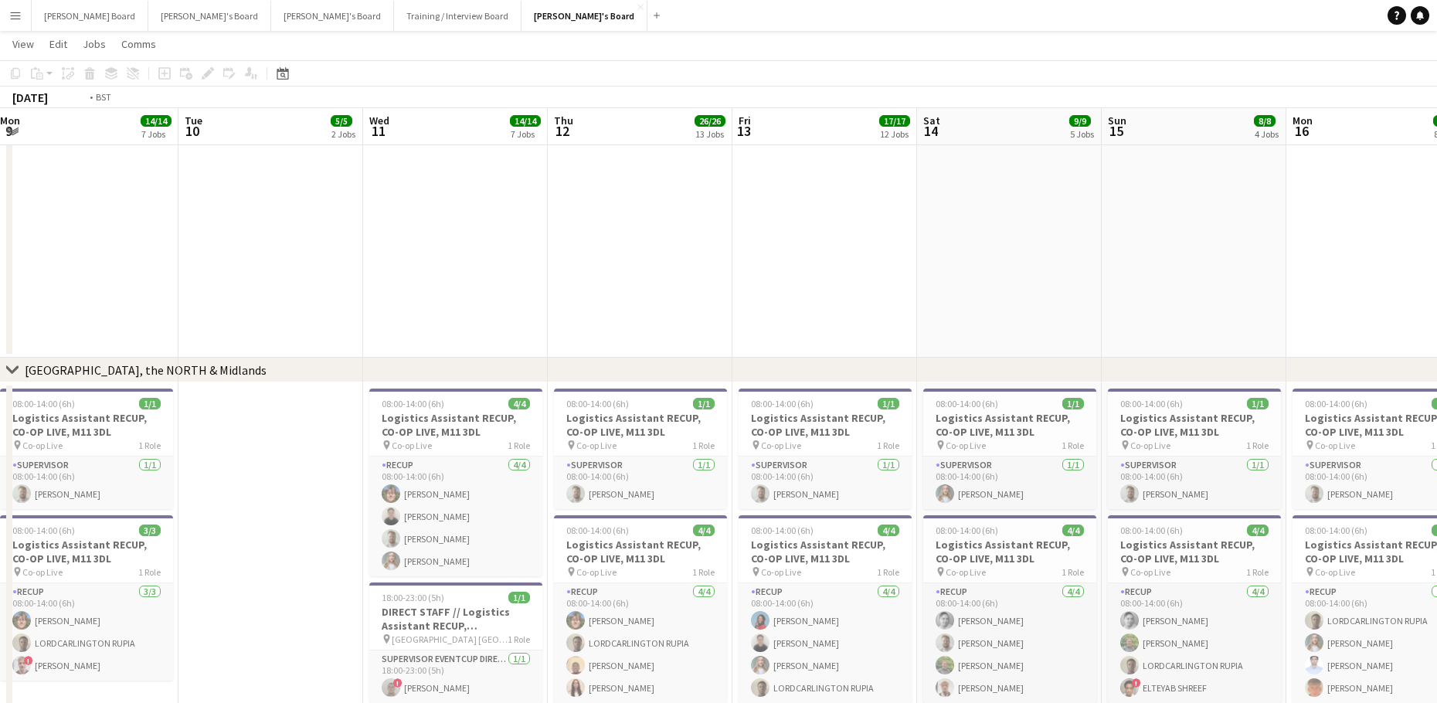
drag, startPoint x: 385, startPoint y: 465, endPoint x: 808, endPoint y: 482, distance: 423.8
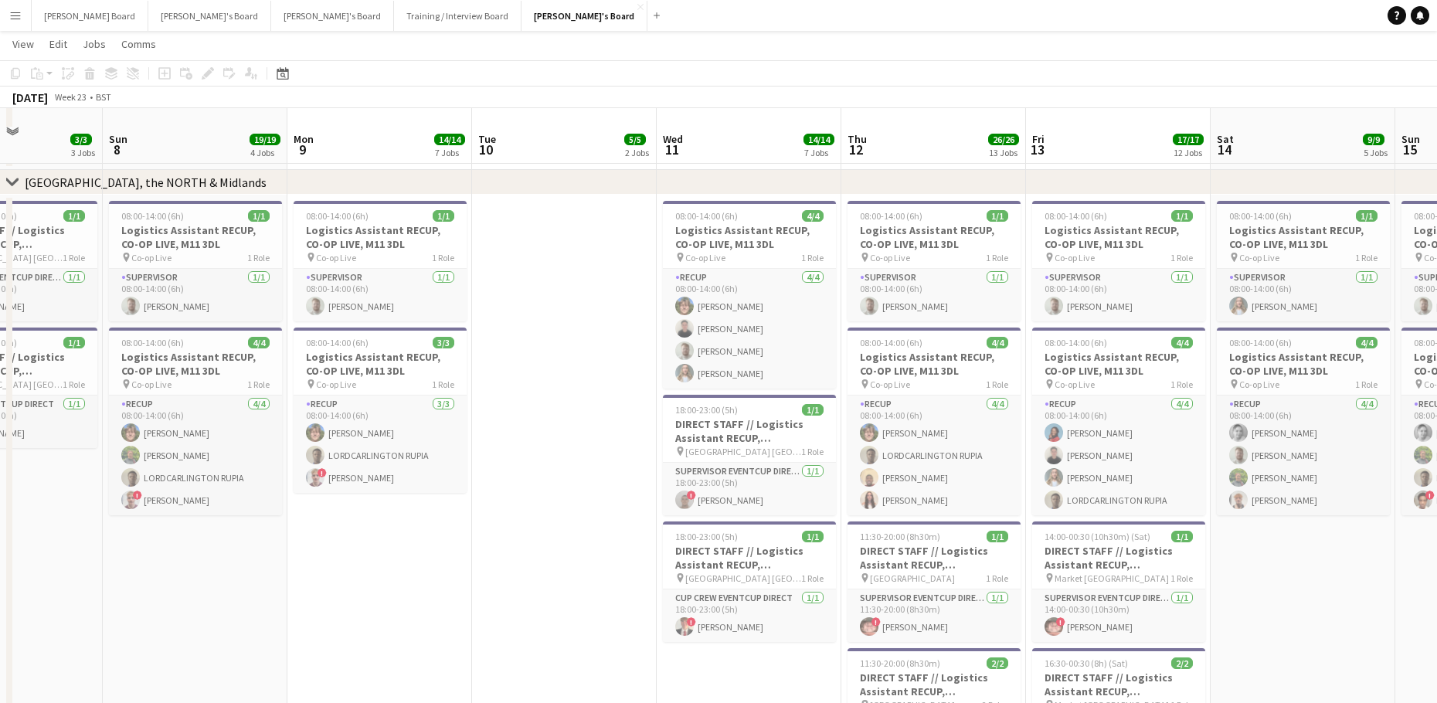
scroll to position [2570, 0]
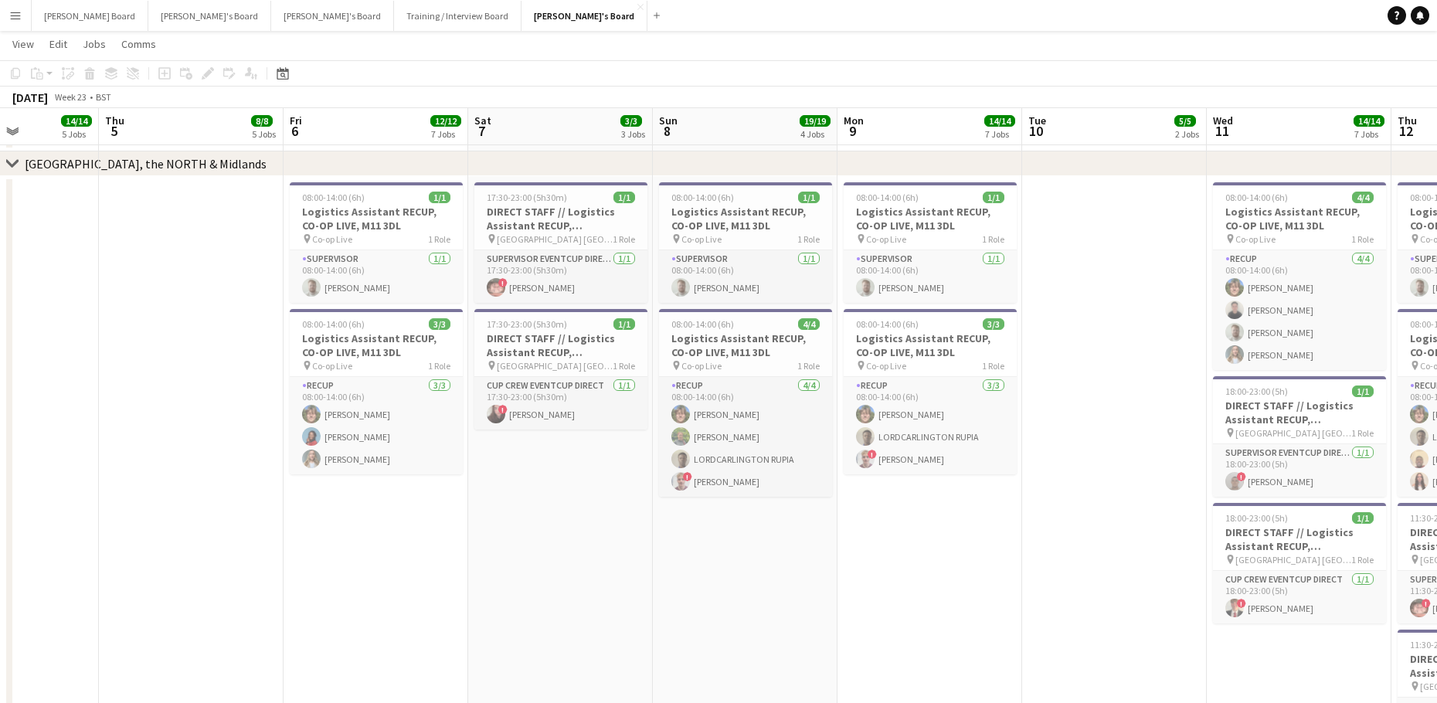
drag, startPoint x: 1057, startPoint y: 503, endPoint x: 1189, endPoint y: 505, distance: 132.2
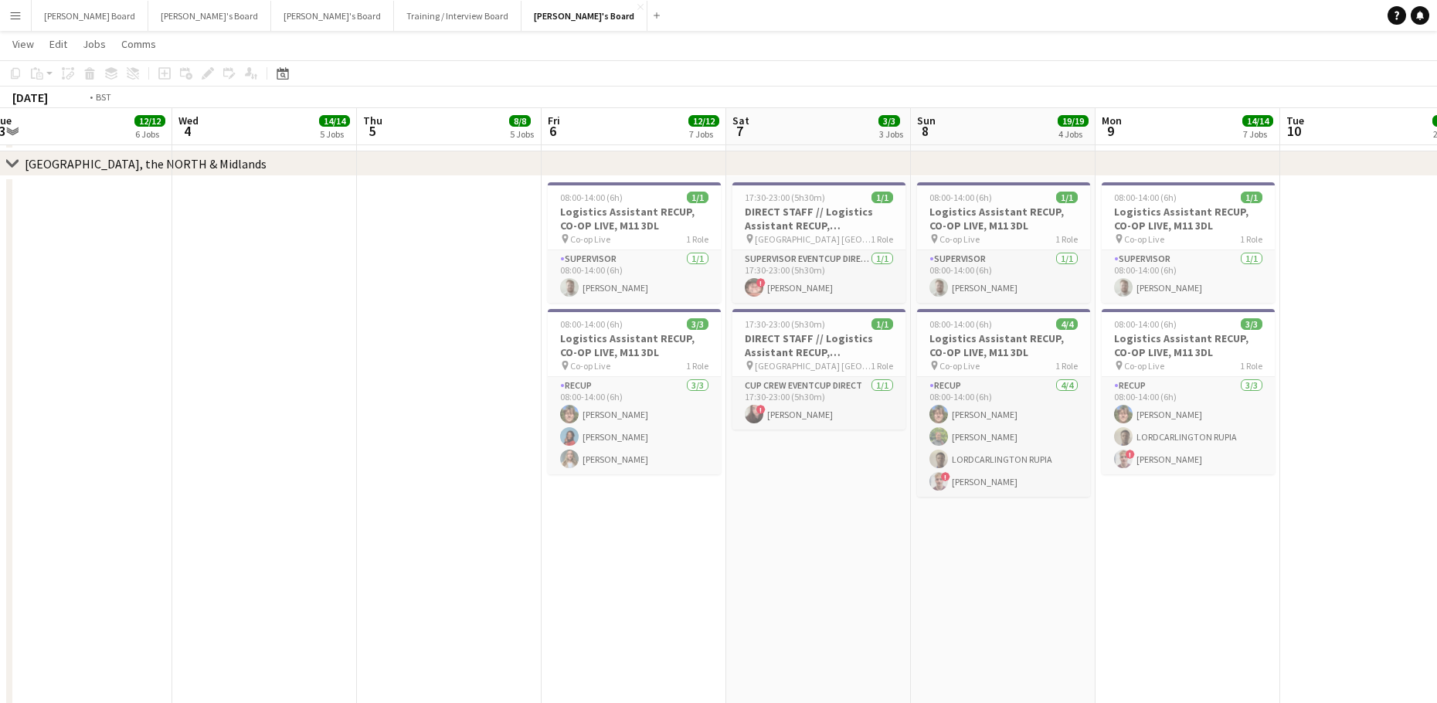
drag, startPoint x: 675, startPoint y: 465, endPoint x: 413, endPoint y: 393, distance: 271.8
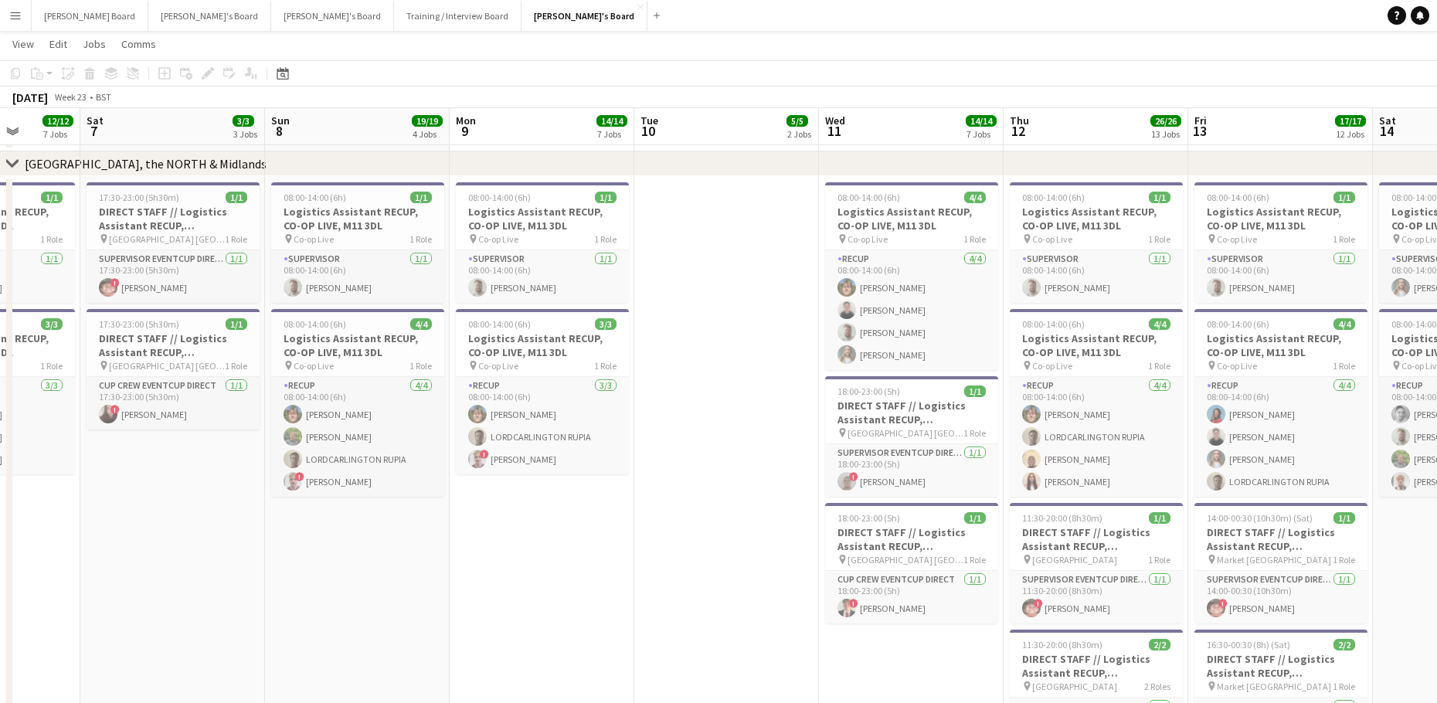
drag, startPoint x: 847, startPoint y: 416, endPoint x: 571, endPoint y: 400, distance: 276.3
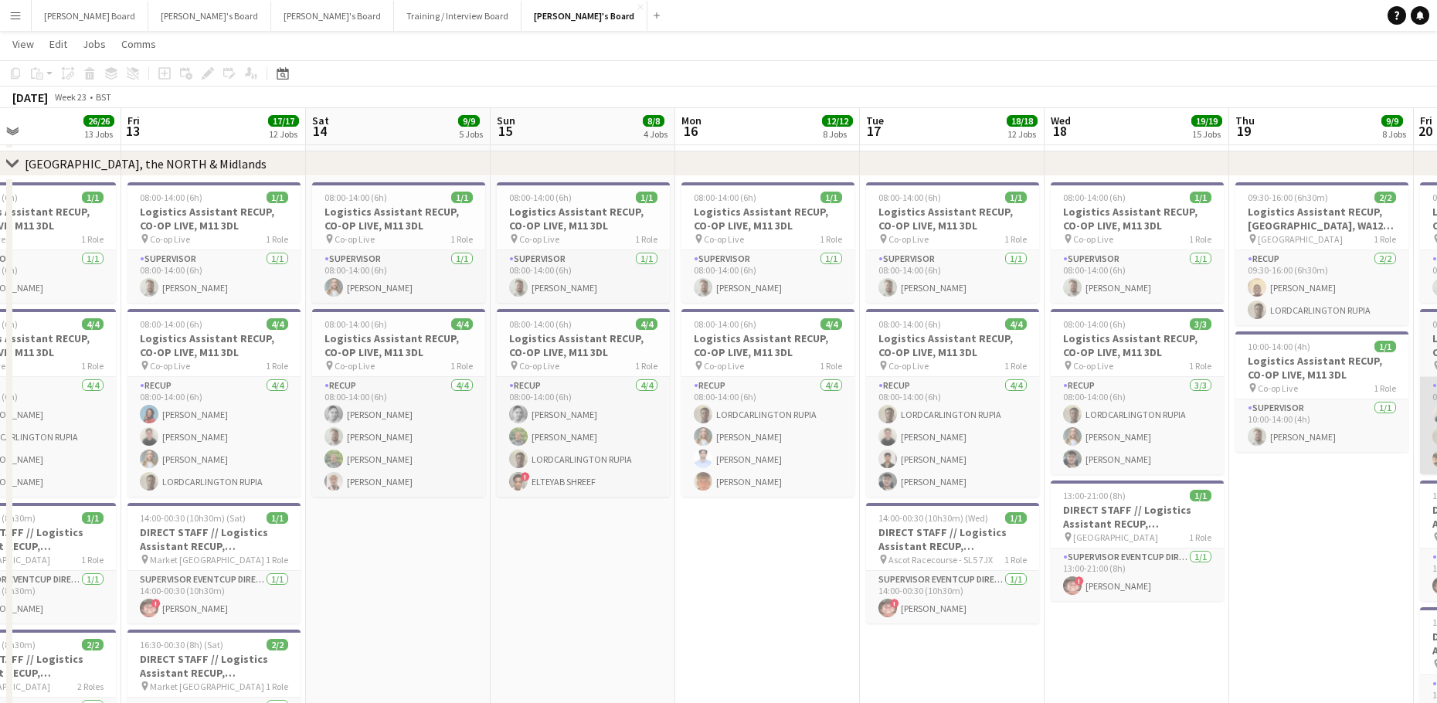
drag, startPoint x: 356, startPoint y: 385, endPoint x: 1129, endPoint y: 396, distance: 772.8
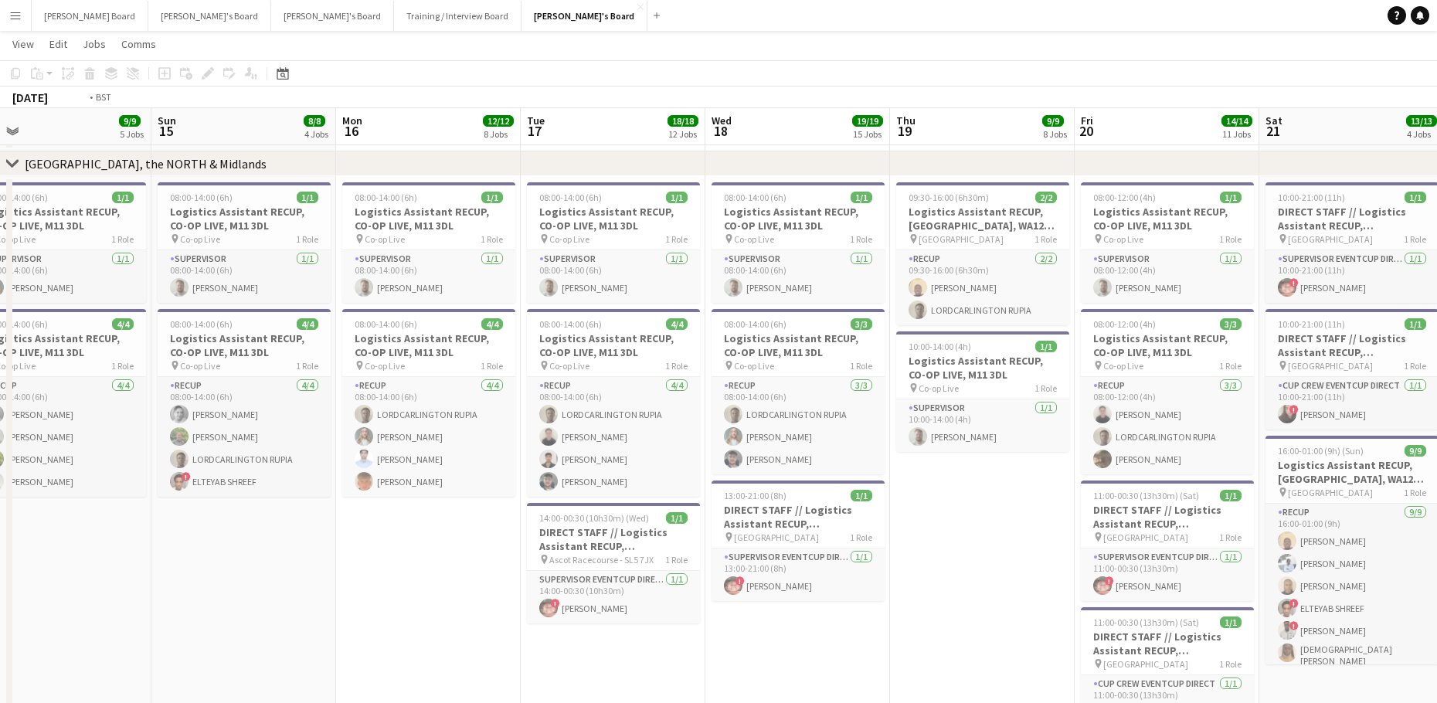
drag, startPoint x: 1143, startPoint y: 417, endPoint x: 862, endPoint y: 468, distance: 285.1
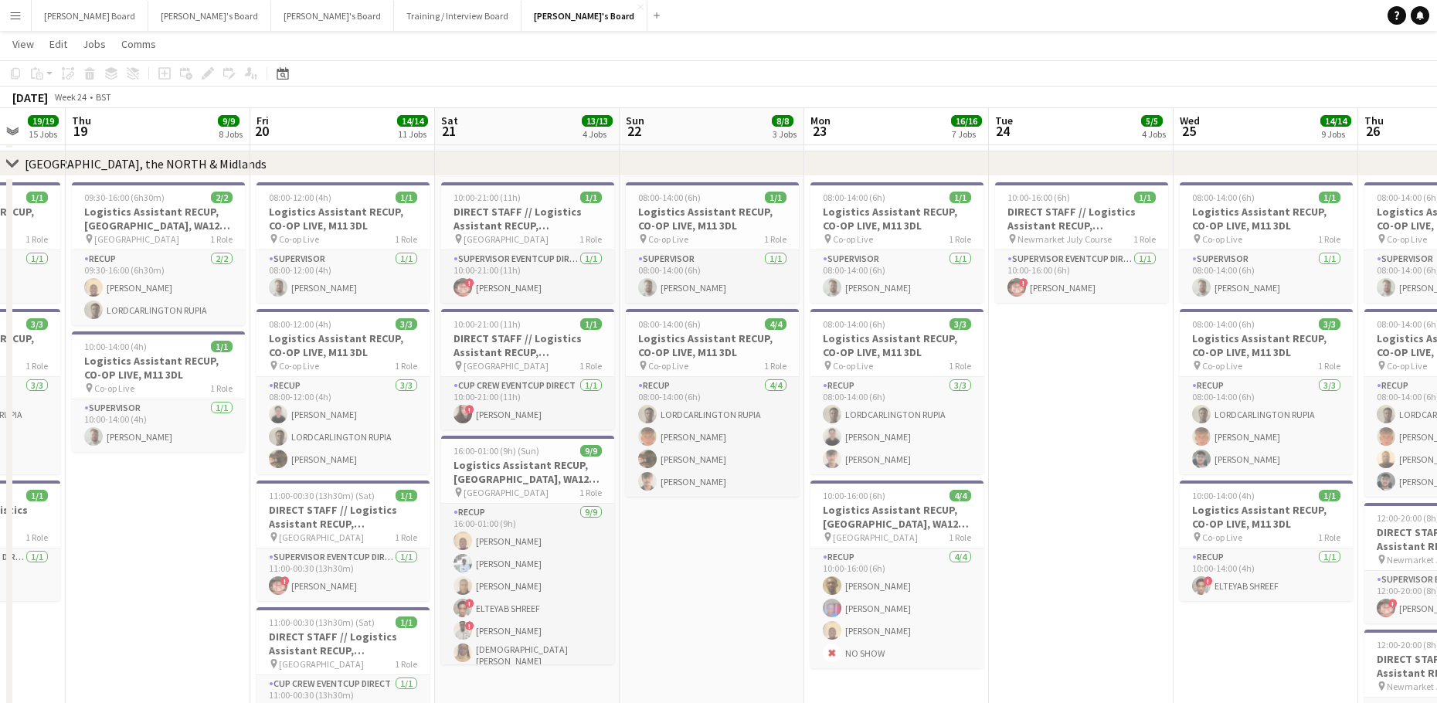
drag, startPoint x: 564, startPoint y: 470, endPoint x: 572, endPoint y: 468, distance: 7.9
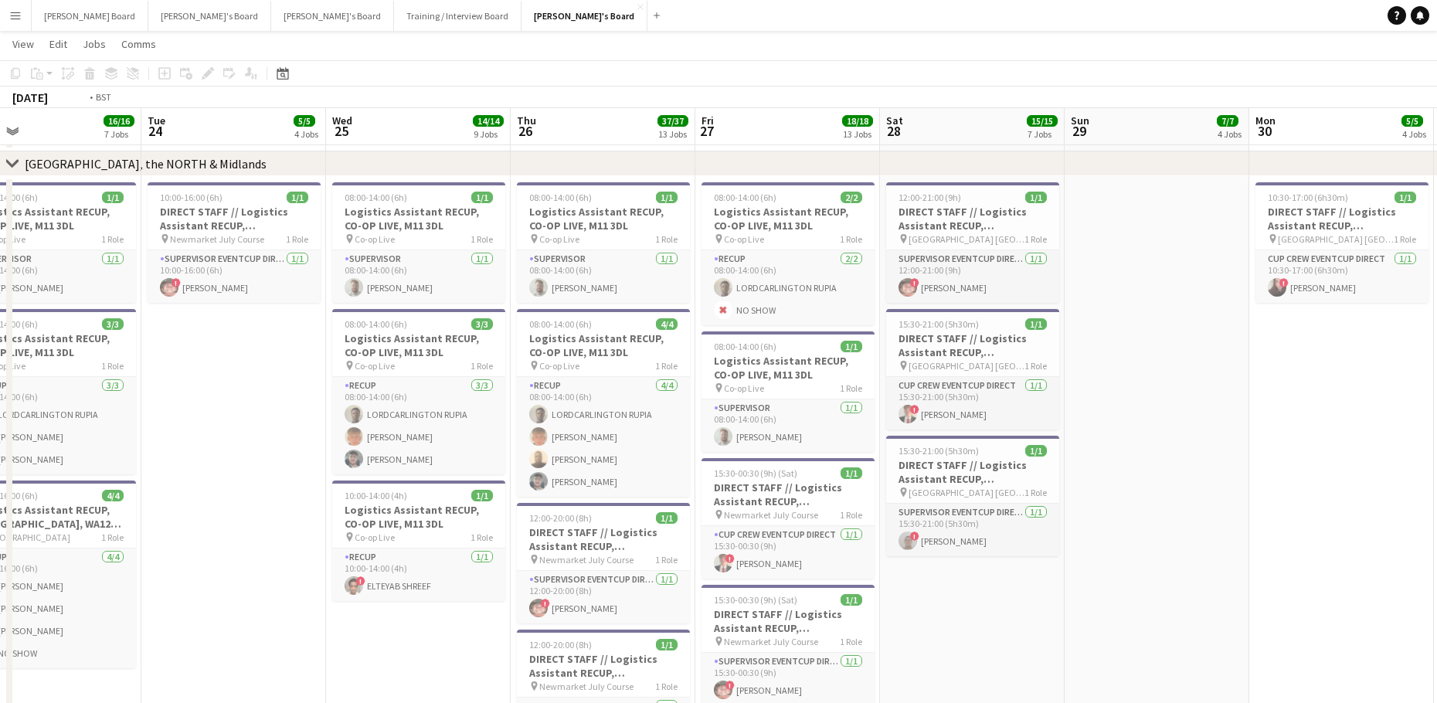
drag, startPoint x: 1234, startPoint y: 442, endPoint x: 595, endPoint y: 426, distance: 639.3
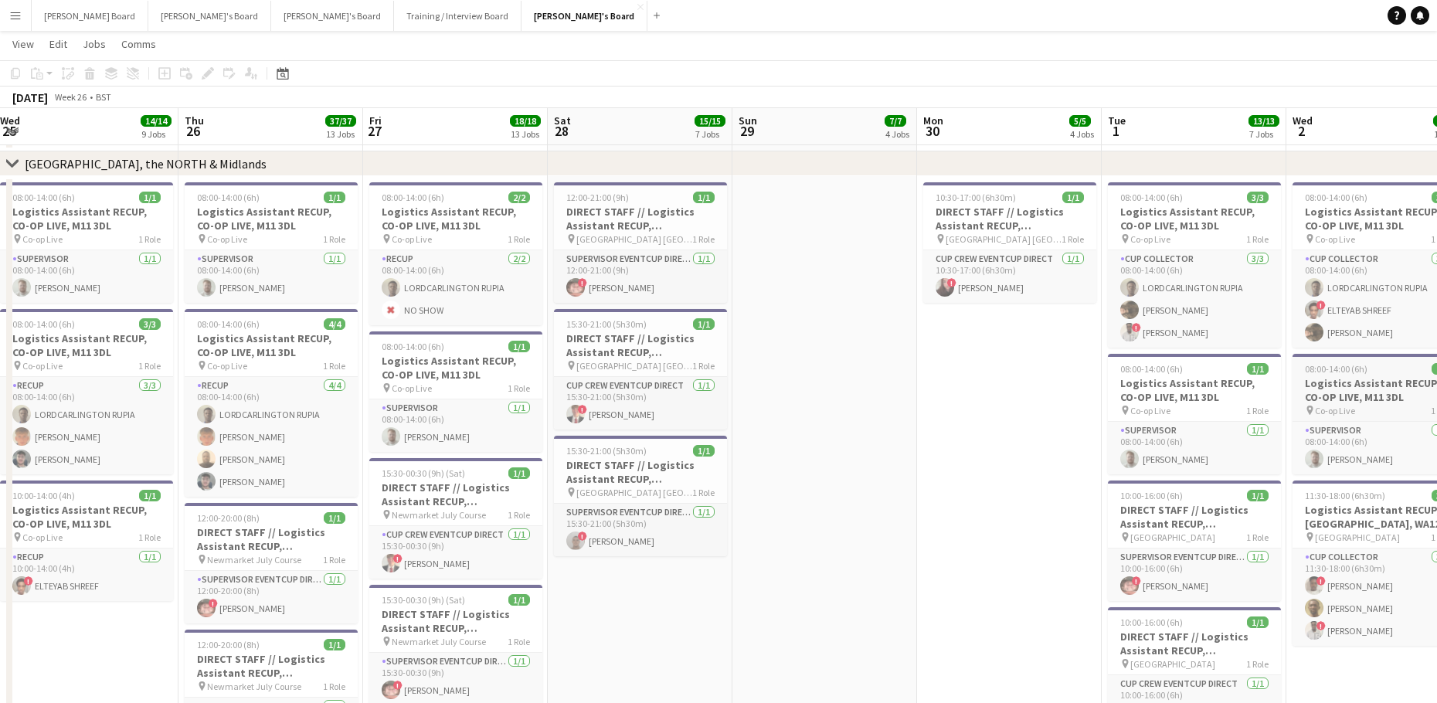
drag
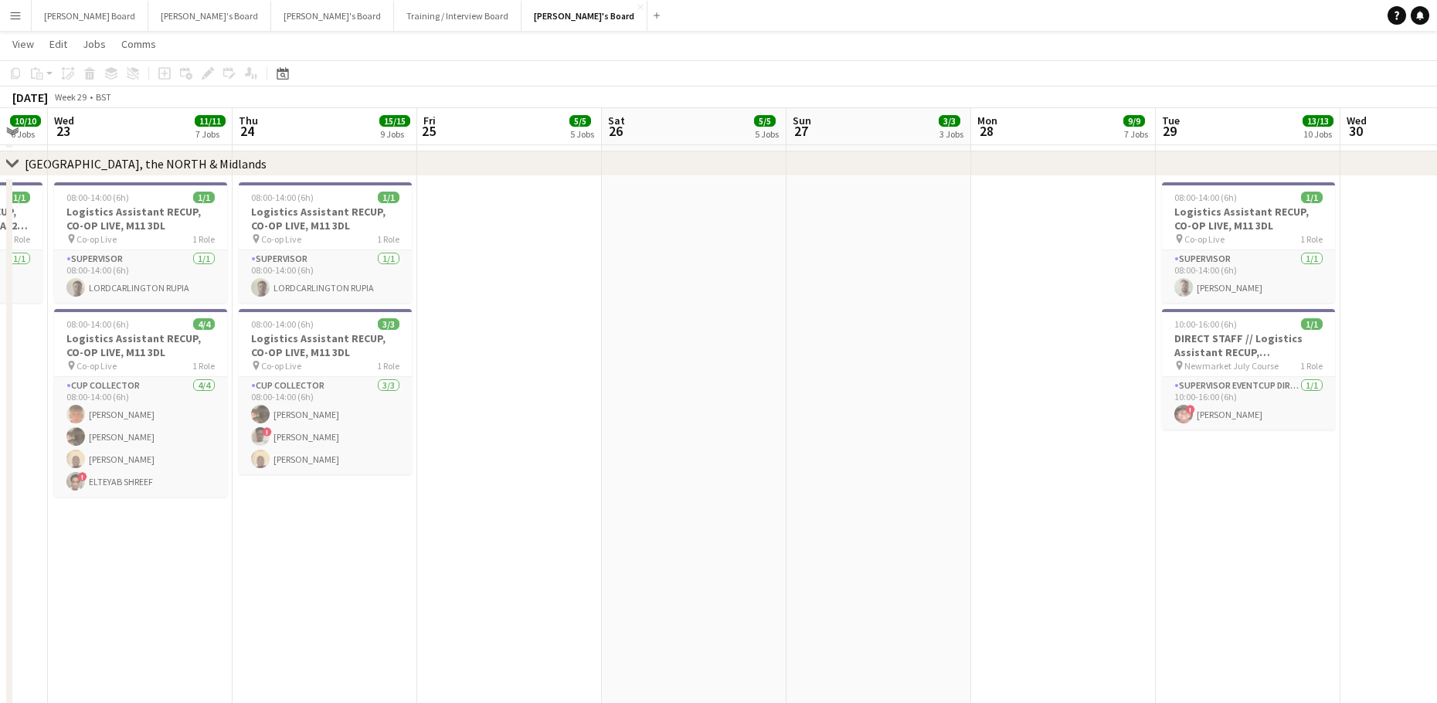
scroll to position [0, 665]
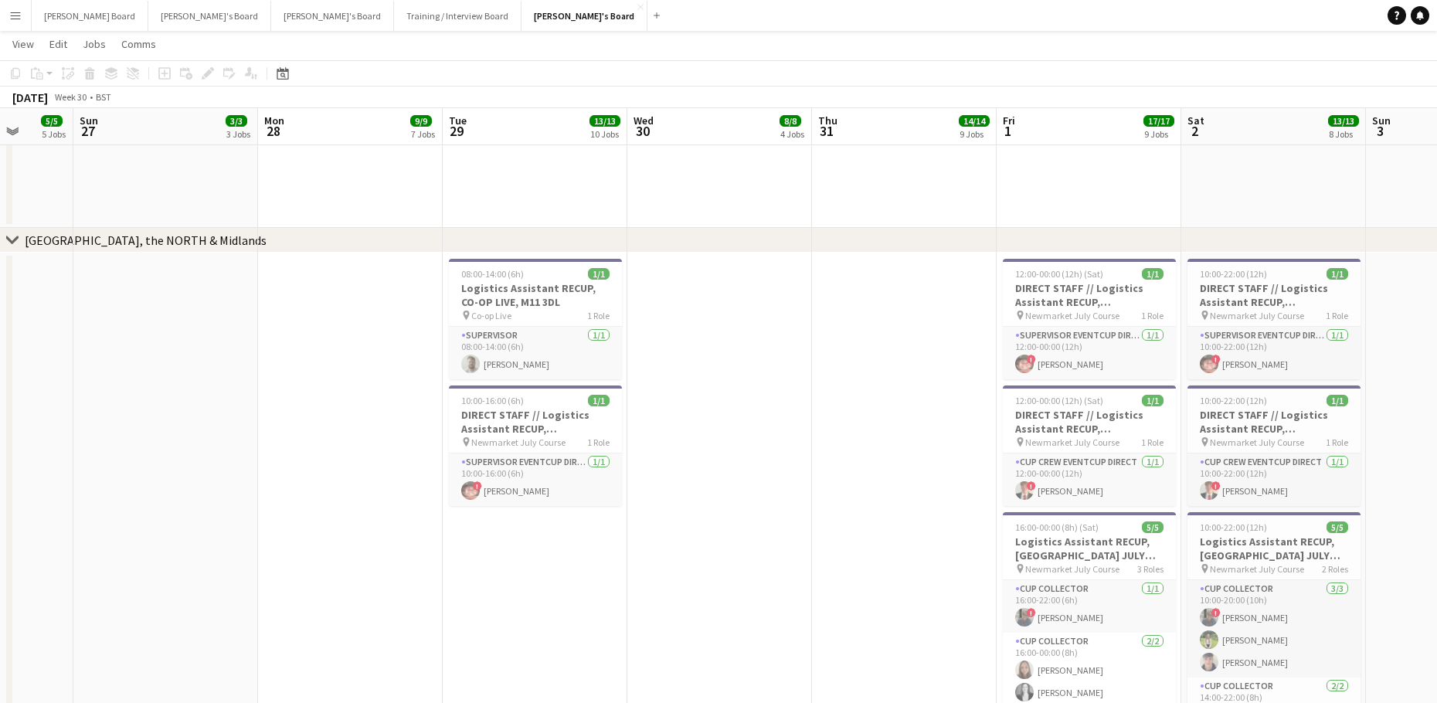
scroll to position [0, 481]
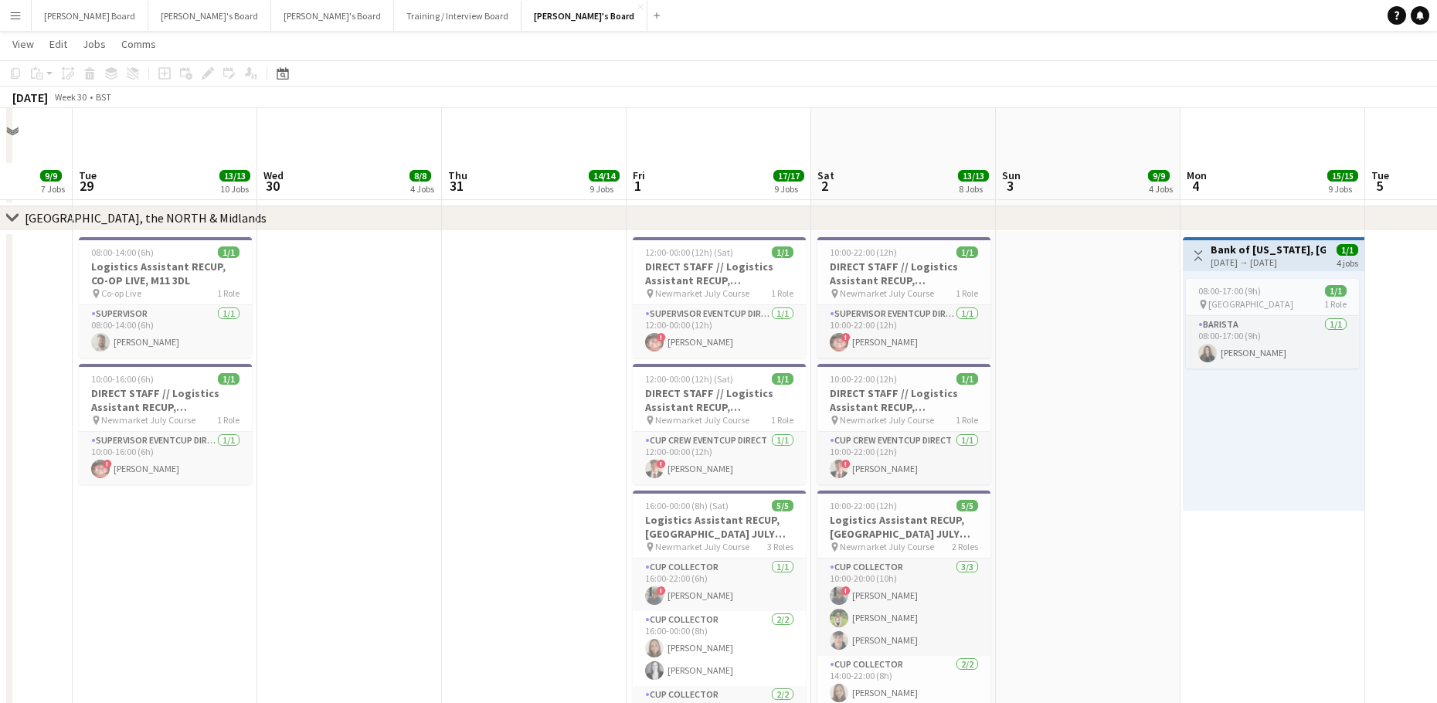
scroll to position [2701, 0]
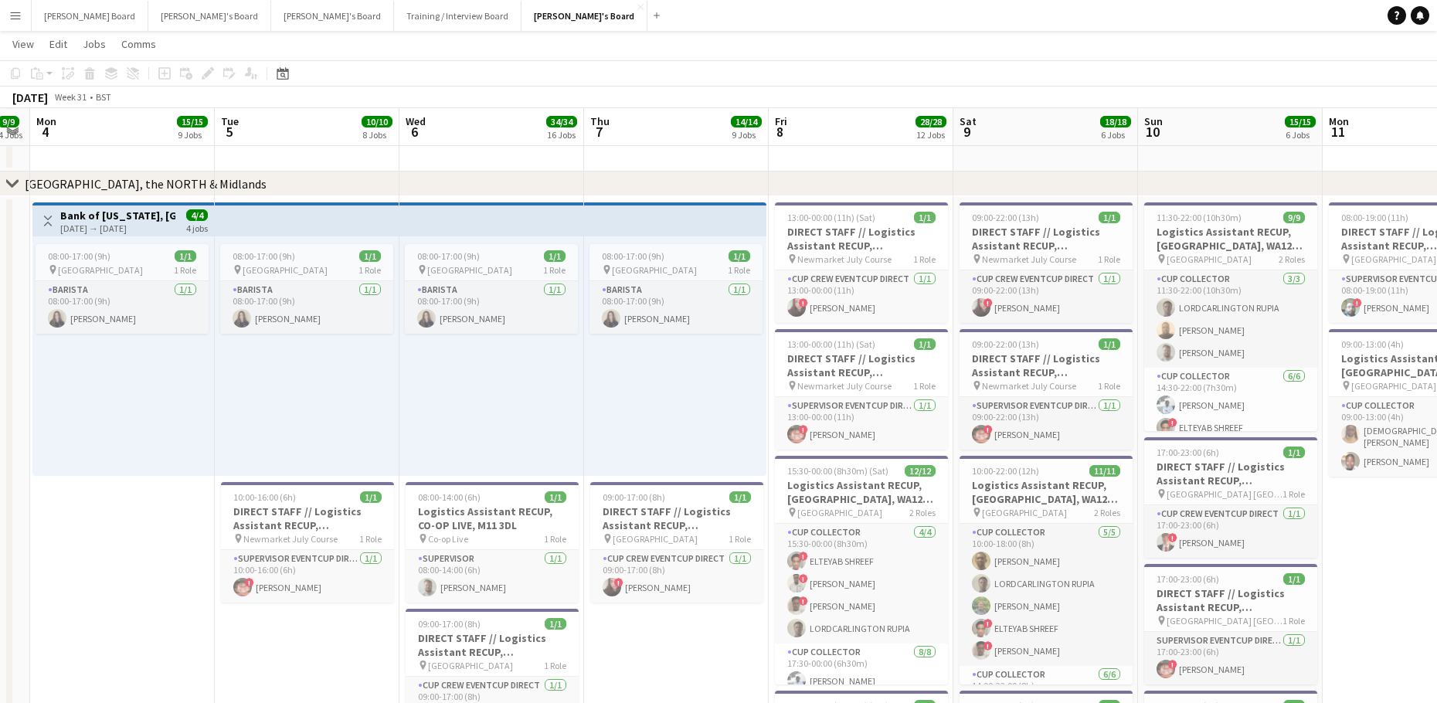
scroll to position [3113, 0]
click at [494, 302] on app-card-role "Barista 1/1 08:00-17:00 (9h) Ione Smith" at bounding box center [491, 307] width 173 height 53
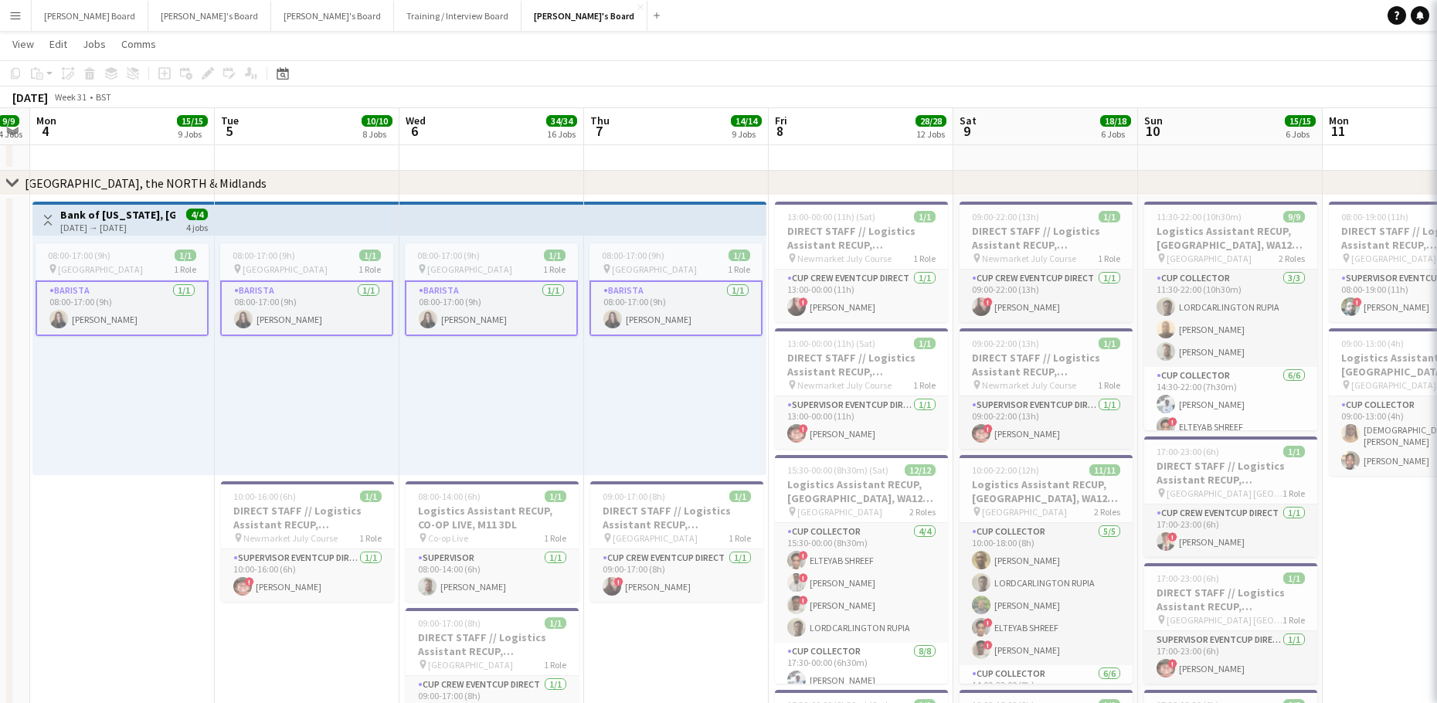
scroll to position [0, 523]
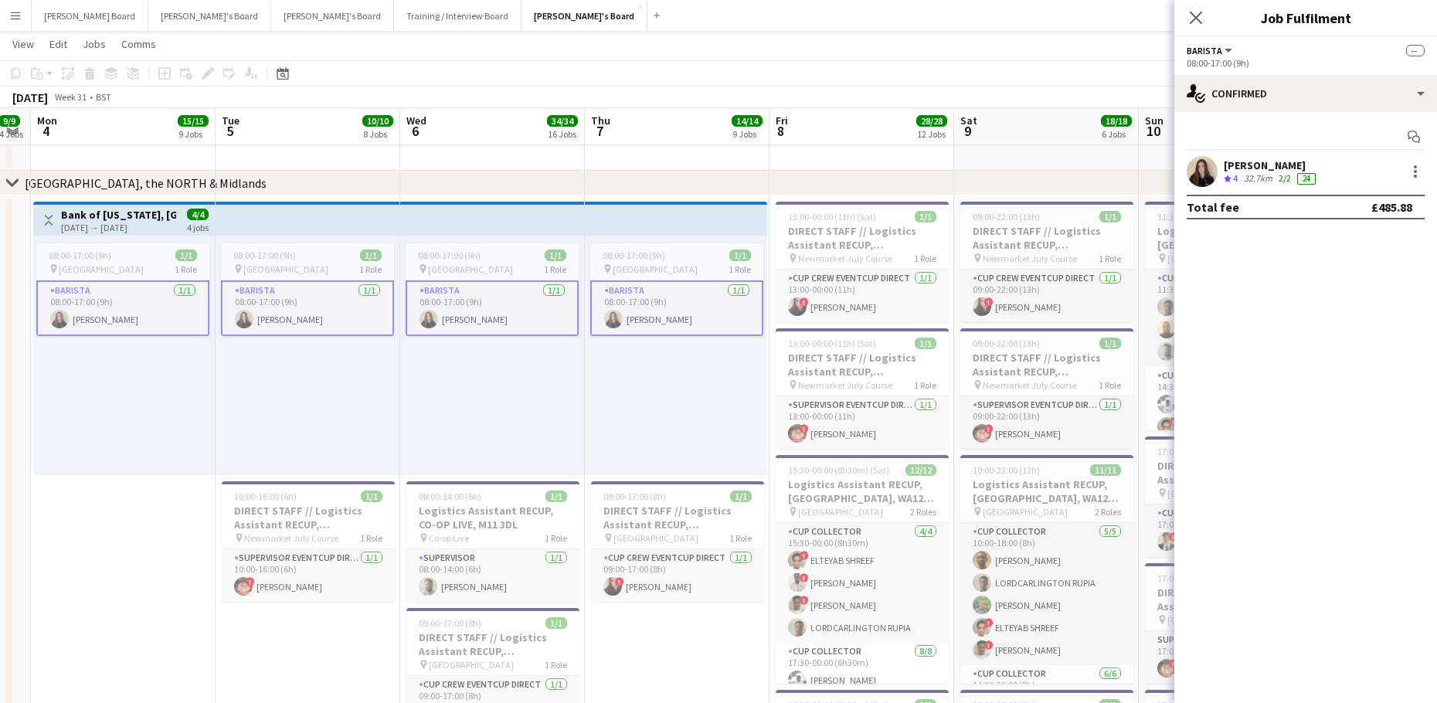
click at [1220, 183] on div "Ione Smith Crew rating 4 32.7km 2/2 24" at bounding box center [1306, 171] width 263 height 31
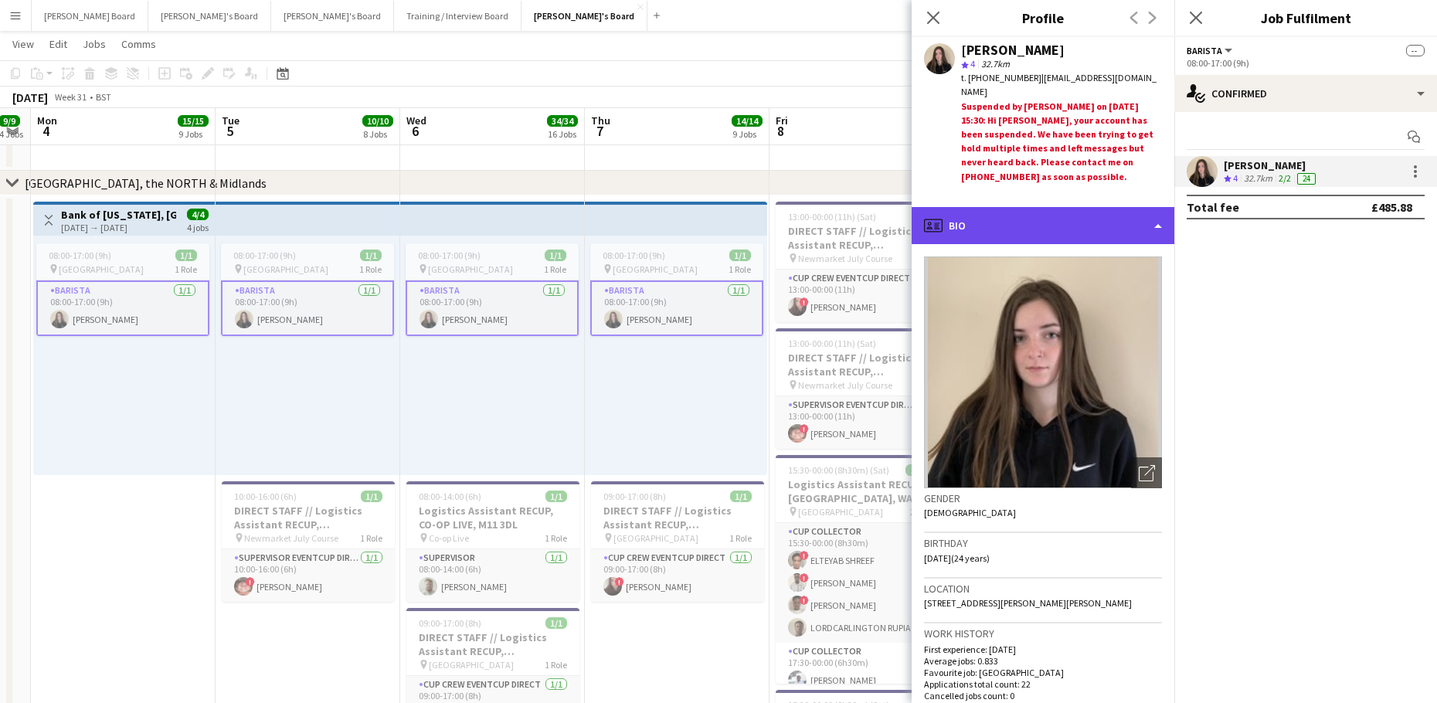
click at [1055, 225] on div "profile Bio" at bounding box center [1043, 225] width 263 height 37
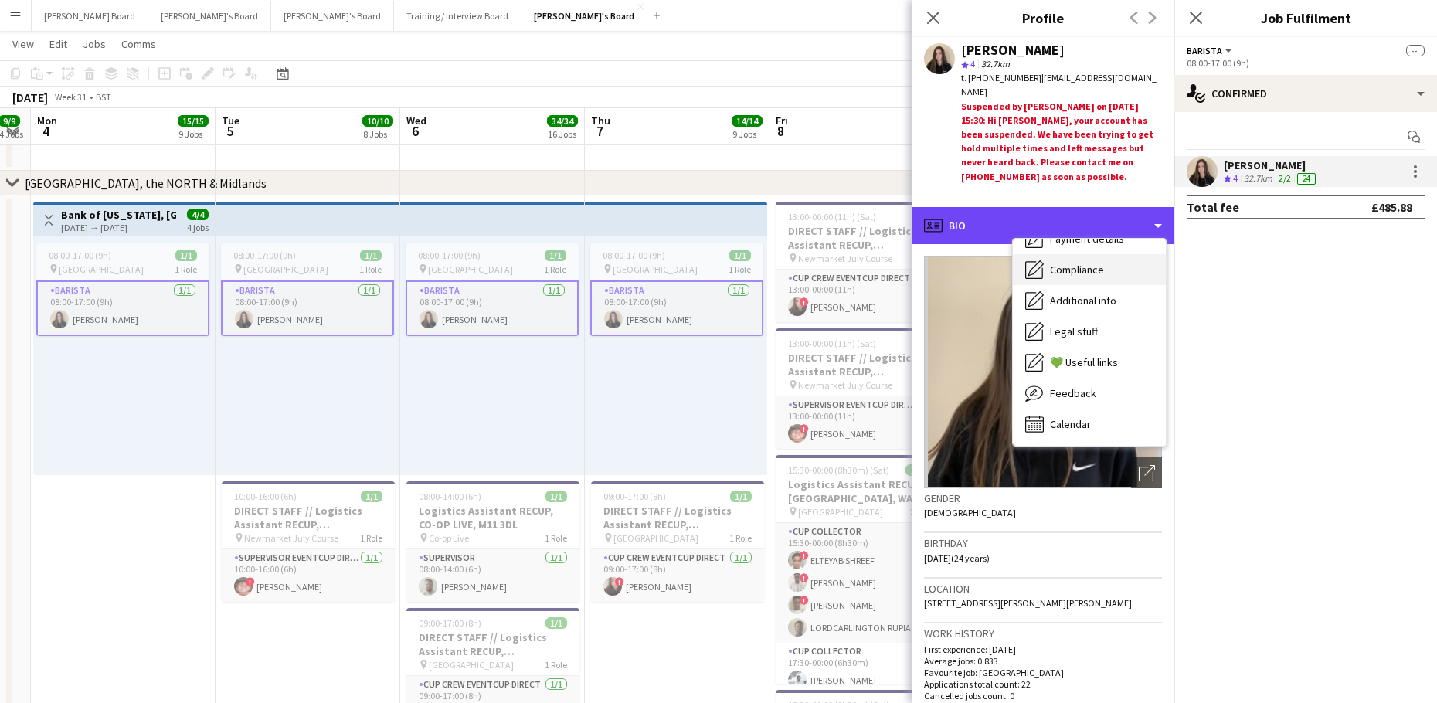
scroll to position [135, 0]
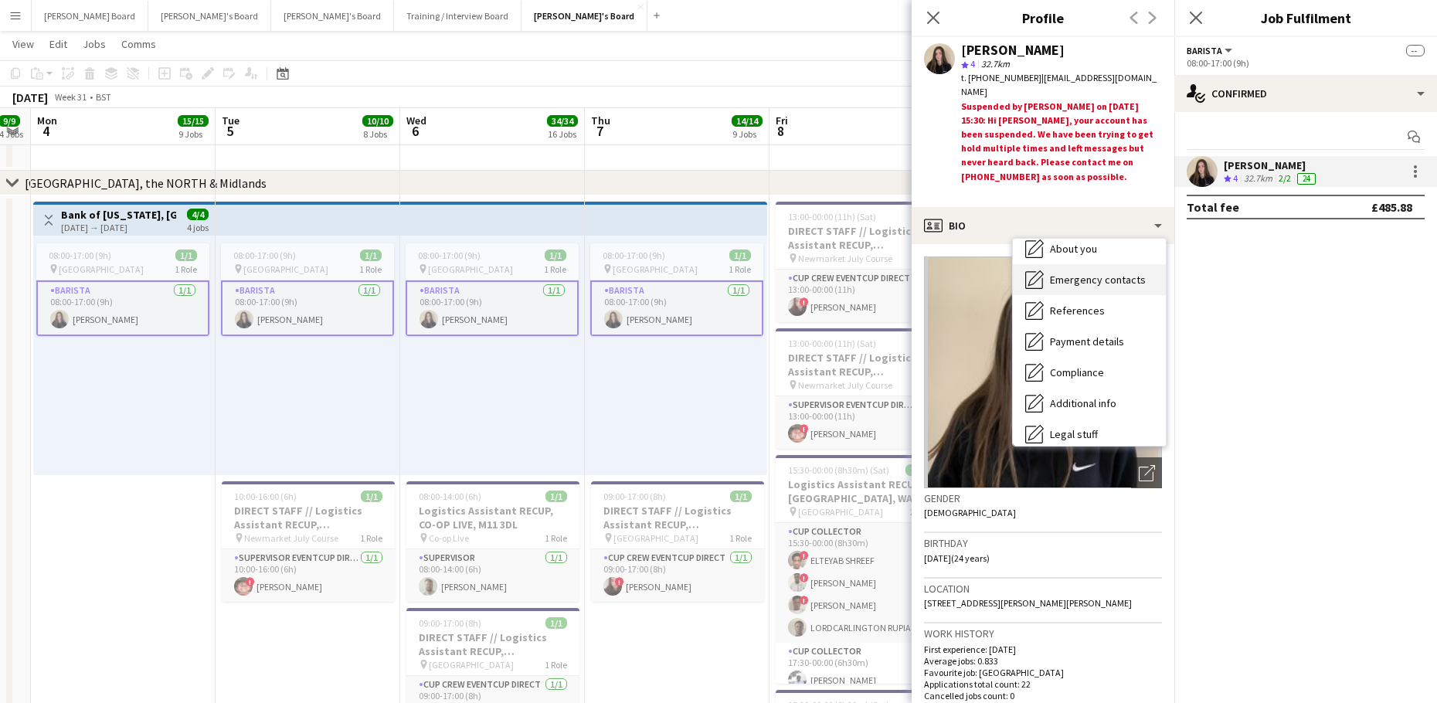
click at [1124, 265] on div "Emergency contacts Emergency contacts" at bounding box center [1089, 279] width 153 height 31
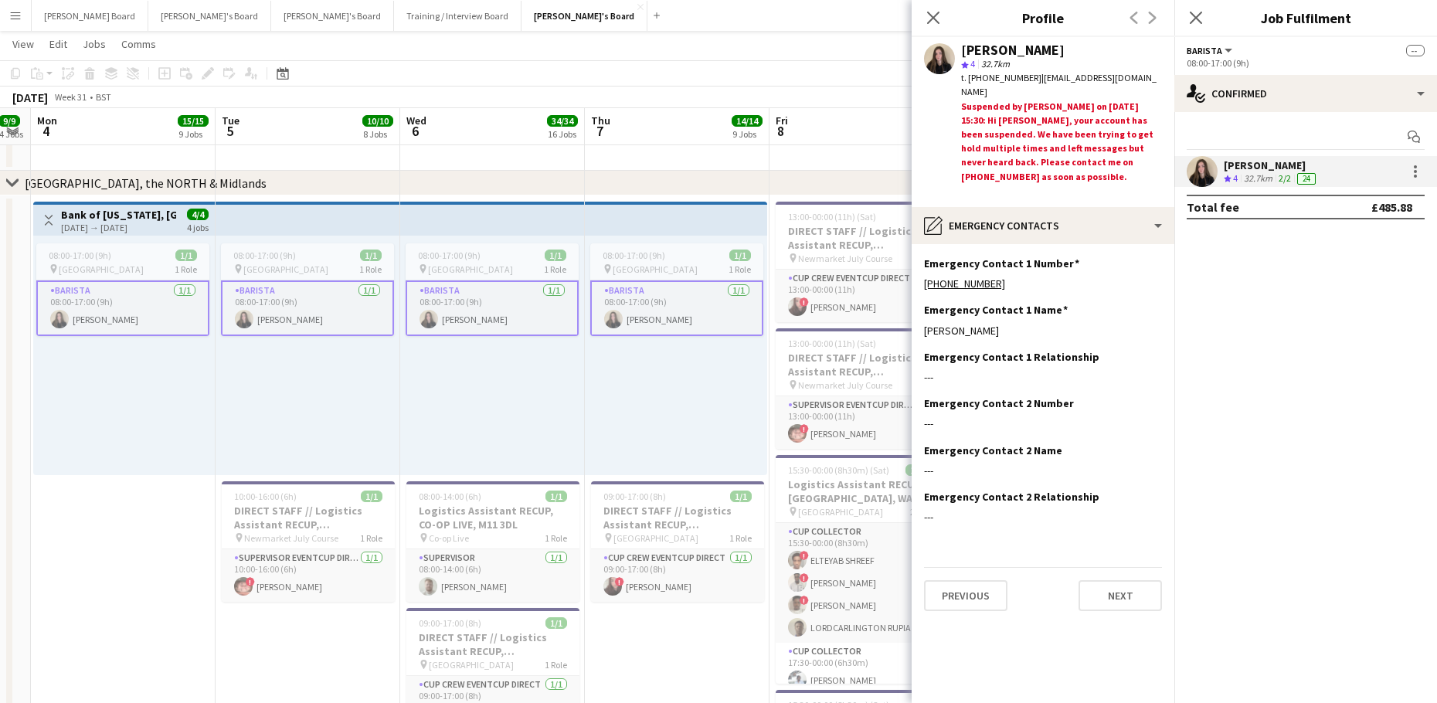
click at [146, 610] on app-date-cell "Toggle View Bank of New York, Manchester 04-08-2025 → 07-08-2025 4/4 4 jobs 08:…" at bounding box center [123, 704] width 185 height 1016
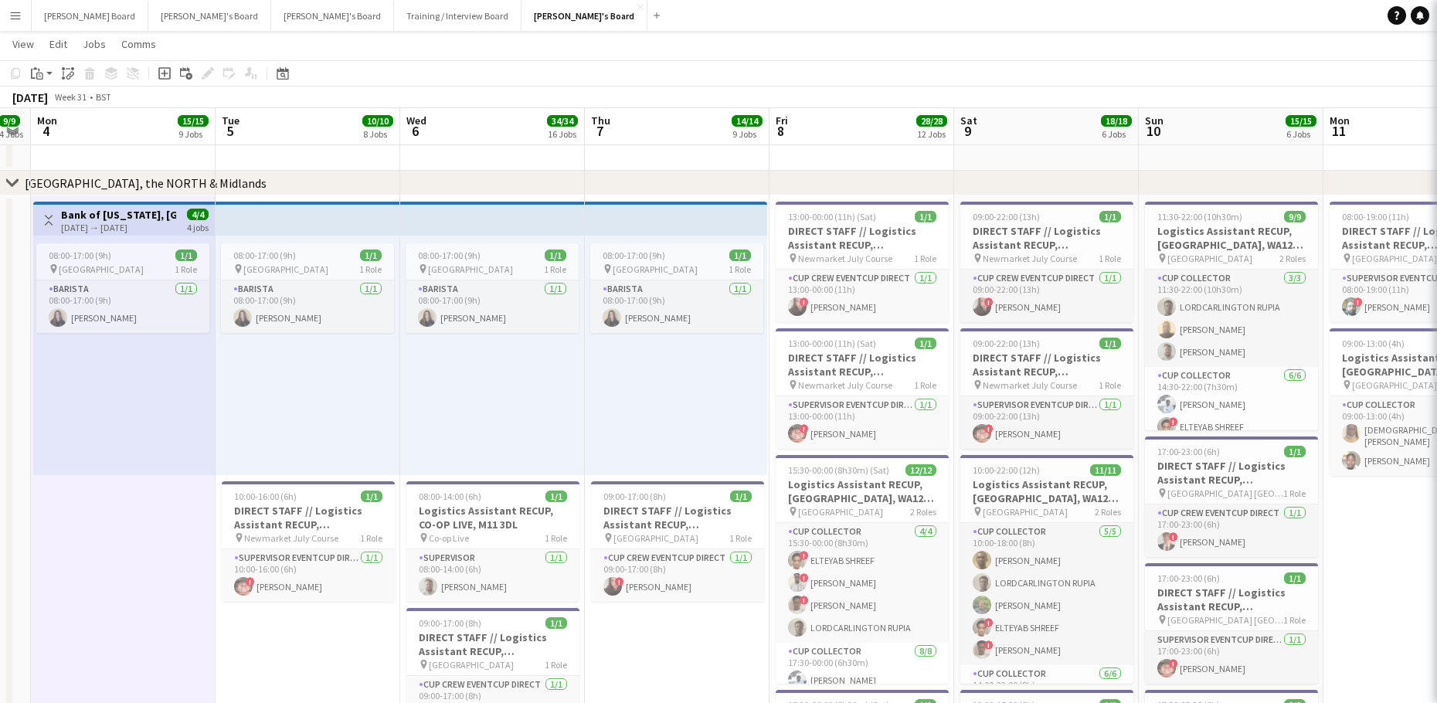
scroll to position [0, 525]
click at [522, 19] on button "Jakub's Board Close" at bounding box center [585, 16] width 126 height 30
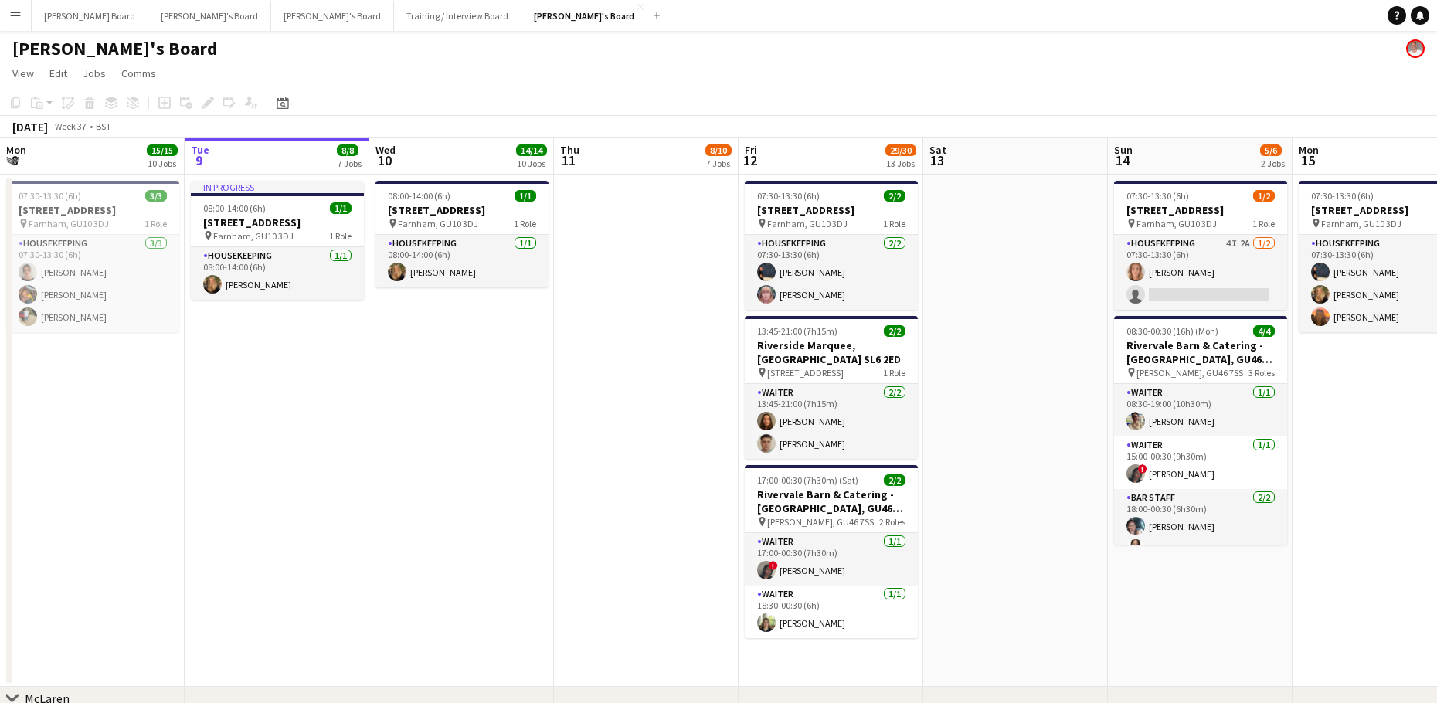
scroll to position [0, 439]
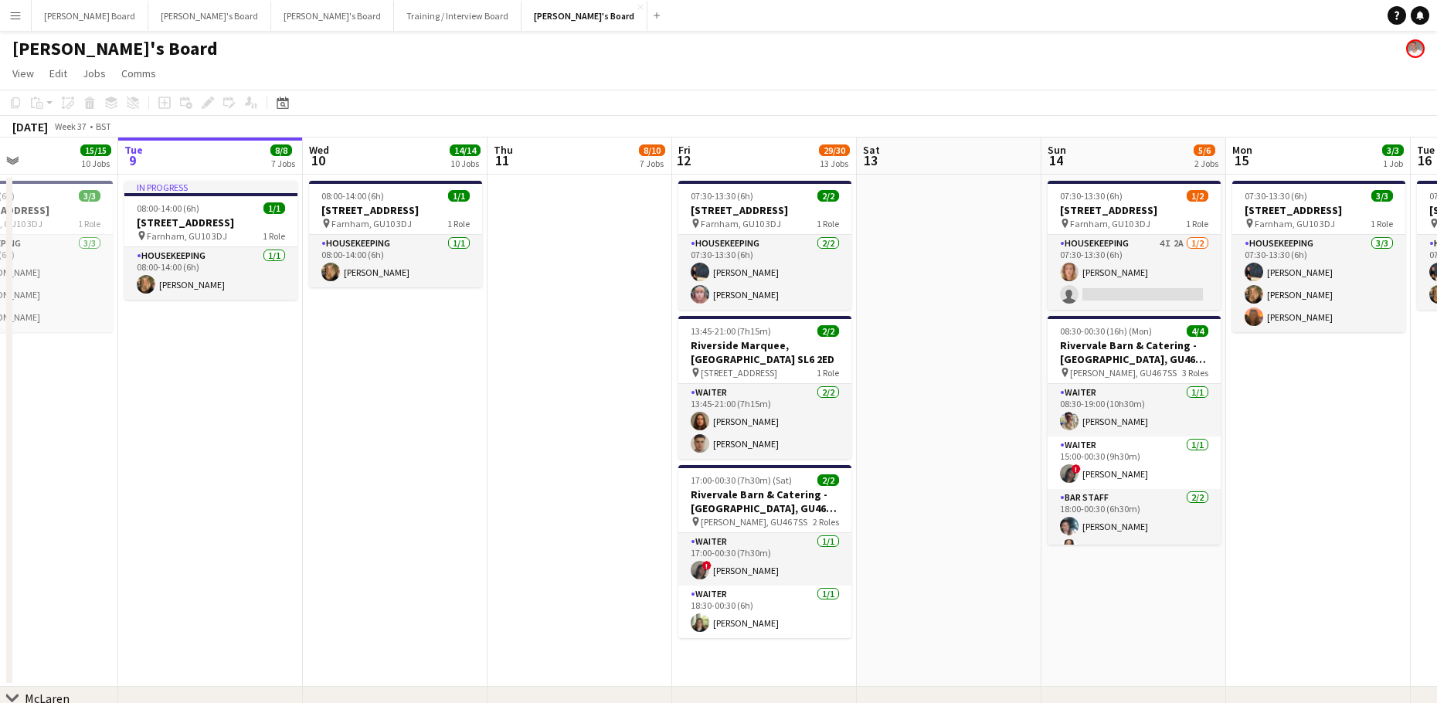
drag, startPoint x: 1093, startPoint y: 558, endPoint x: 1061, endPoint y: 562, distance: 31.9
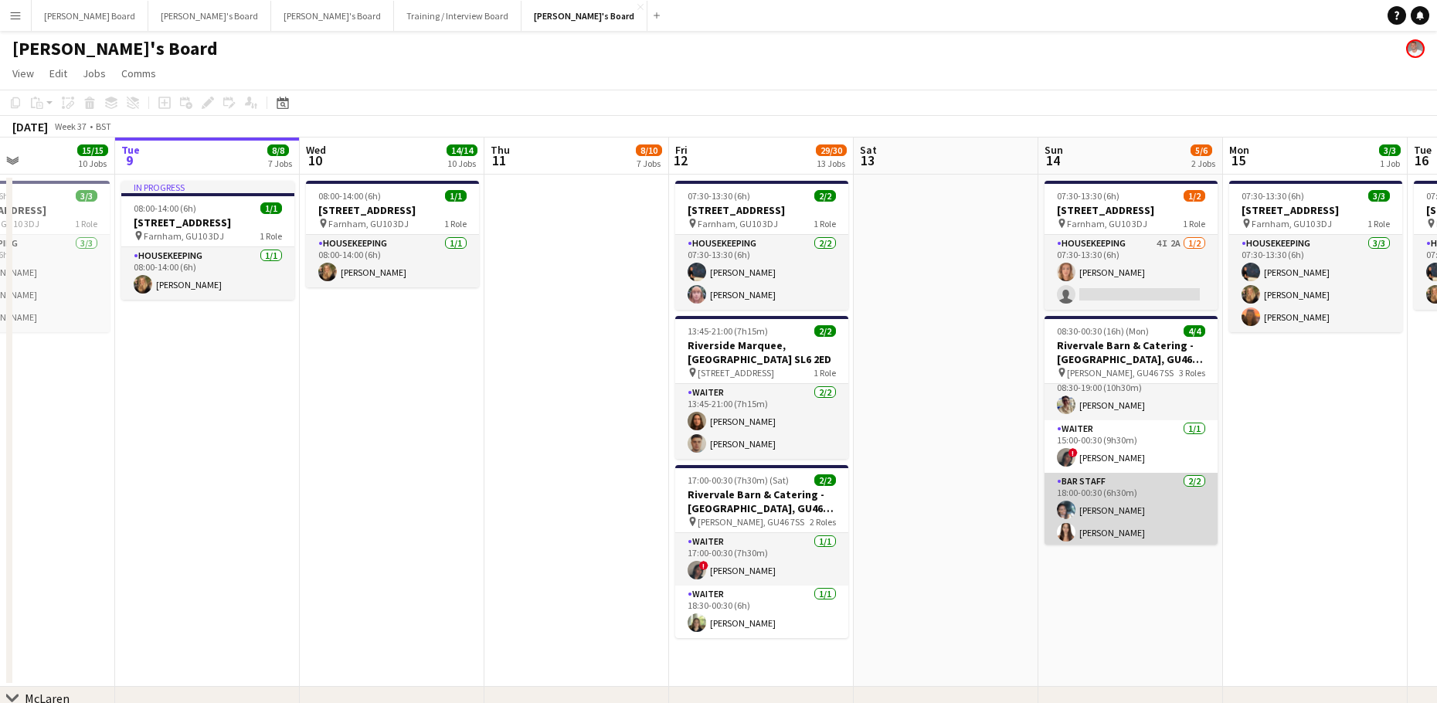
scroll to position [19, 0]
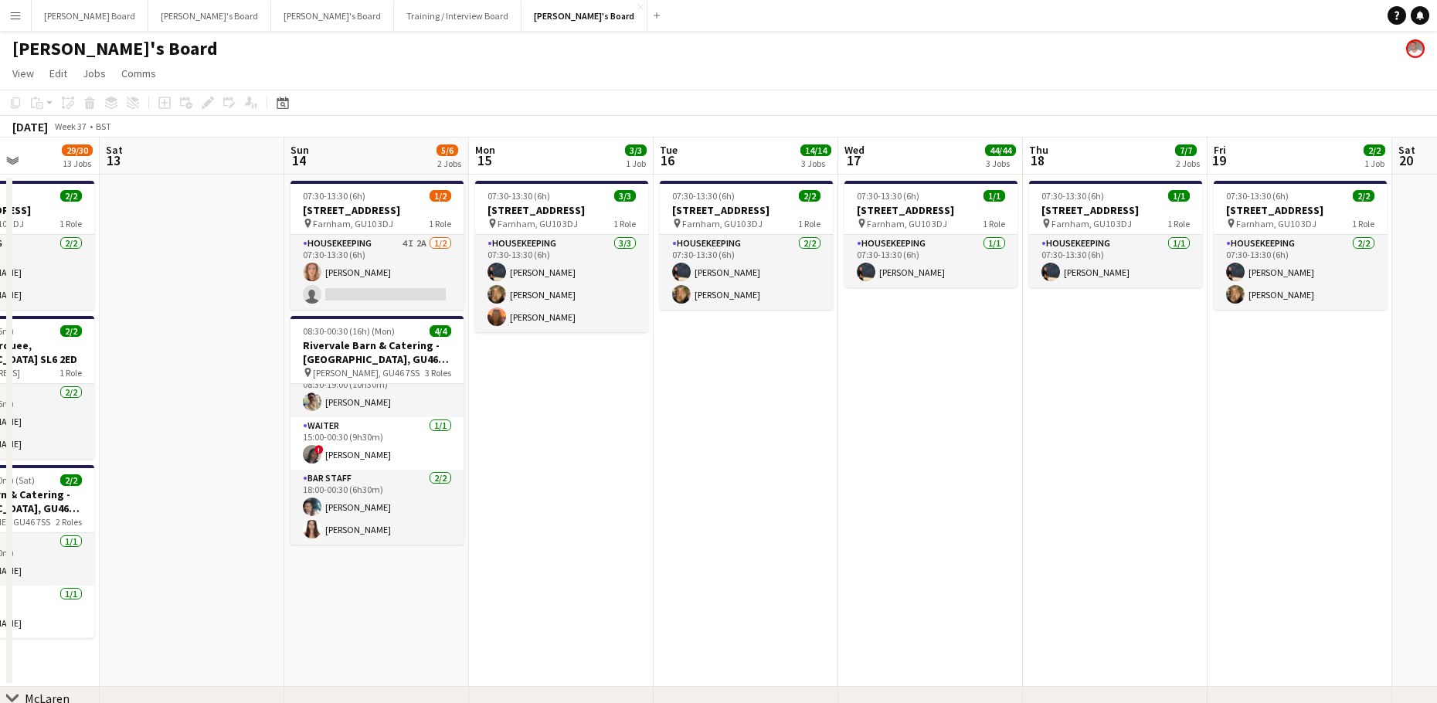
drag, startPoint x: 1375, startPoint y: 519, endPoint x: 711, endPoint y: 507, distance: 664.7
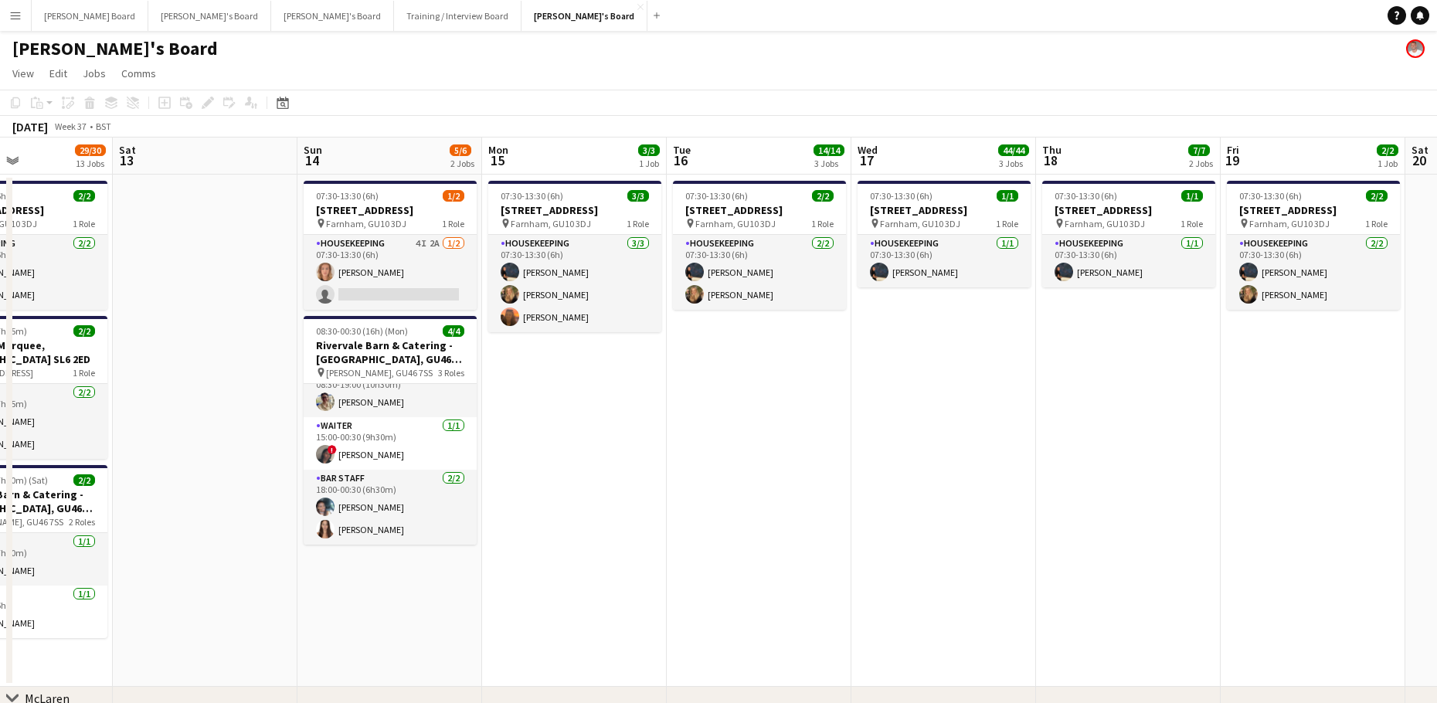
scroll to position [0, 529]
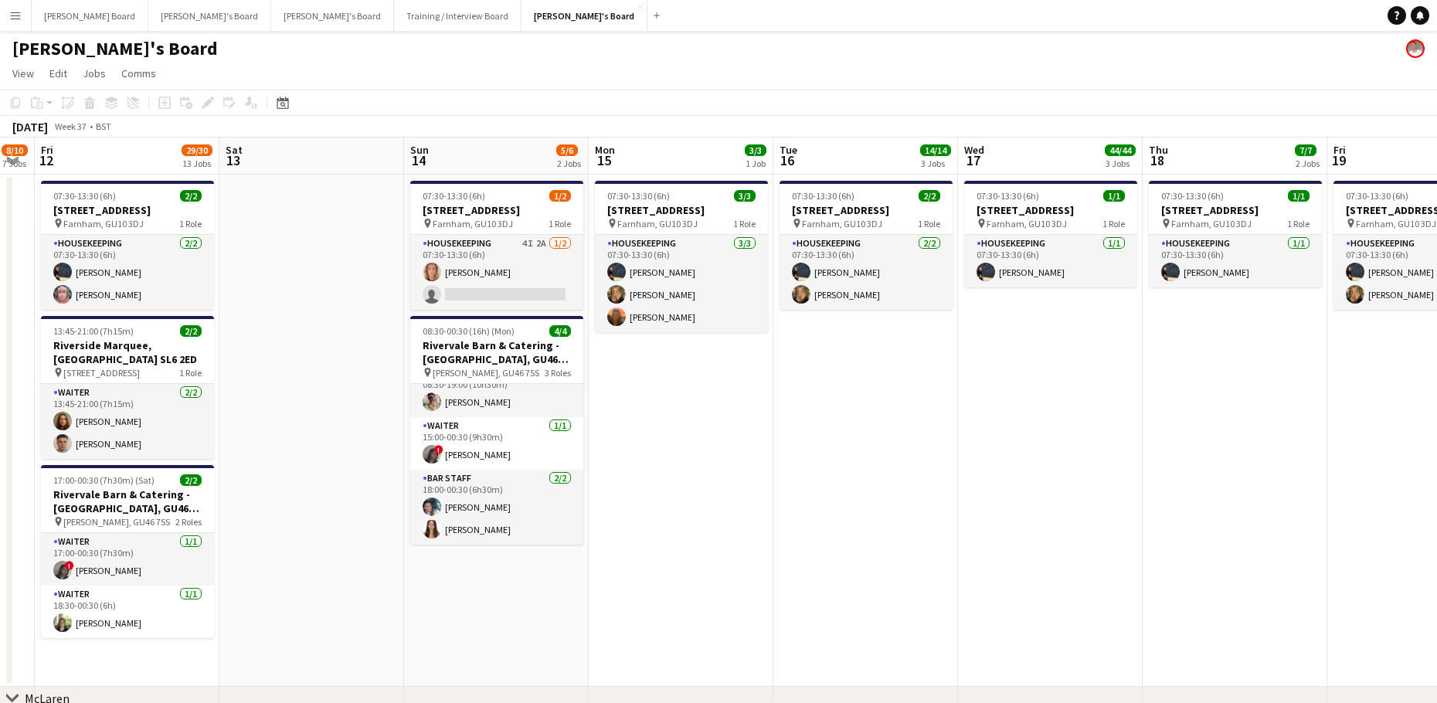
drag, startPoint x: 948, startPoint y: 529, endPoint x: 753, endPoint y: 533, distance: 195.5
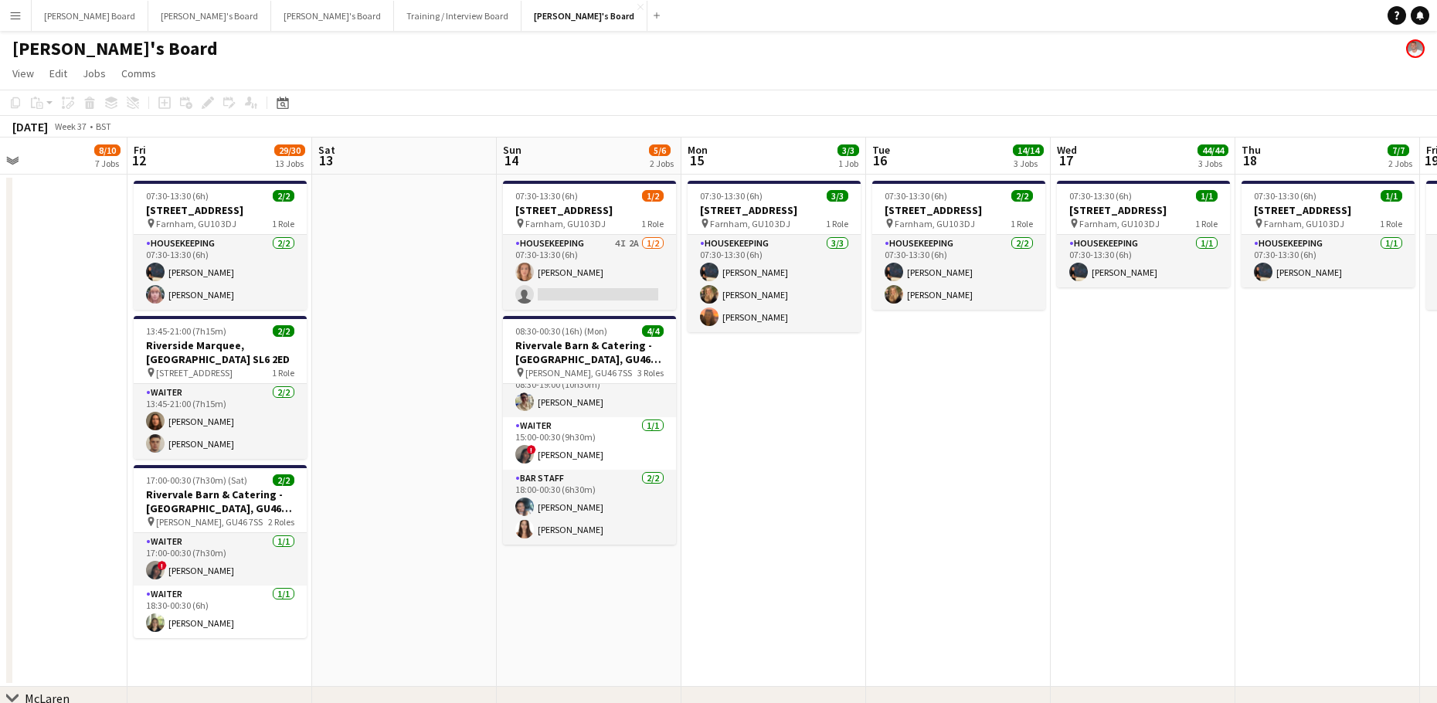
drag, startPoint x: 502, startPoint y: 481, endPoint x: 726, endPoint y: 492, distance: 224.4
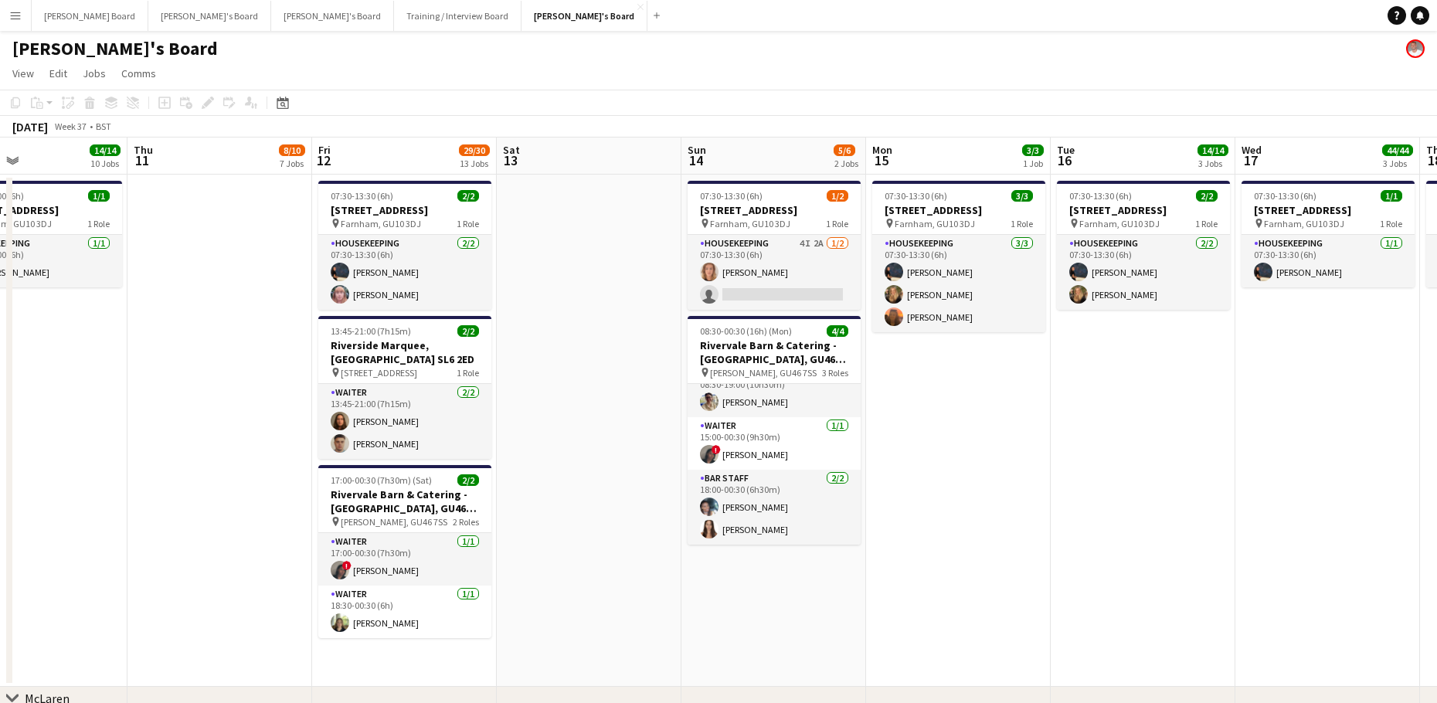
scroll to position [0, 448]
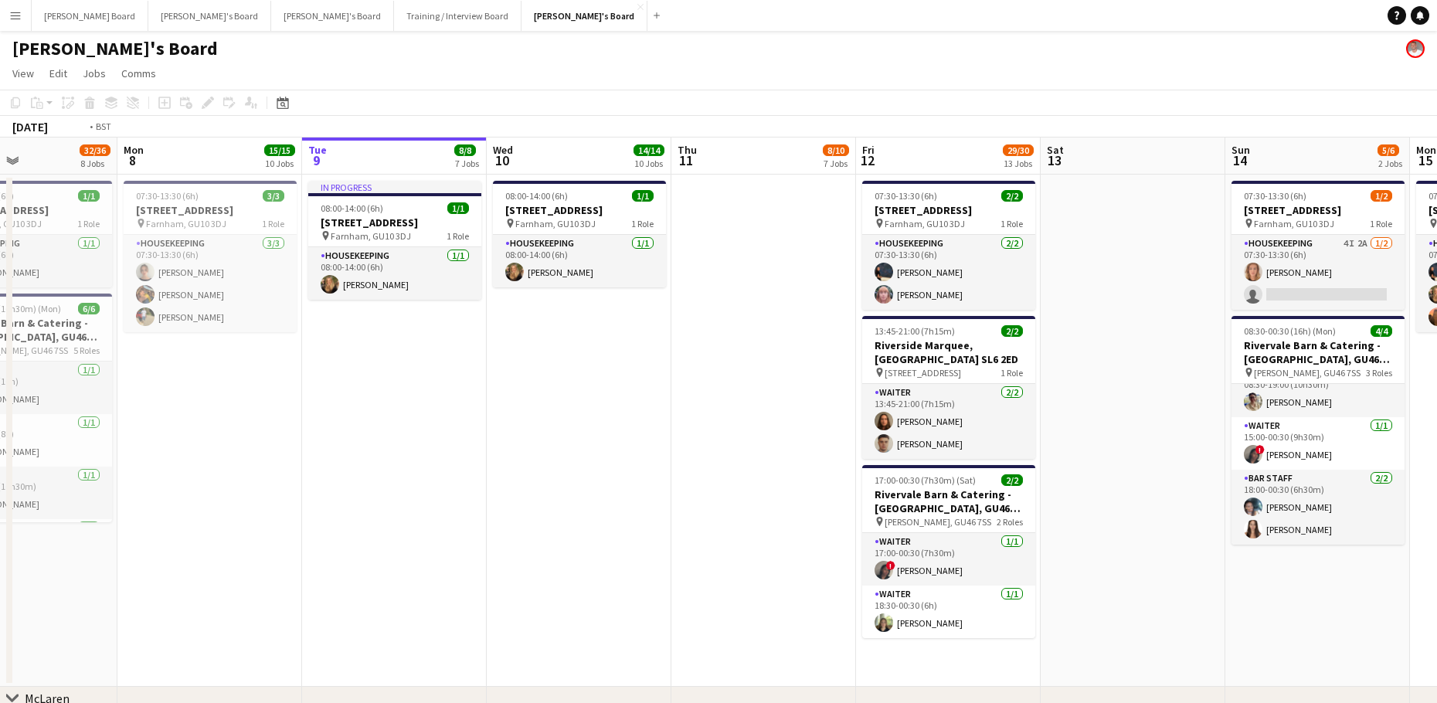
drag, startPoint x: 235, startPoint y: 434, endPoint x: 717, endPoint y: 427, distance: 482.2
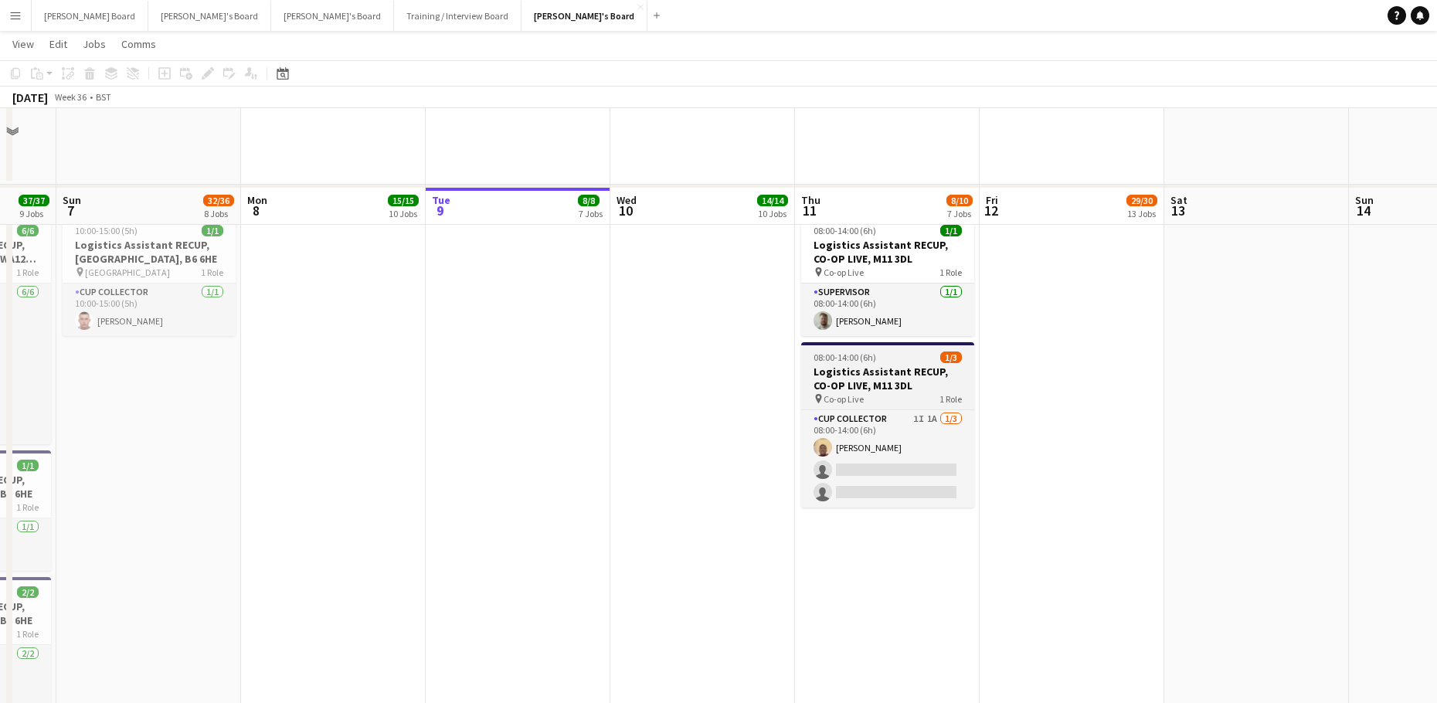
scroll to position [2275, 0]
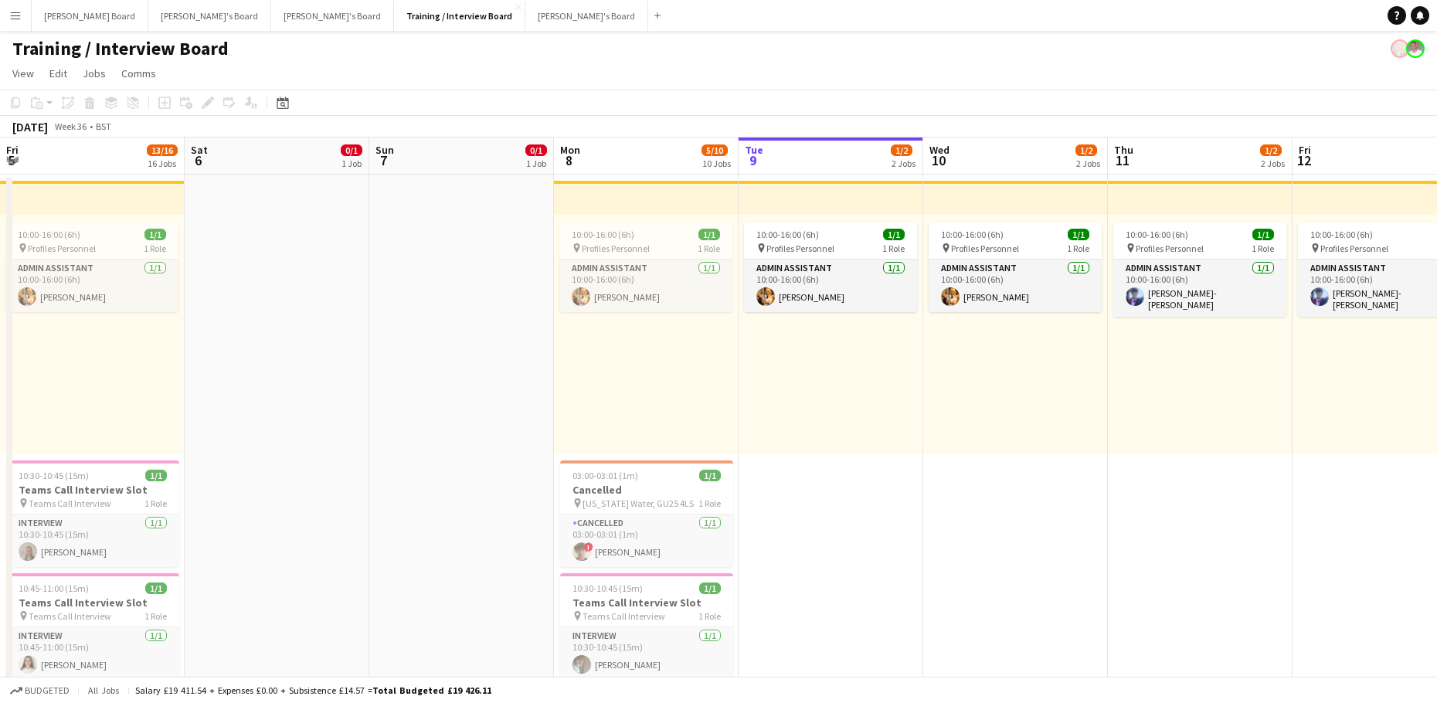
scroll to position [0, 369]
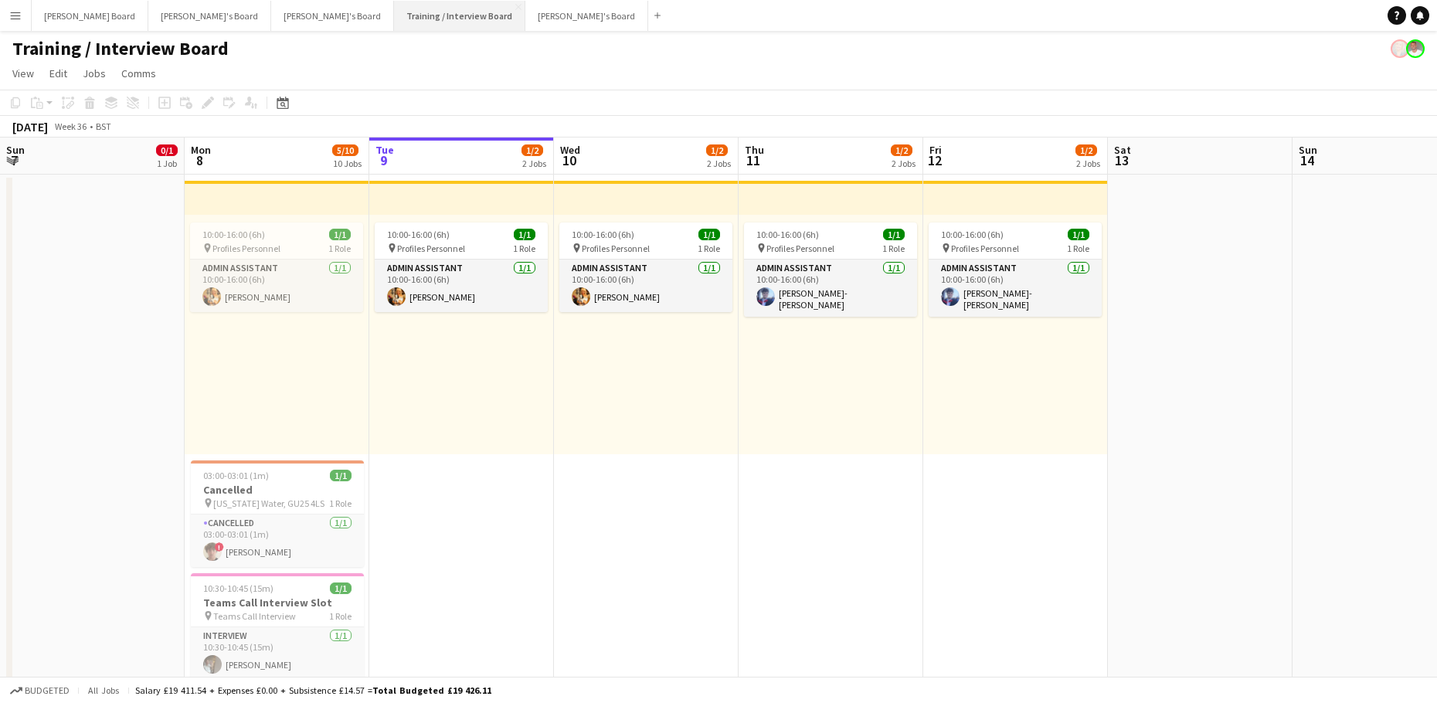
click at [394, 9] on button "Training / Interview Board Close" at bounding box center [459, 16] width 131 height 30
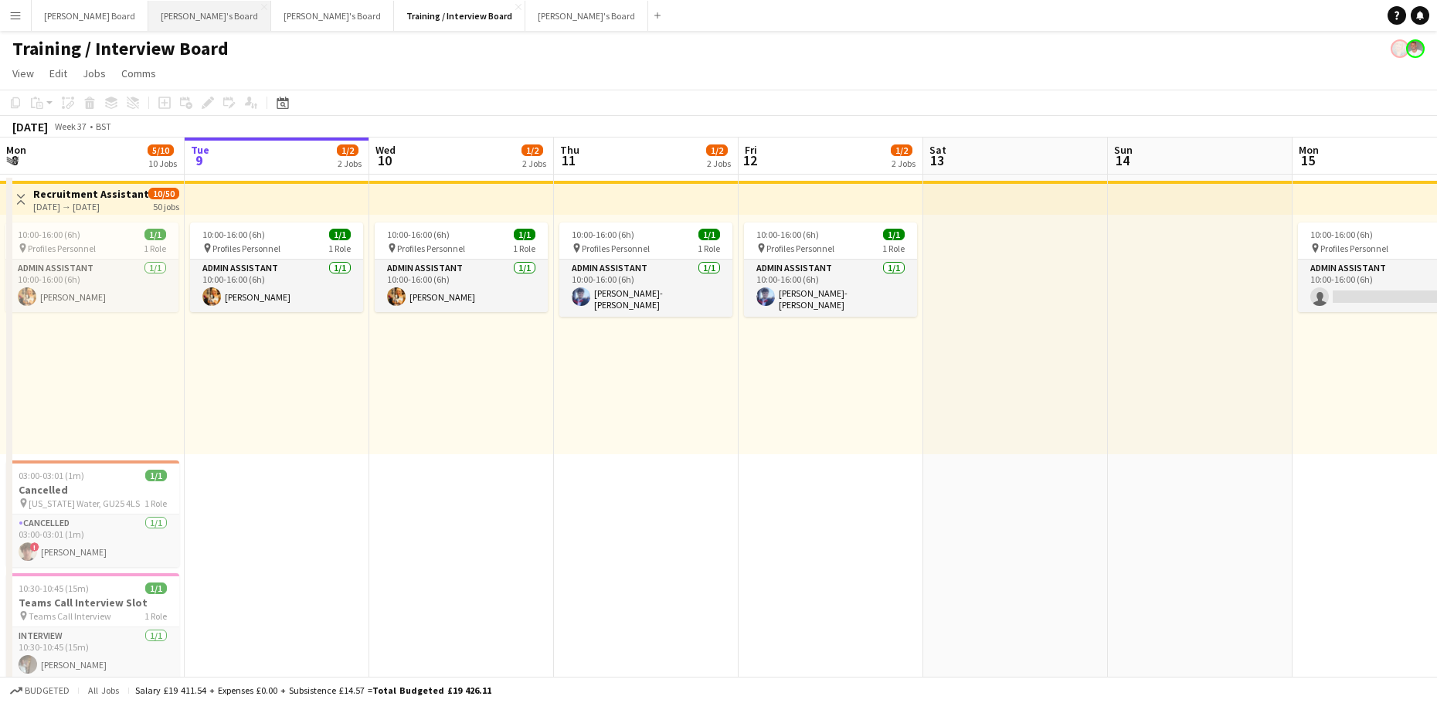
click at [163, 22] on button "[PERSON_NAME]'s Board Close" at bounding box center [209, 16] width 123 height 30
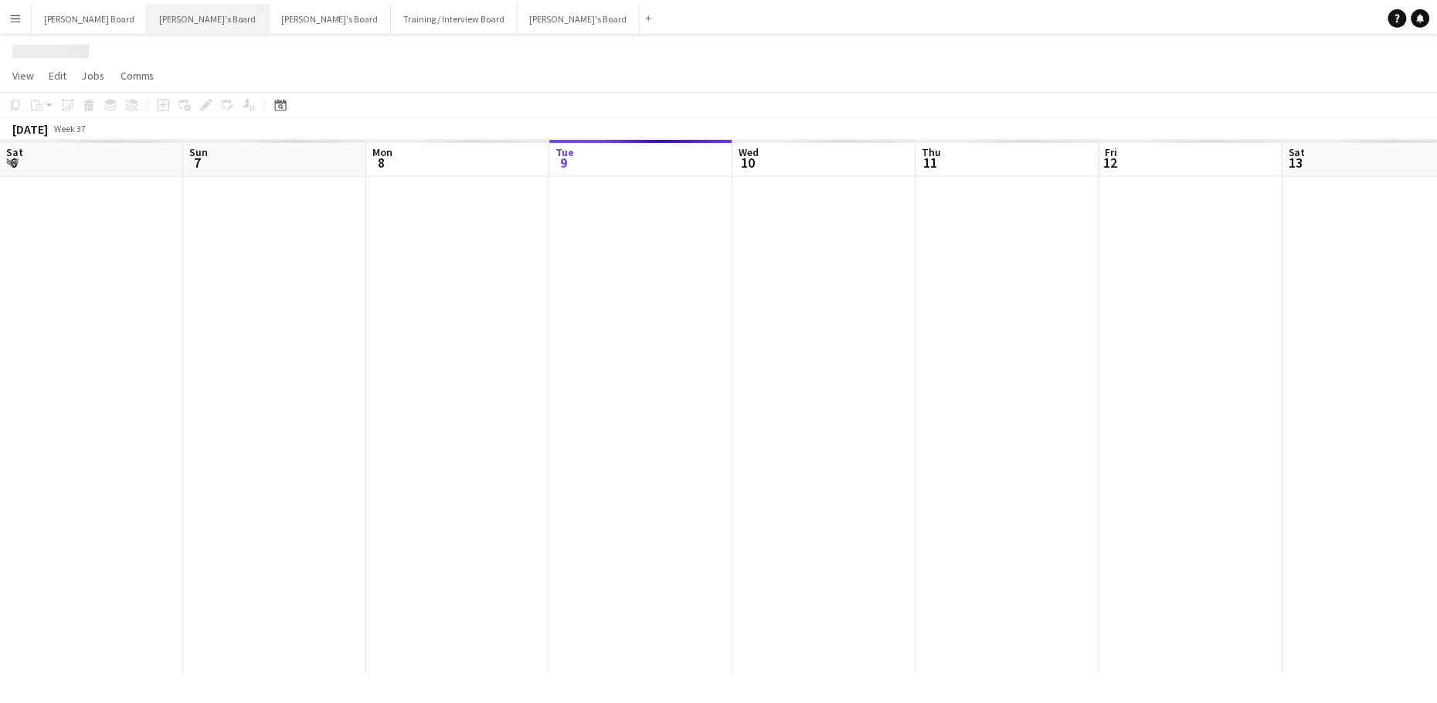
scroll to position [0, 369]
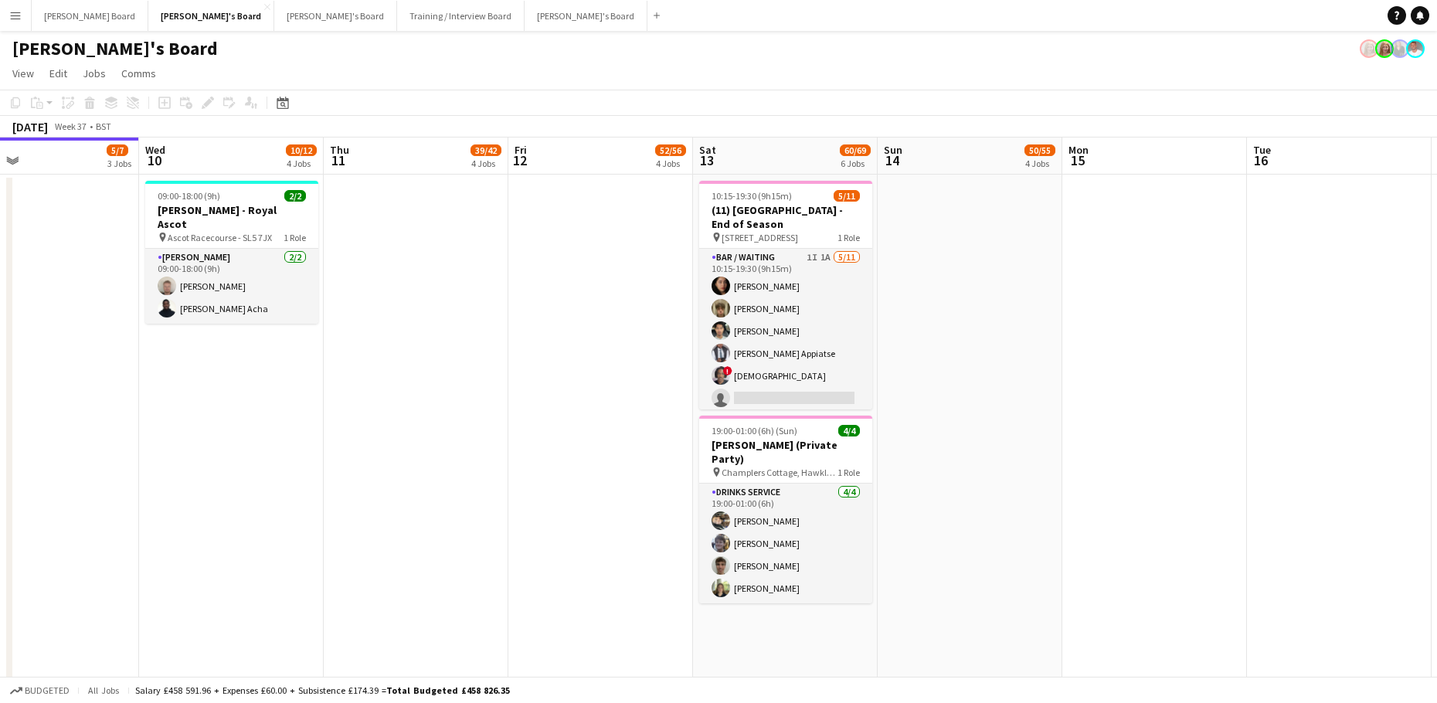
drag, startPoint x: 716, startPoint y: 376, endPoint x: 583, endPoint y: 376, distance: 132.9
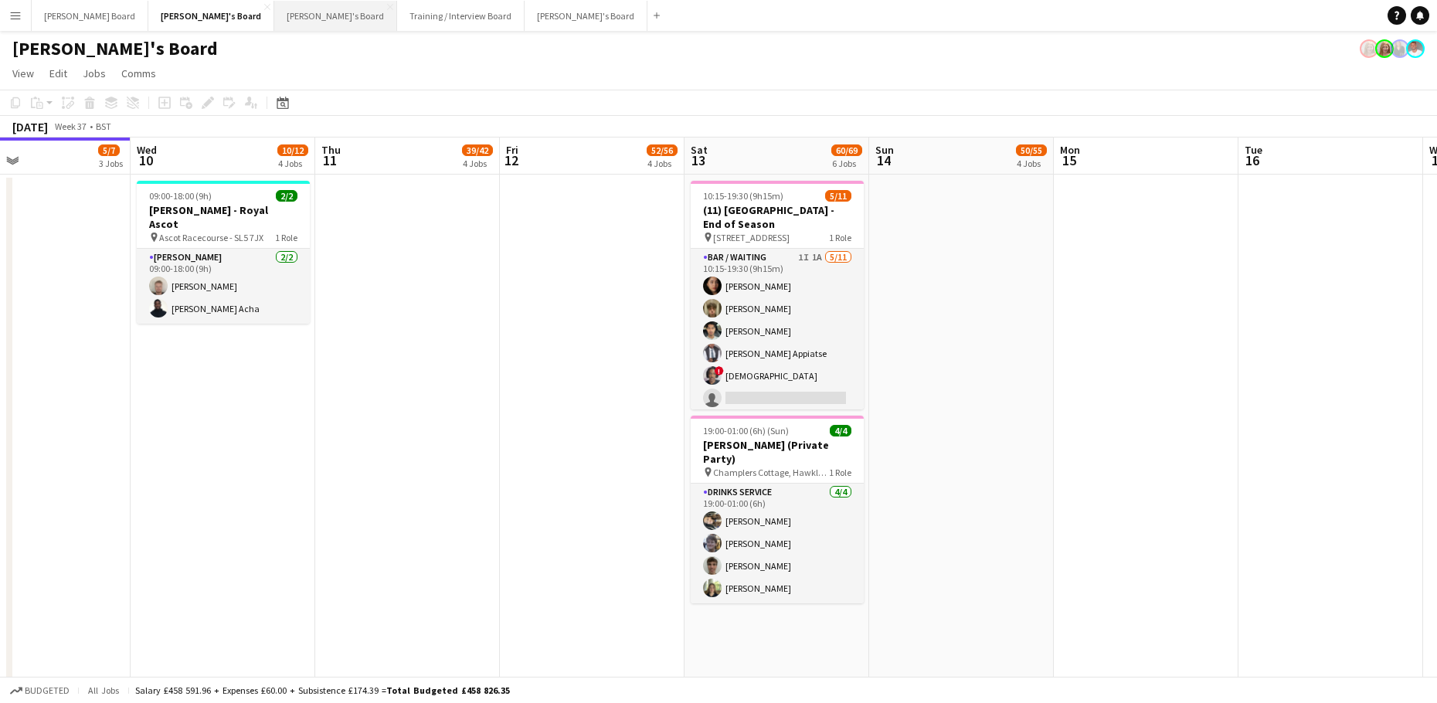
click at [274, 10] on button "[PERSON_NAME]'s Board Close" at bounding box center [335, 16] width 123 height 30
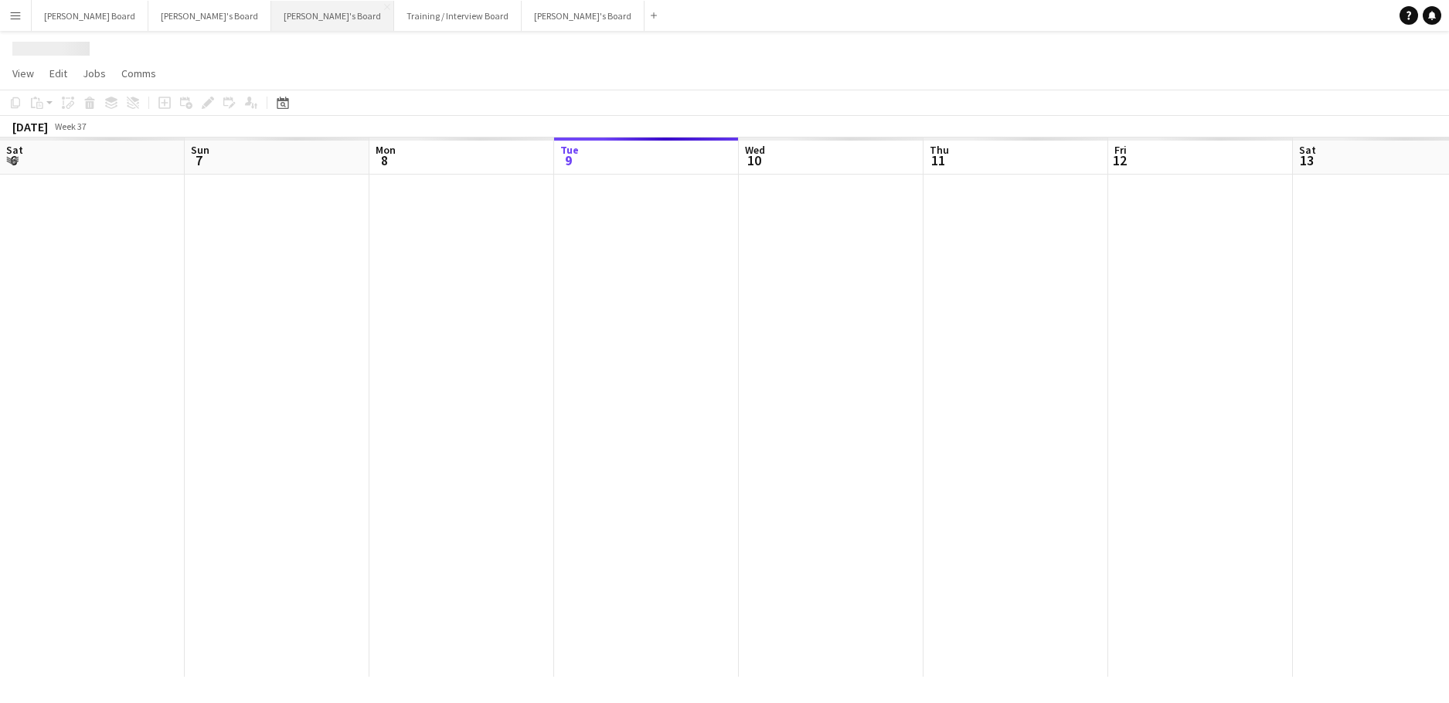
scroll to position [0, 369]
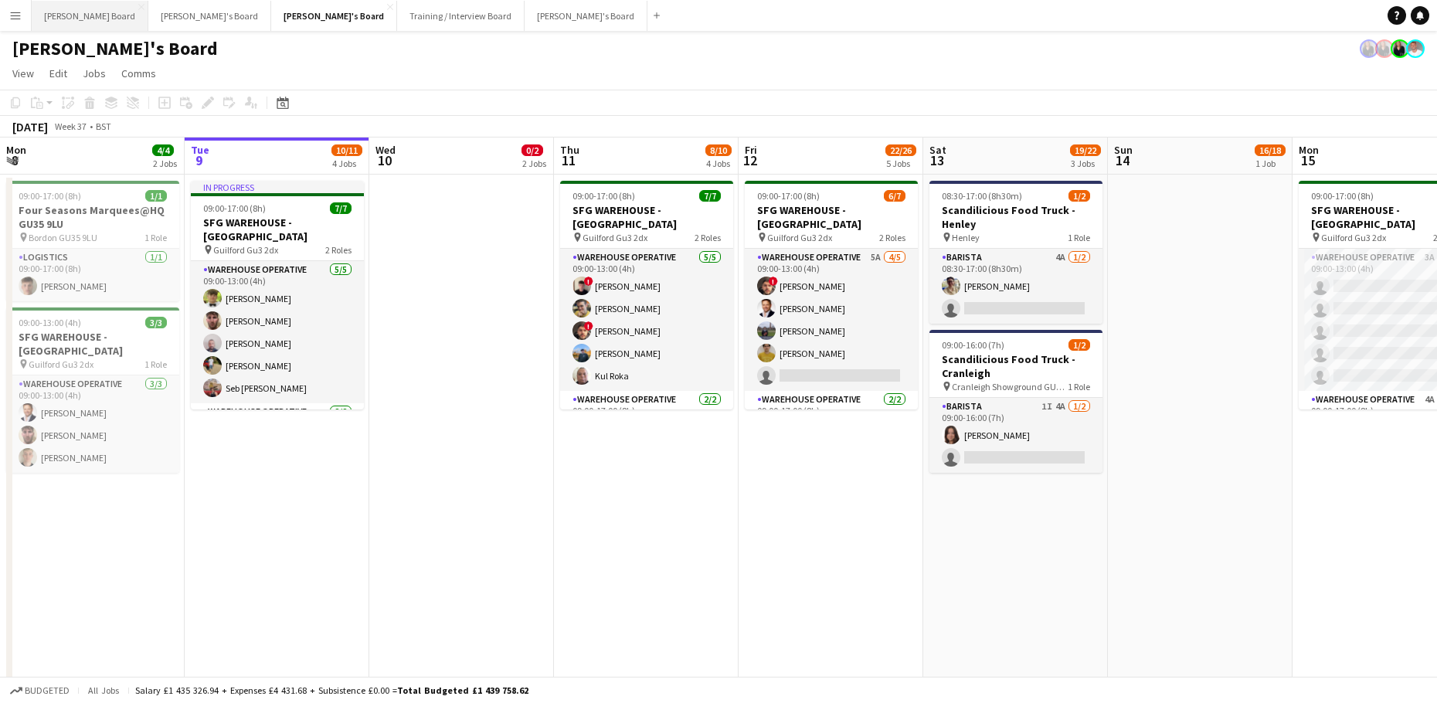
click at [66, 21] on button "[PERSON_NAME] Board Close" at bounding box center [90, 16] width 117 height 30
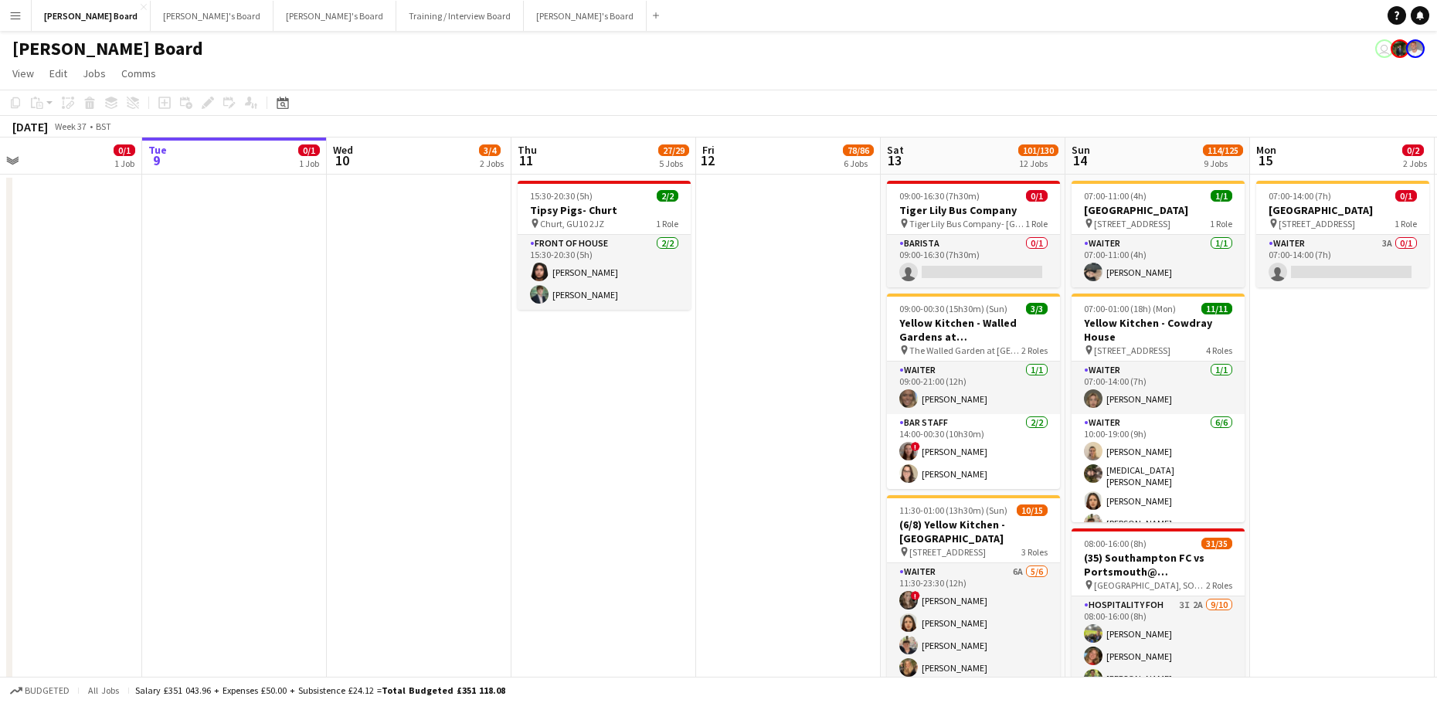
scroll to position [0, 529]
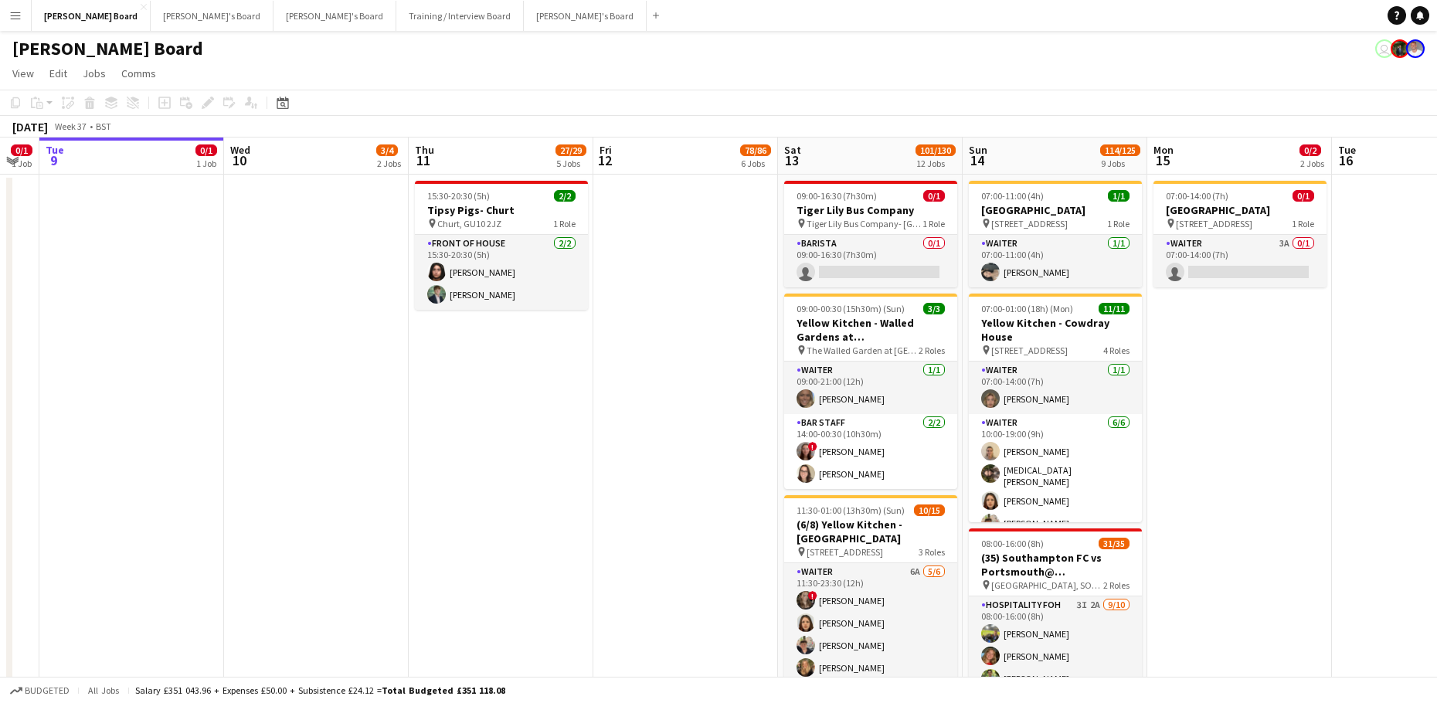
drag, startPoint x: 1321, startPoint y: 438, endPoint x: 1161, endPoint y: 437, distance: 160.0
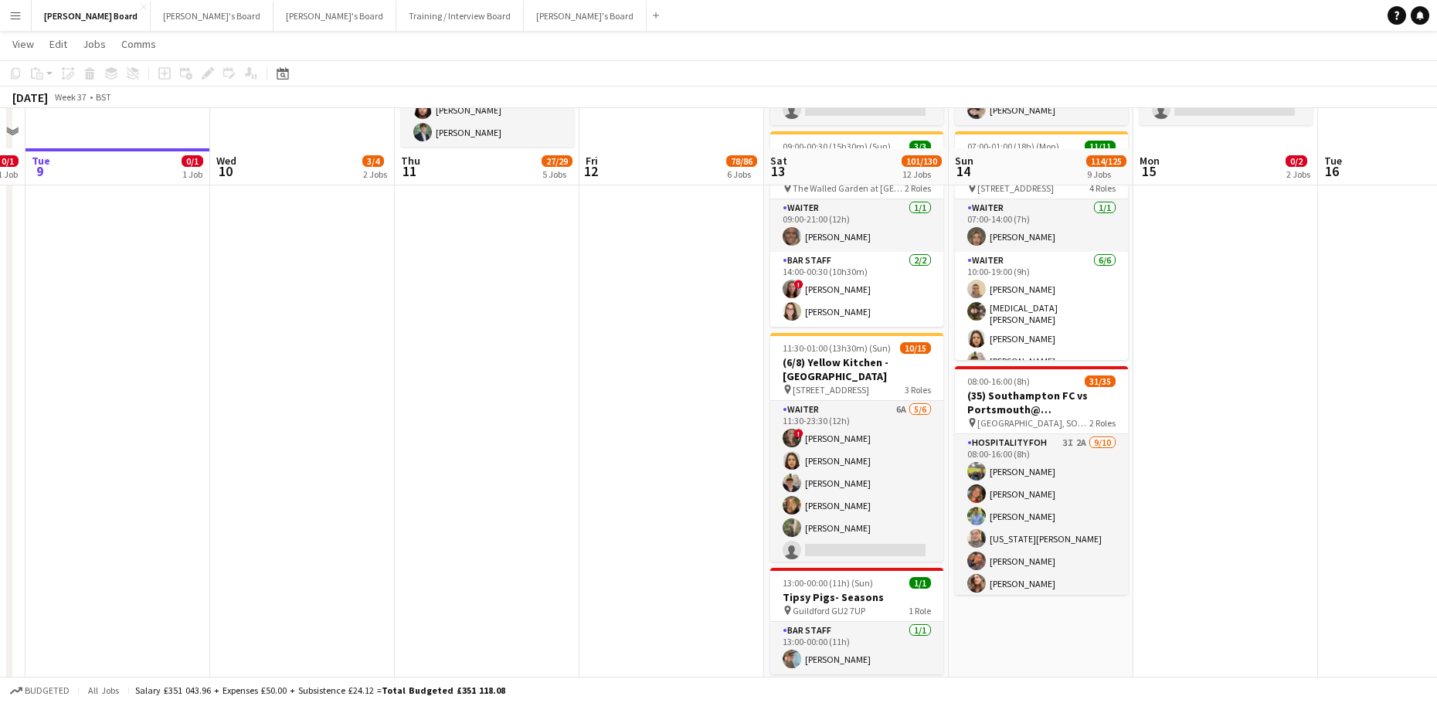
scroll to position [206, 0]
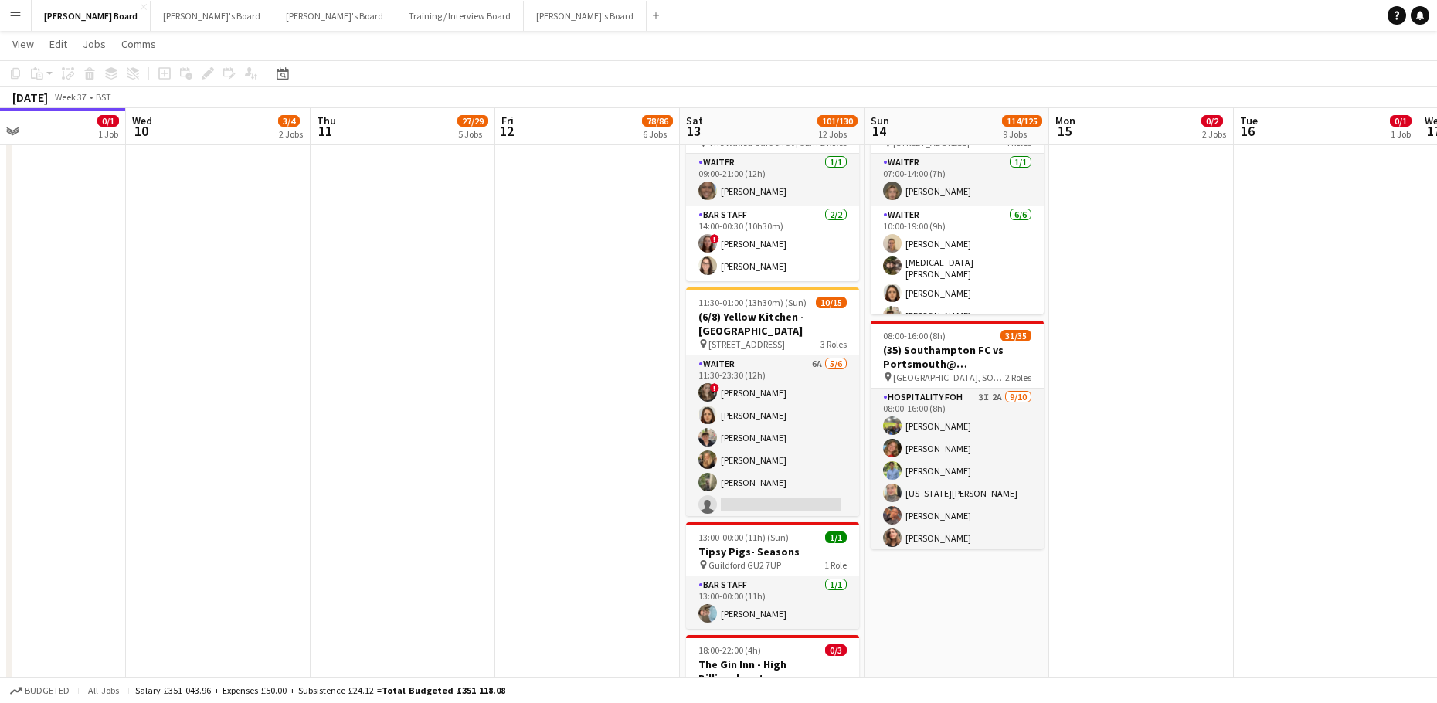
drag, startPoint x: 1243, startPoint y: 434, endPoint x: 1114, endPoint y: 434, distance: 129.8
